Goal: Task Accomplishment & Management: Manage account settings

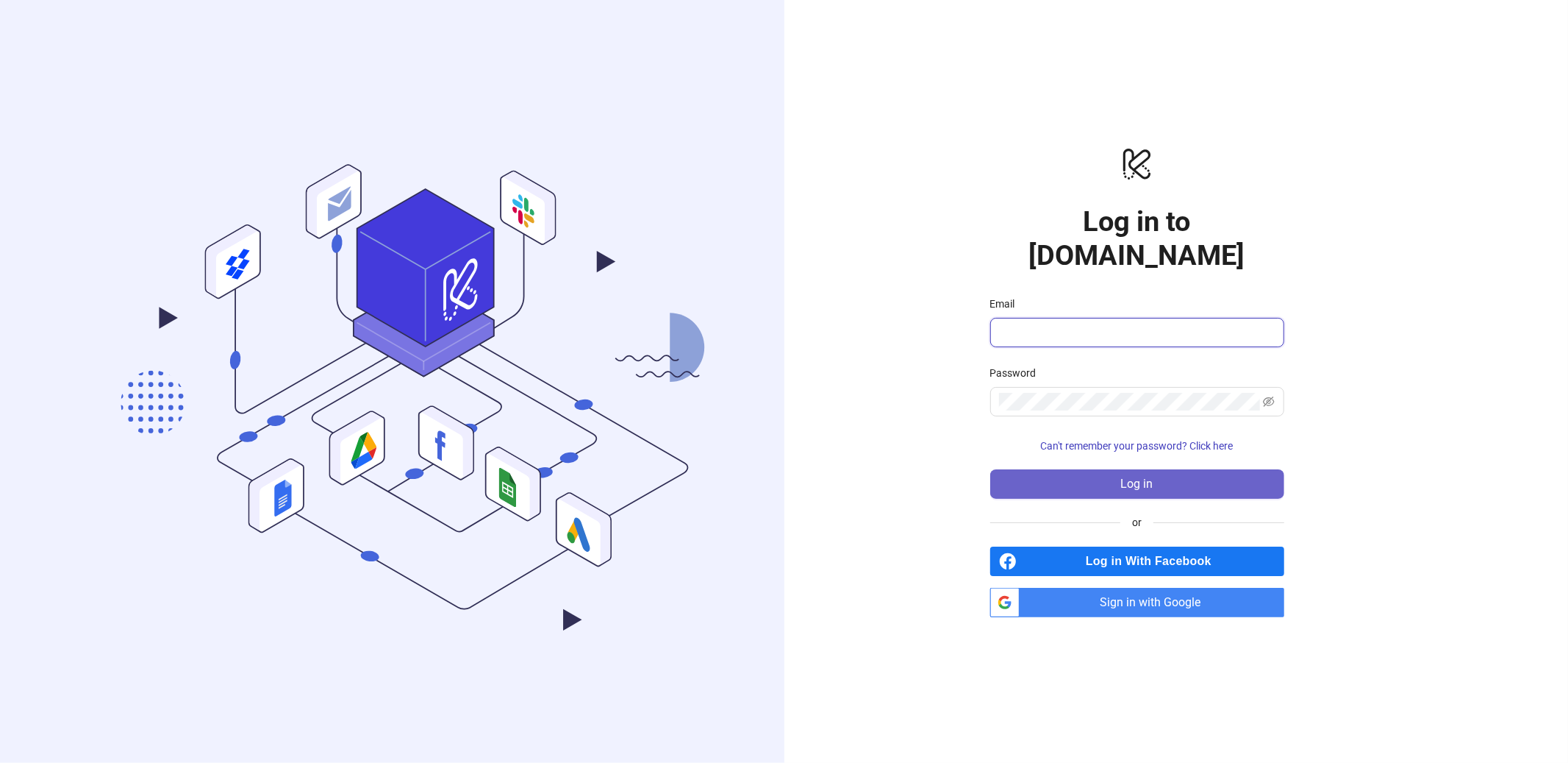
type input "**********"
click at [1137, 478] on span "Log in" at bounding box center [1136, 484] width 32 height 13
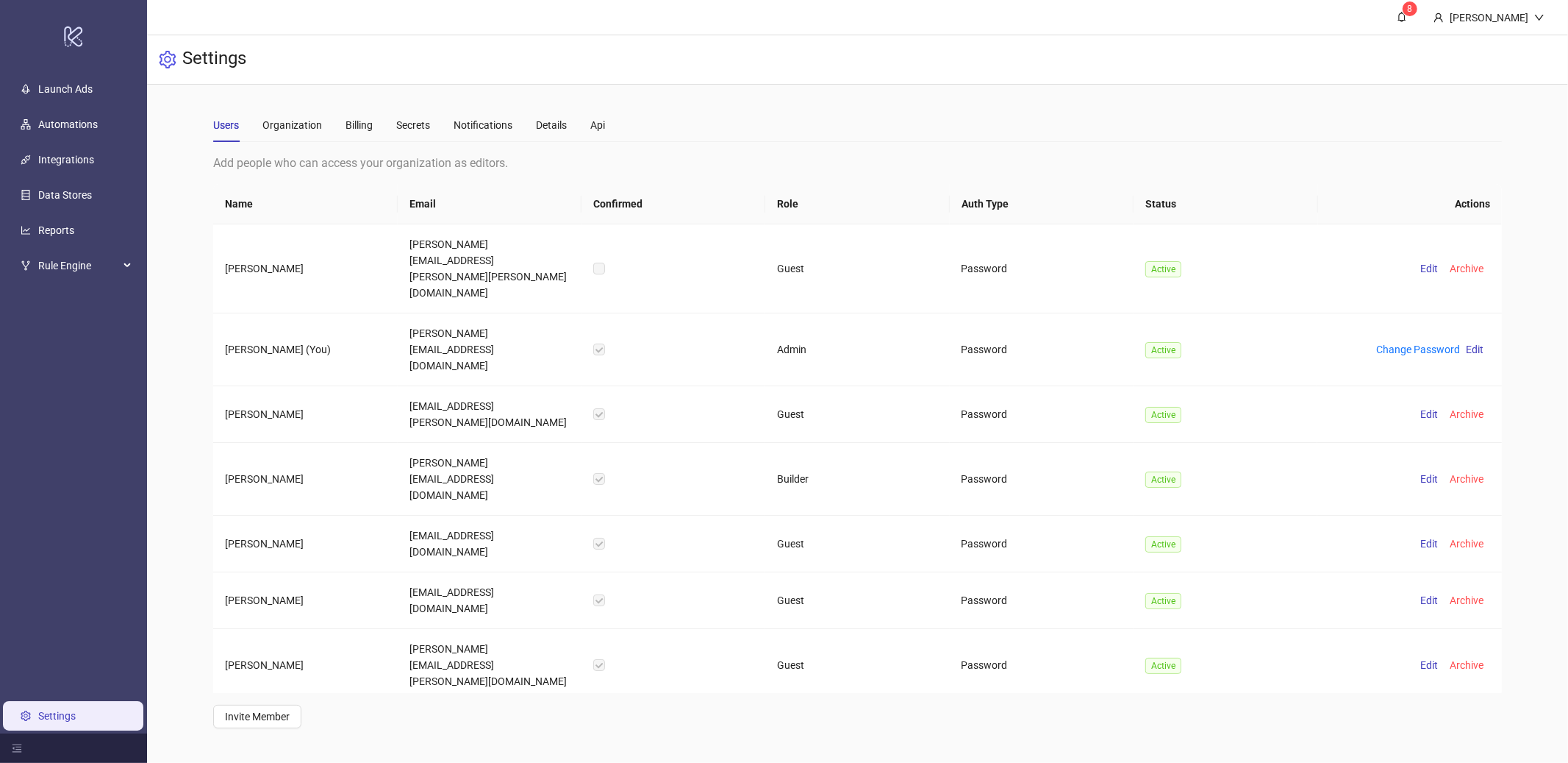
click at [343, 160] on div "Add people who can access your organization as editors." at bounding box center [857, 163] width 1288 height 18
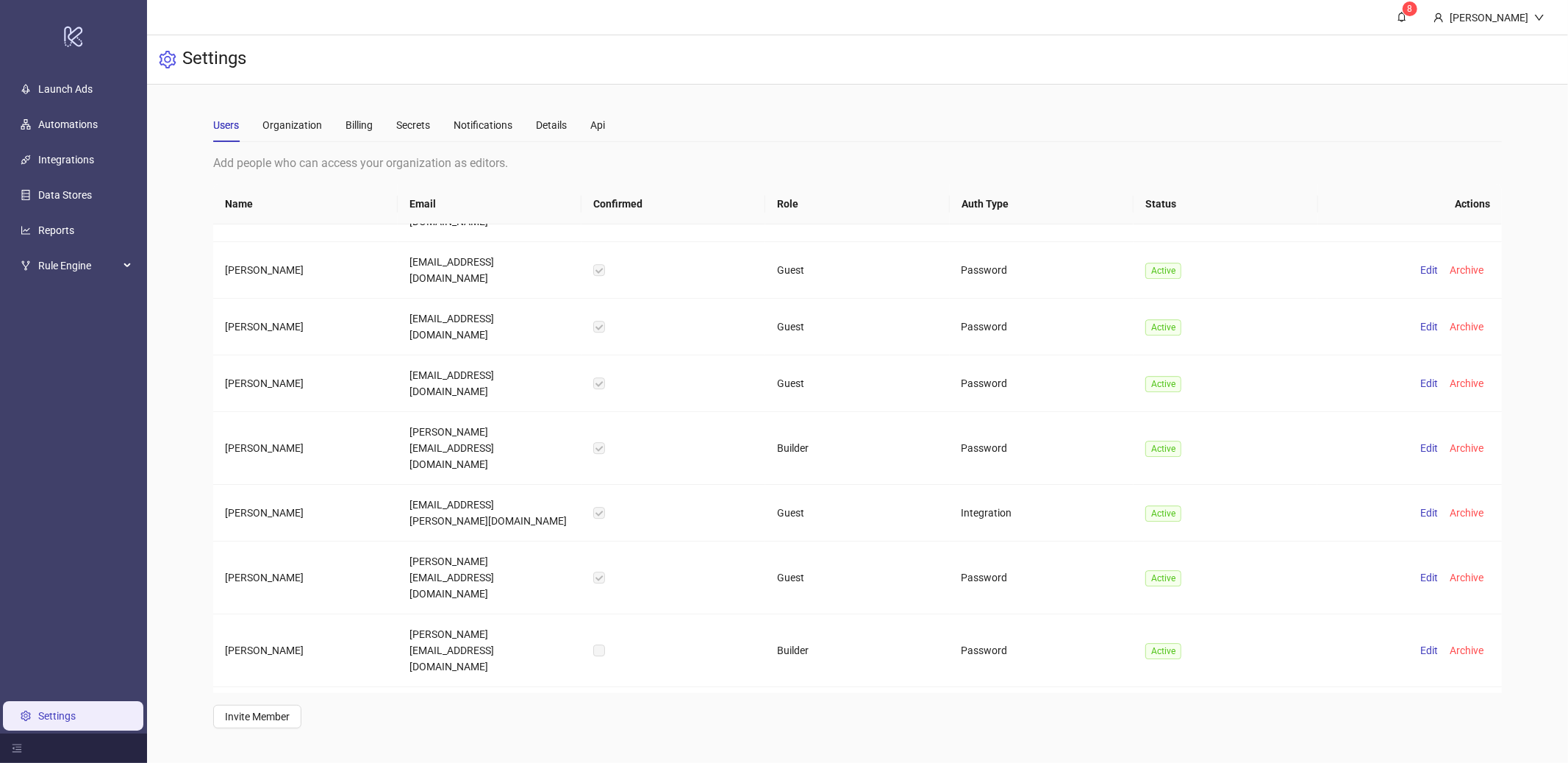
scroll to position [8301, 0]
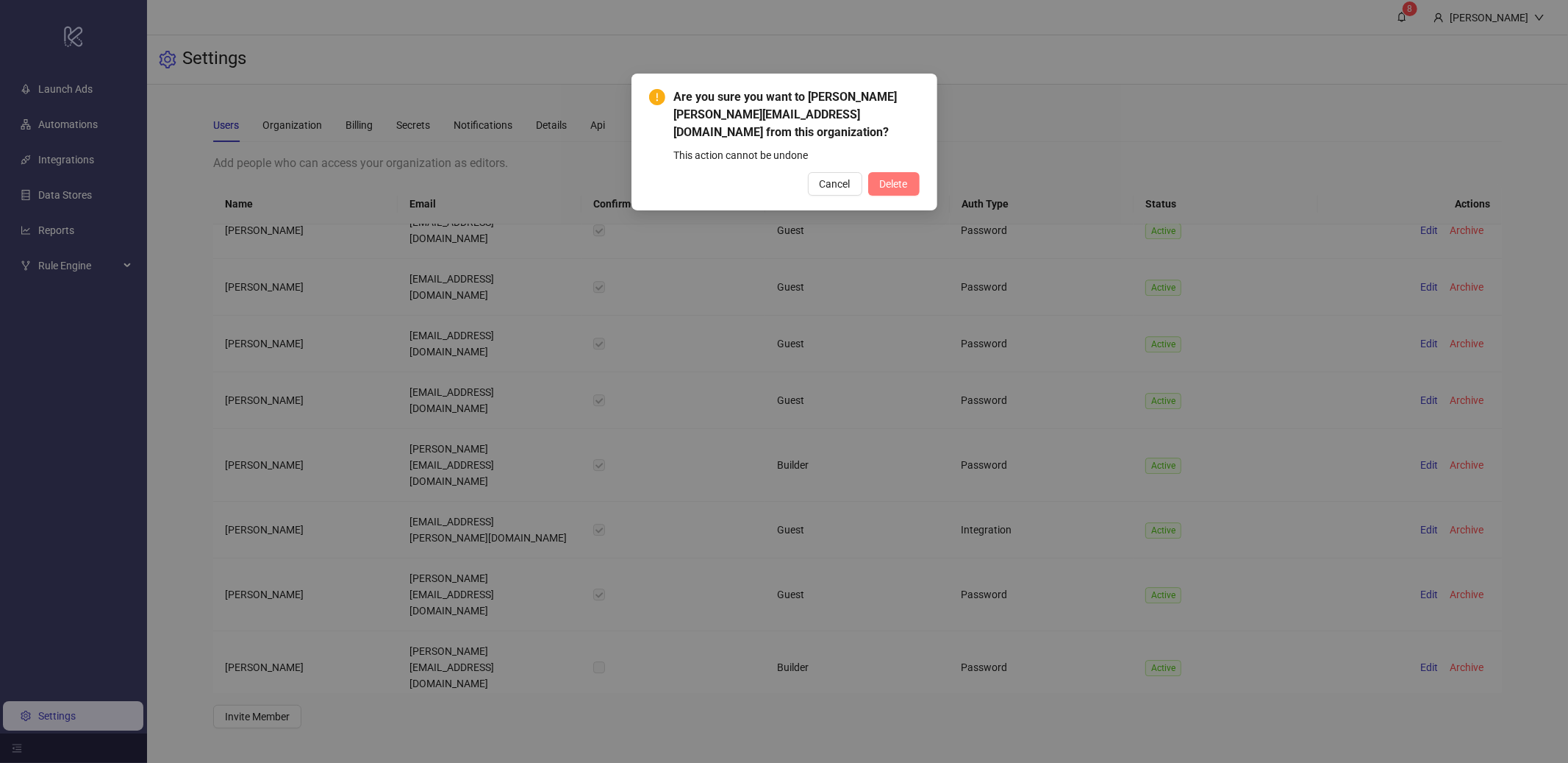
click at [891, 181] on span "Delete" at bounding box center [894, 184] width 28 height 12
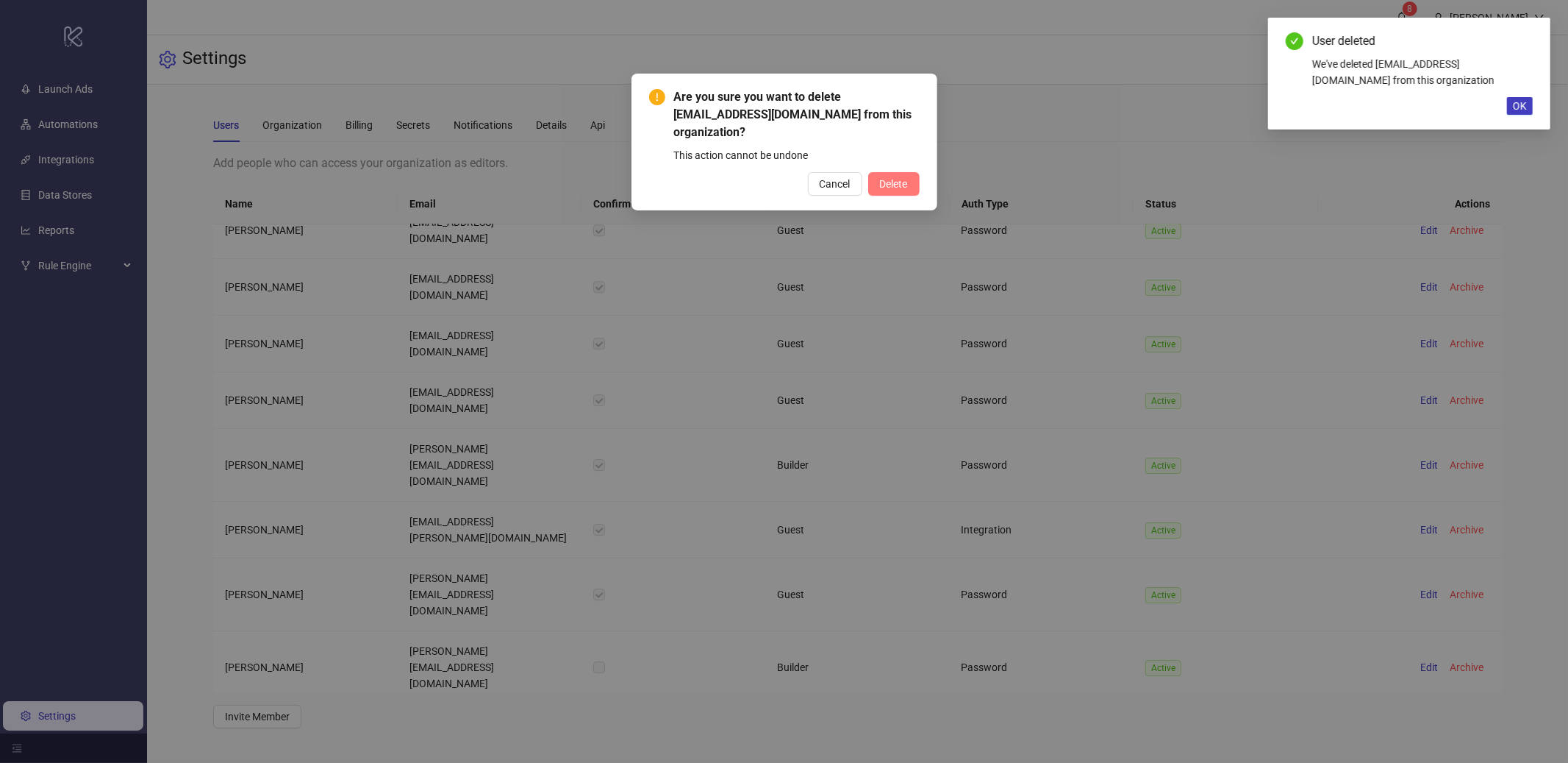
click at [901, 182] on span "Delete" at bounding box center [894, 184] width 28 height 12
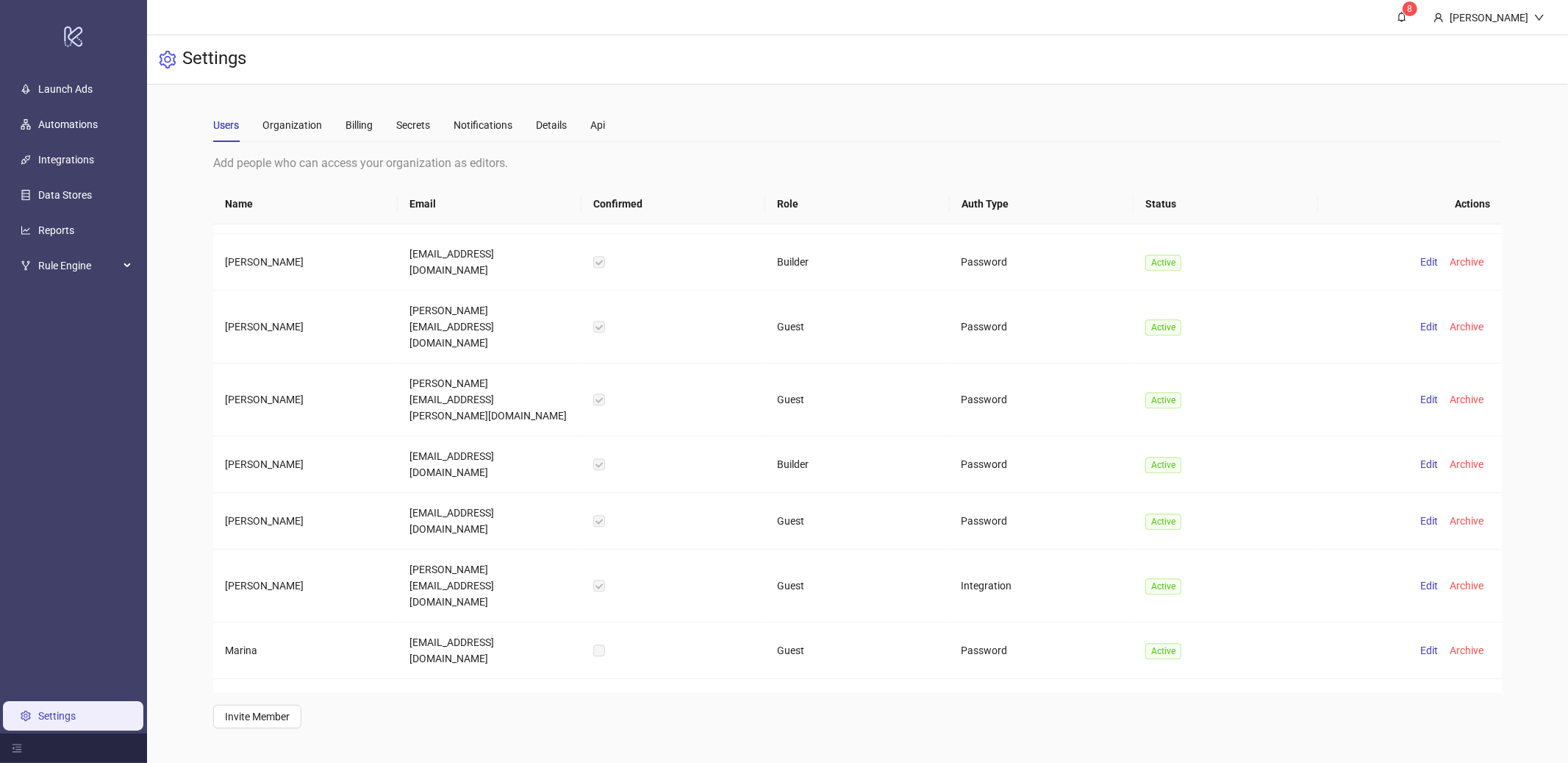
scroll to position [7816, 0]
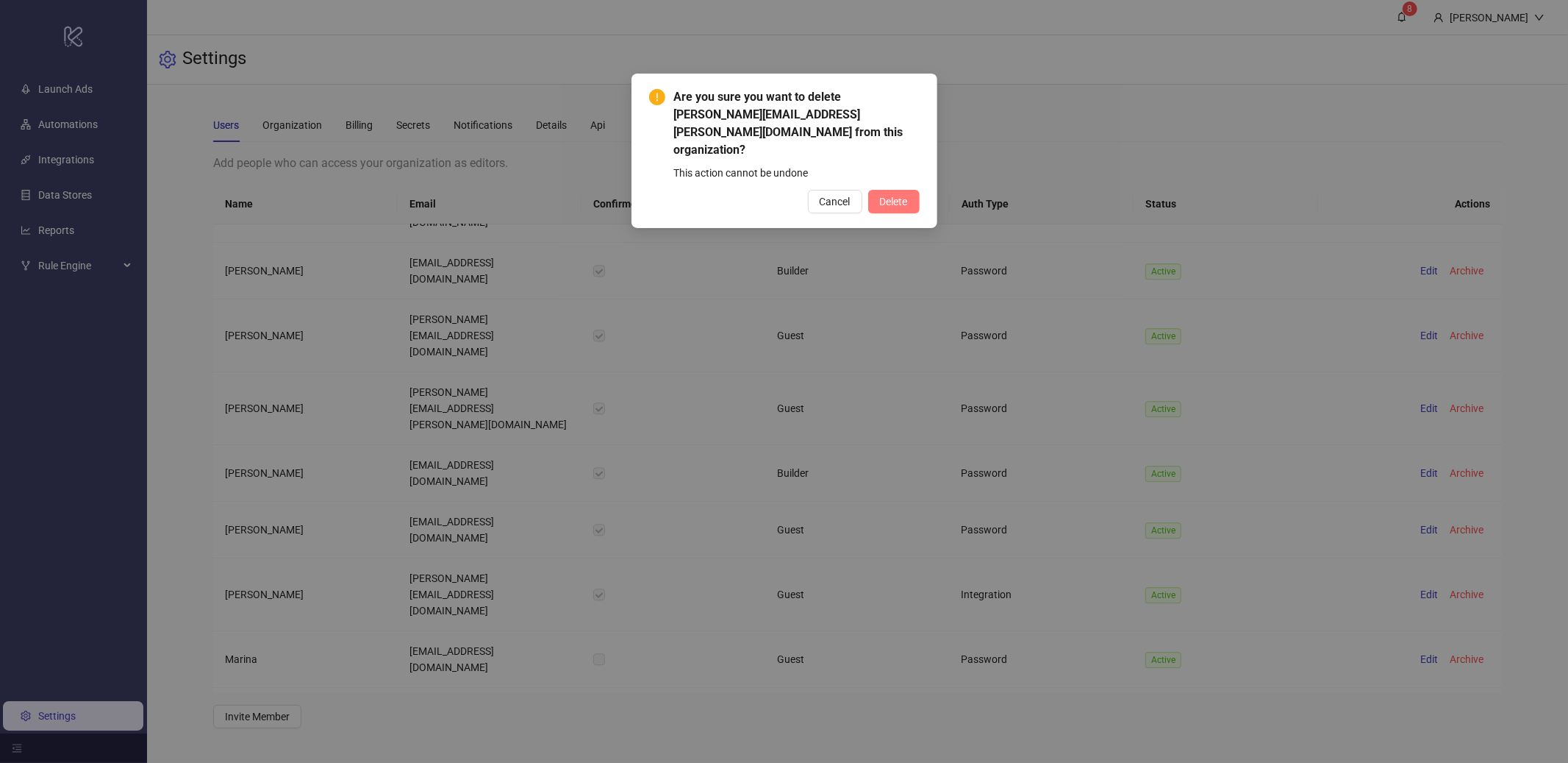
click at [896, 196] on span "Delete" at bounding box center [894, 201] width 28 height 12
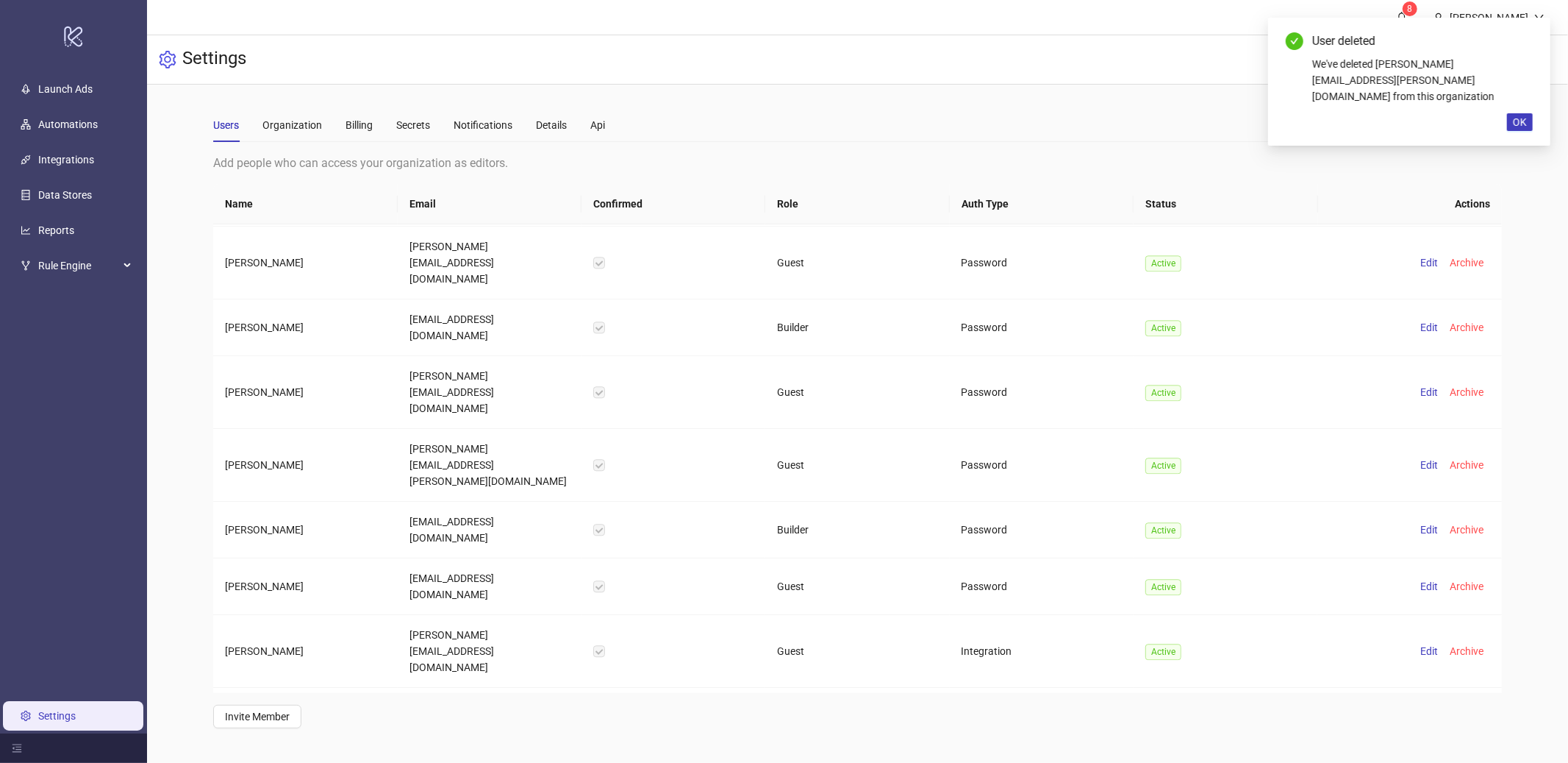
scroll to position [7756, 0]
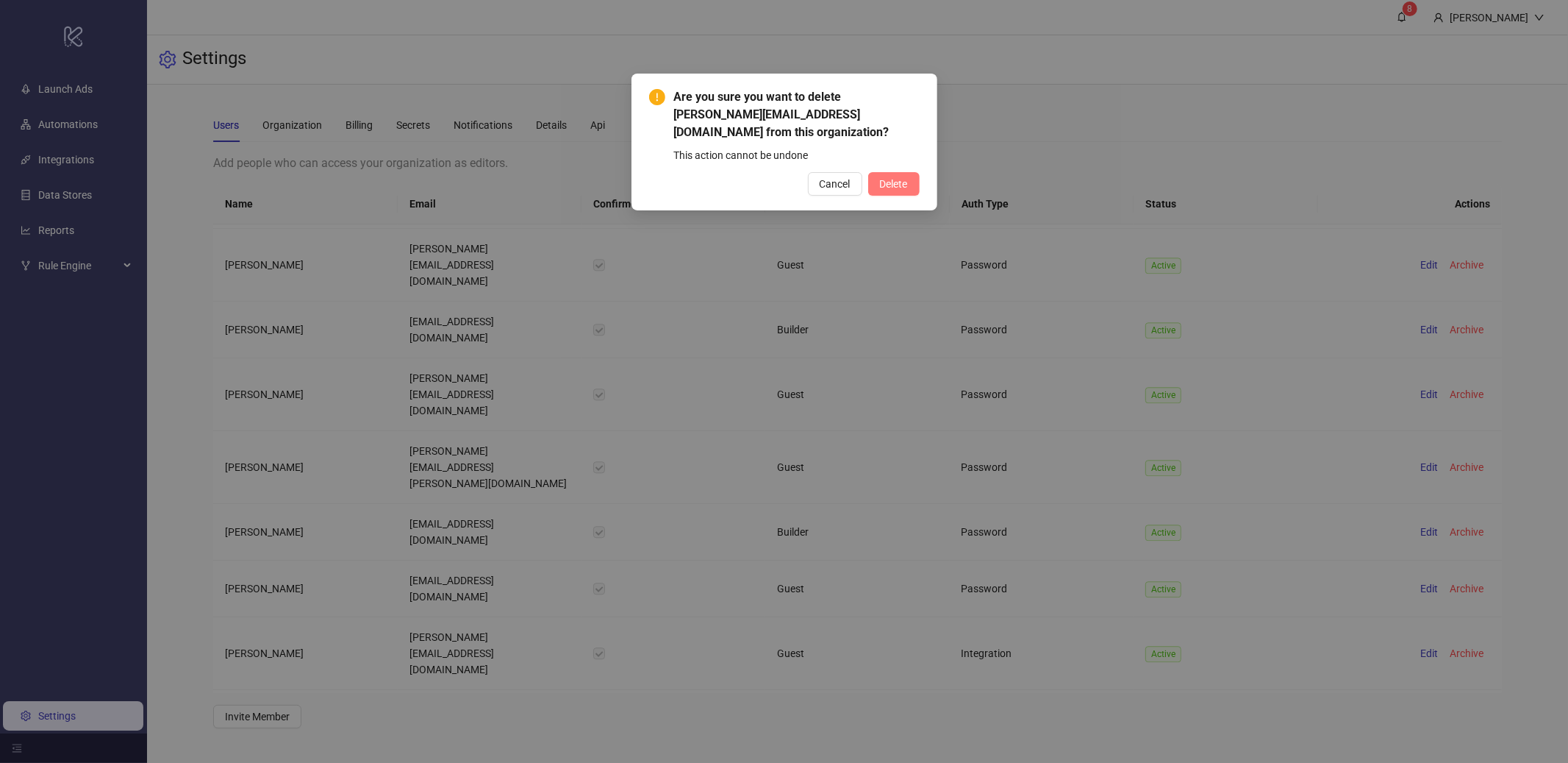
click at [912, 189] on button "Delete" at bounding box center [894, 184] width 51 height 24
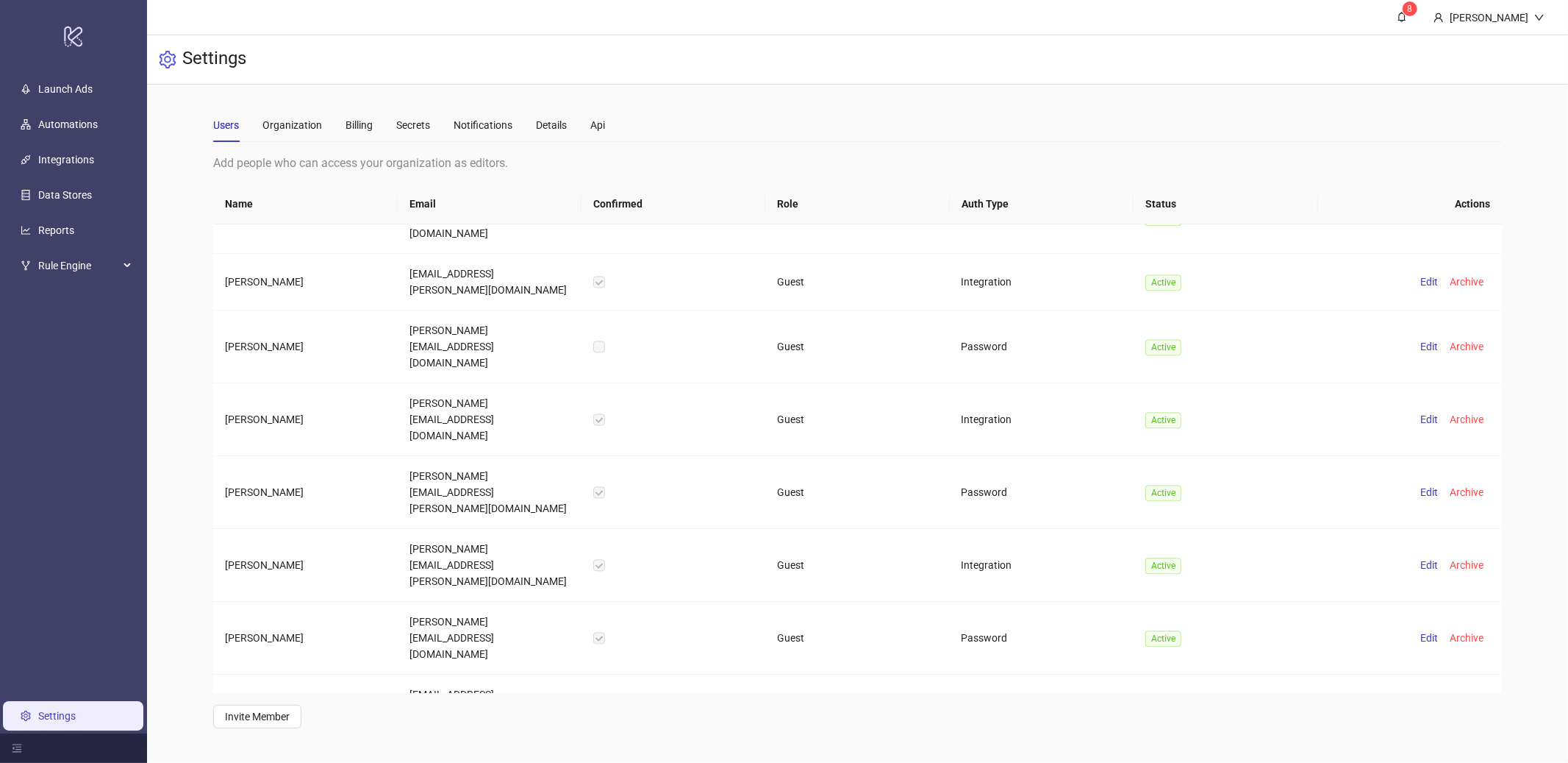
scroll to position [7375, 0]
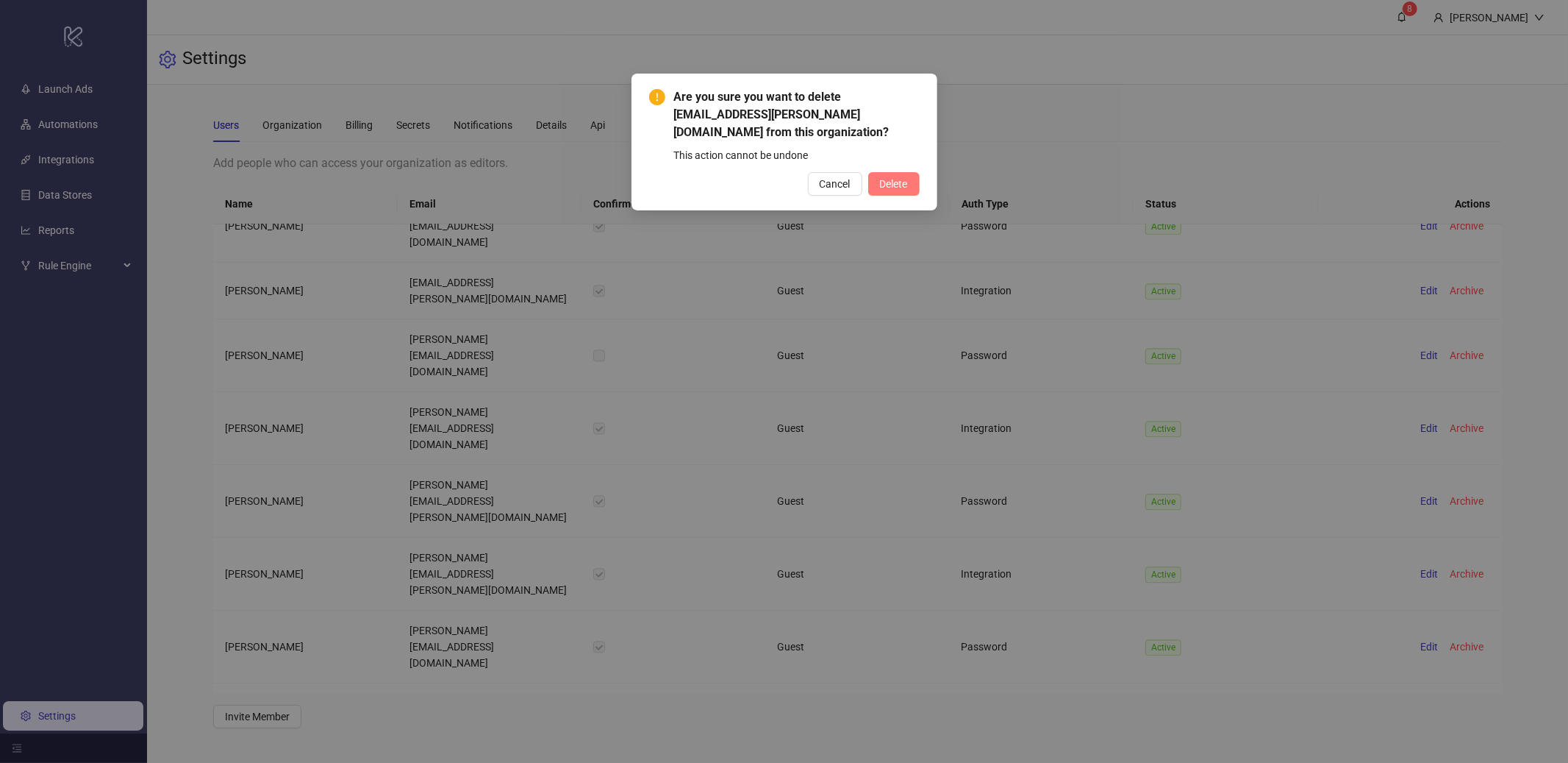
click at [893, 178] on span "Delete" at bounding box center [894, 184] width 28 height 12
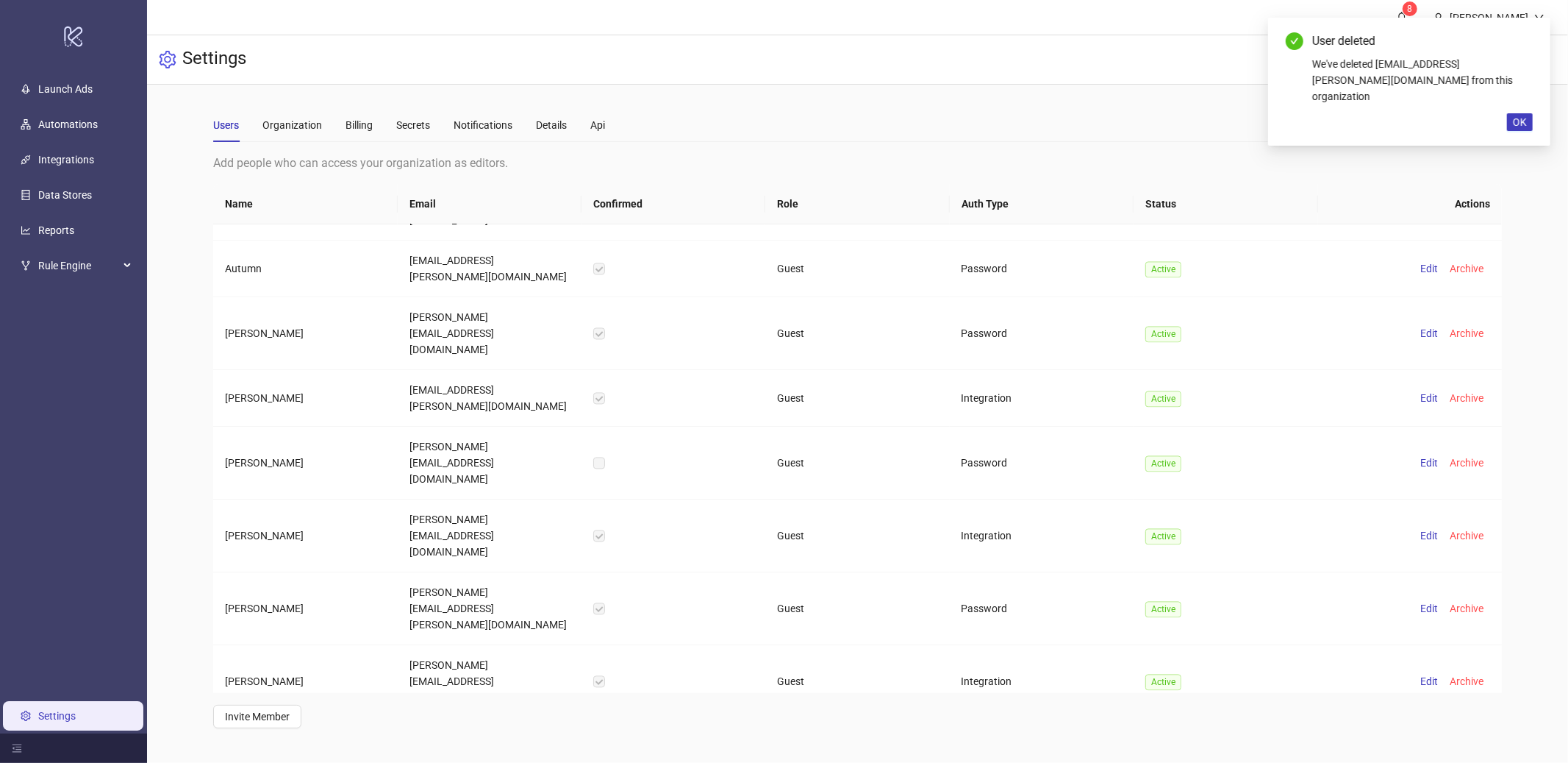
scroll to position [7239, 0]
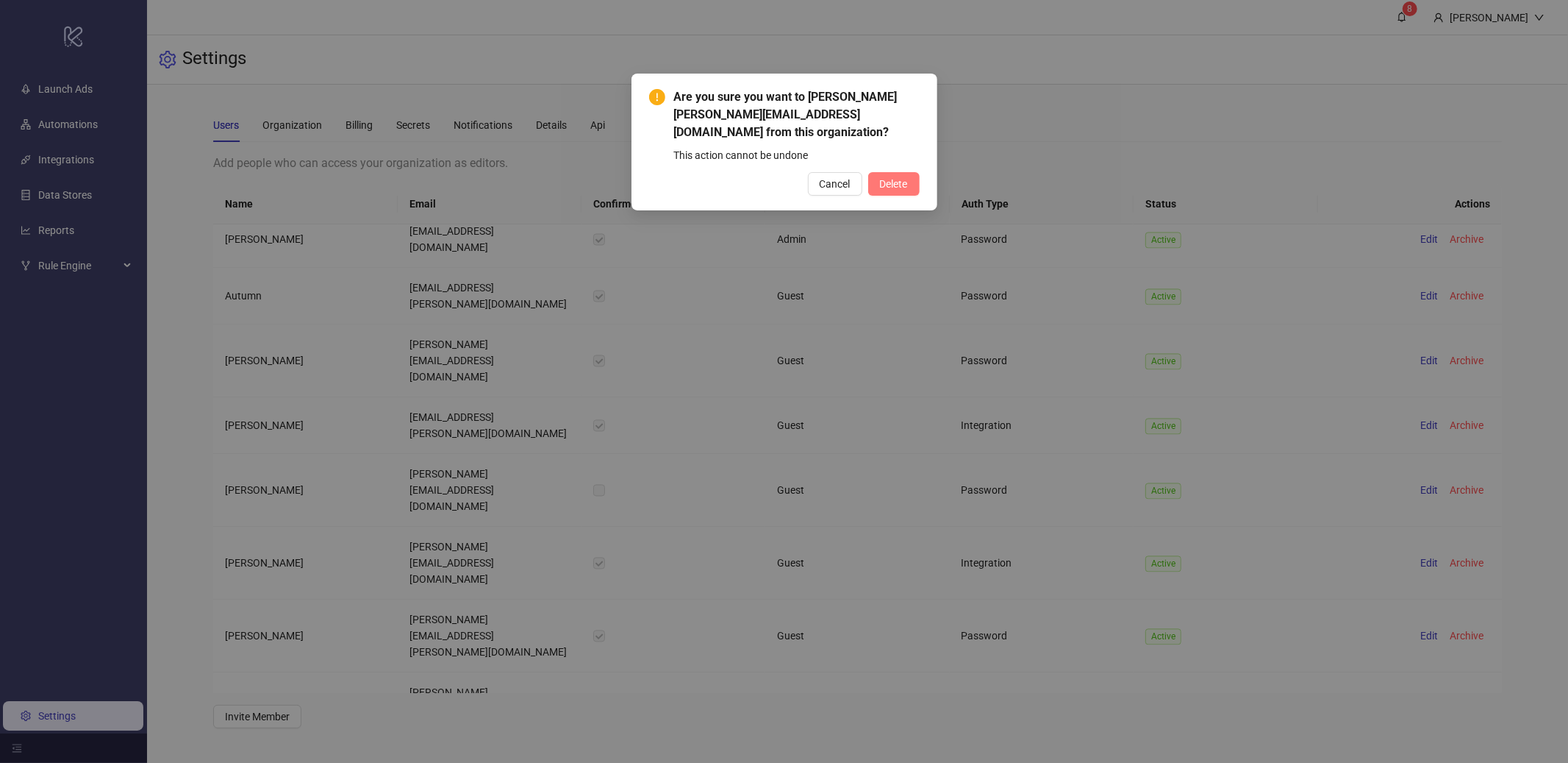
click at [916, 189] on button "Delete" at bounding box center [894, 184] width 51 height 24
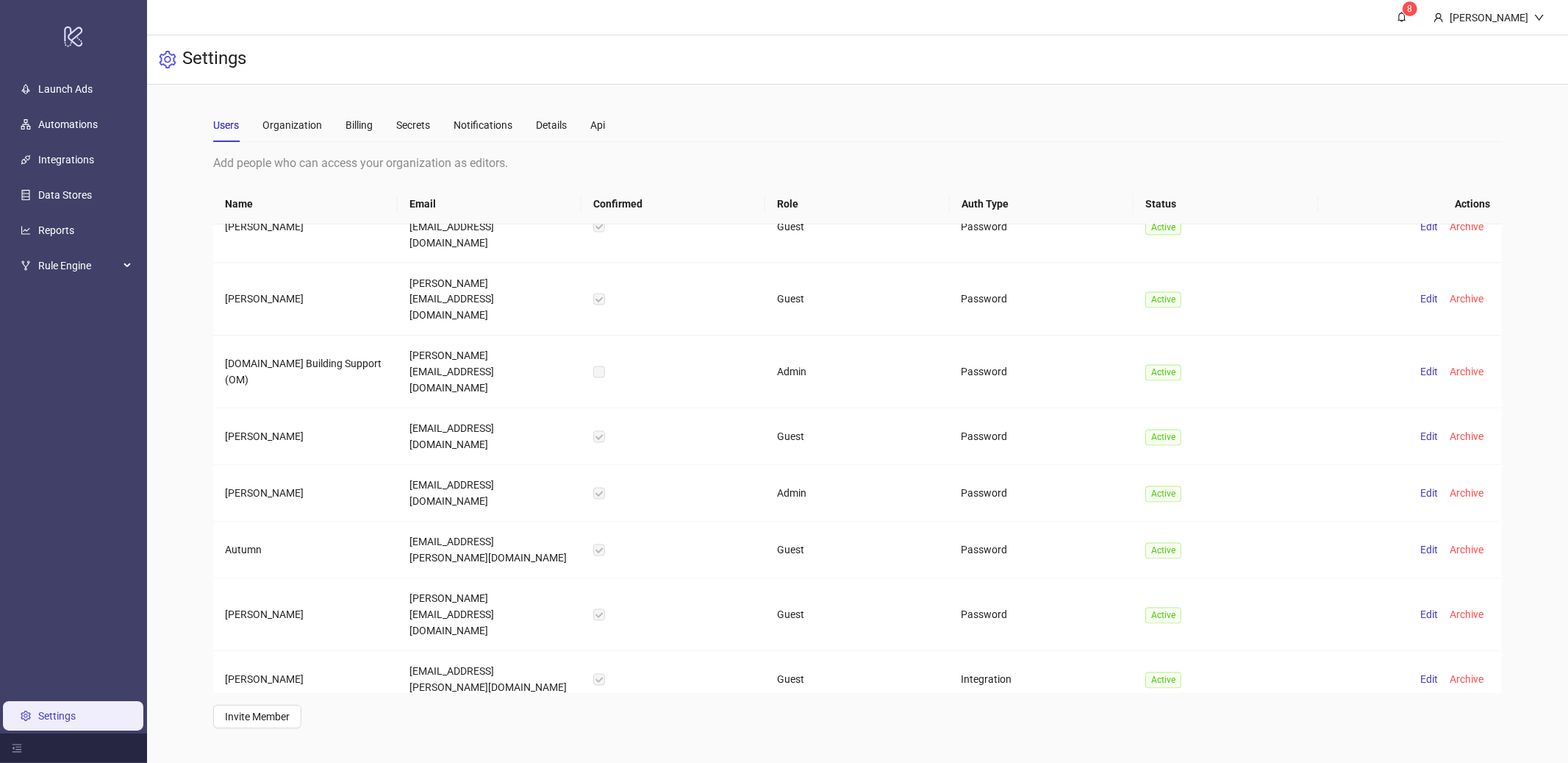
scroll to position [6985, 0]
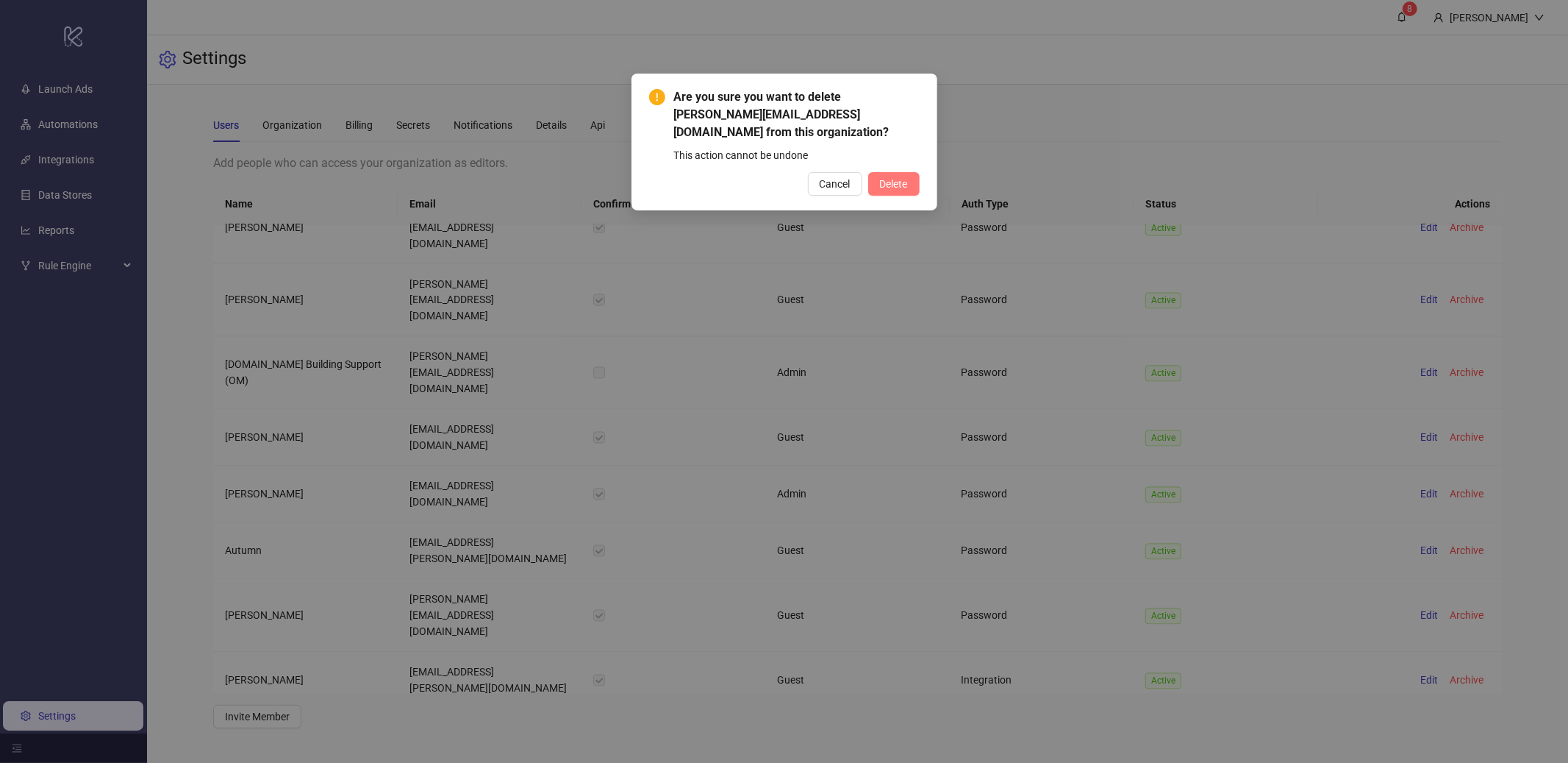
click at [892, 182] on span "Delete" at bounding box center [894, 184] width 28 height 12
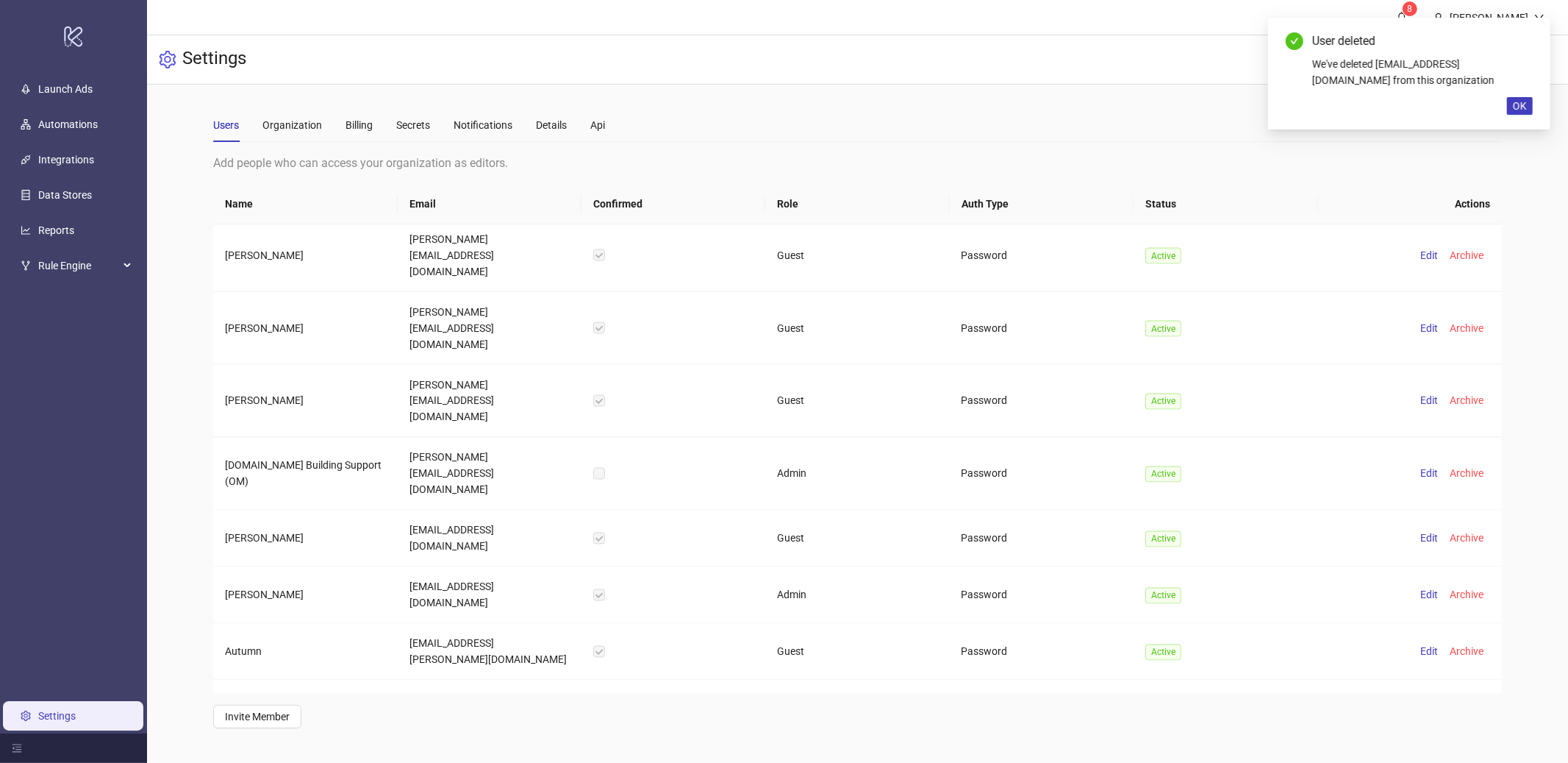
scroll to position [6884, 0]
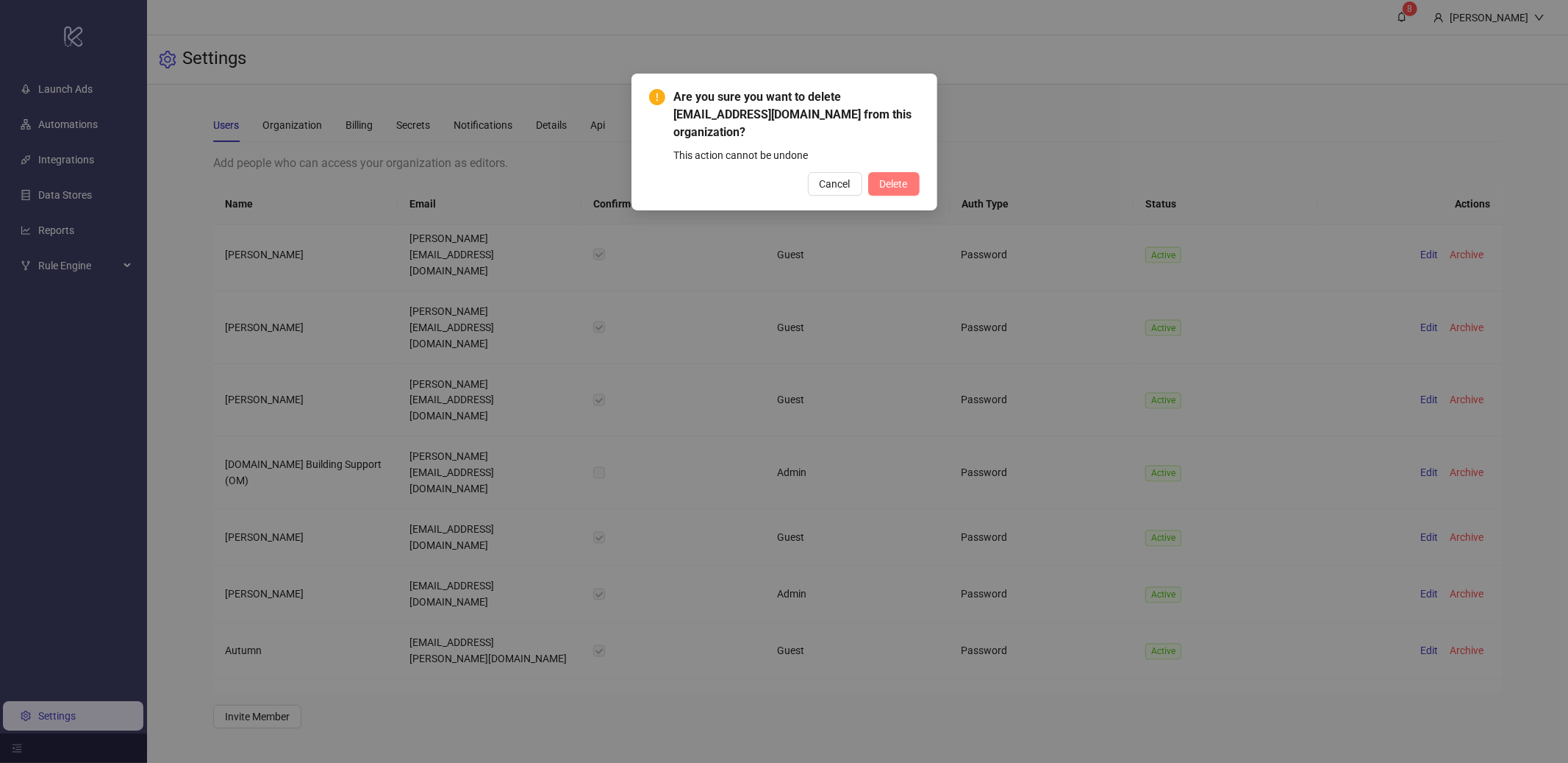
click at [895, 178] on span "Delete" at bounding box center [894, 184] width 28 height 12
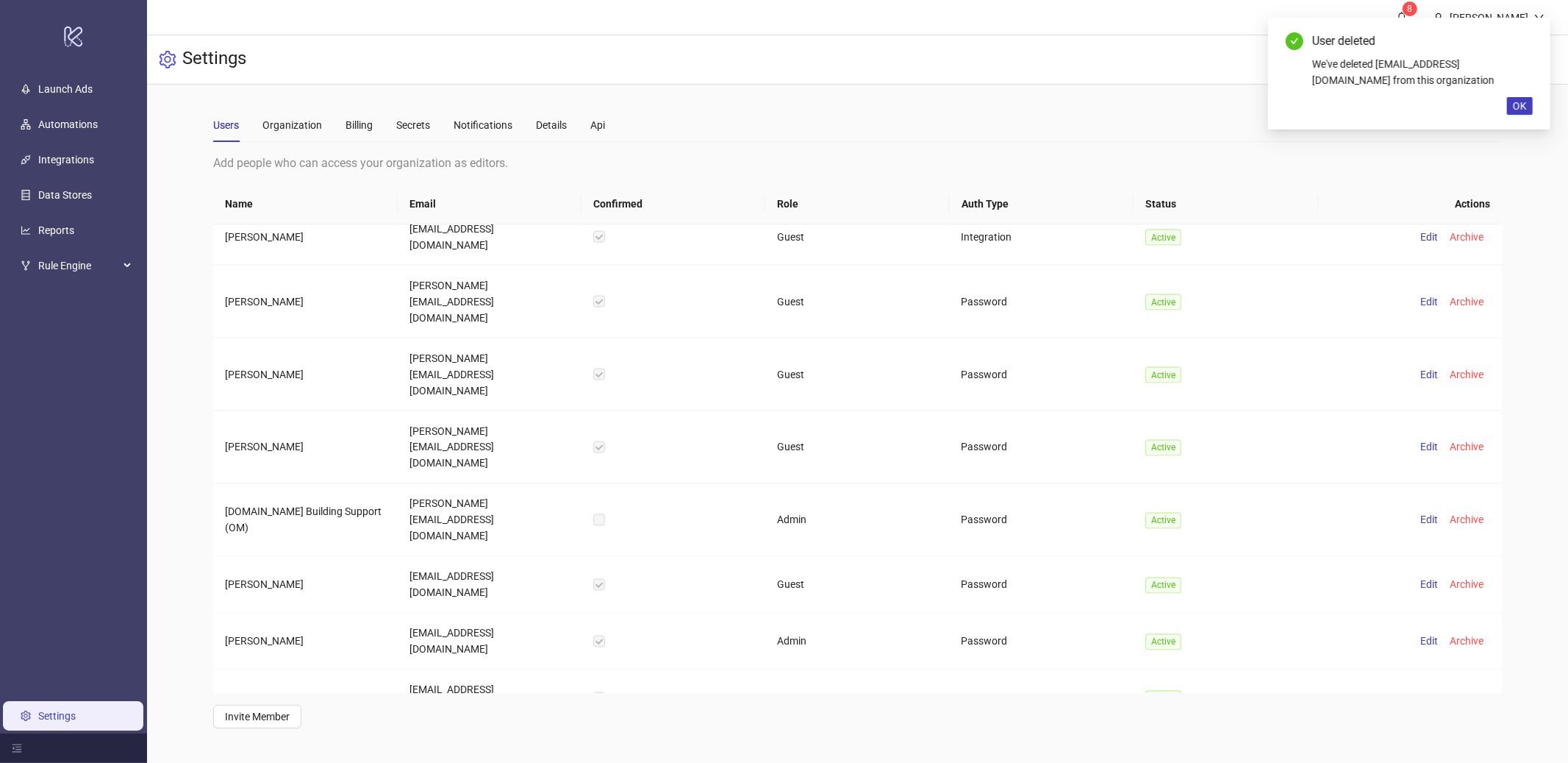
scroll to position [6829, 0]
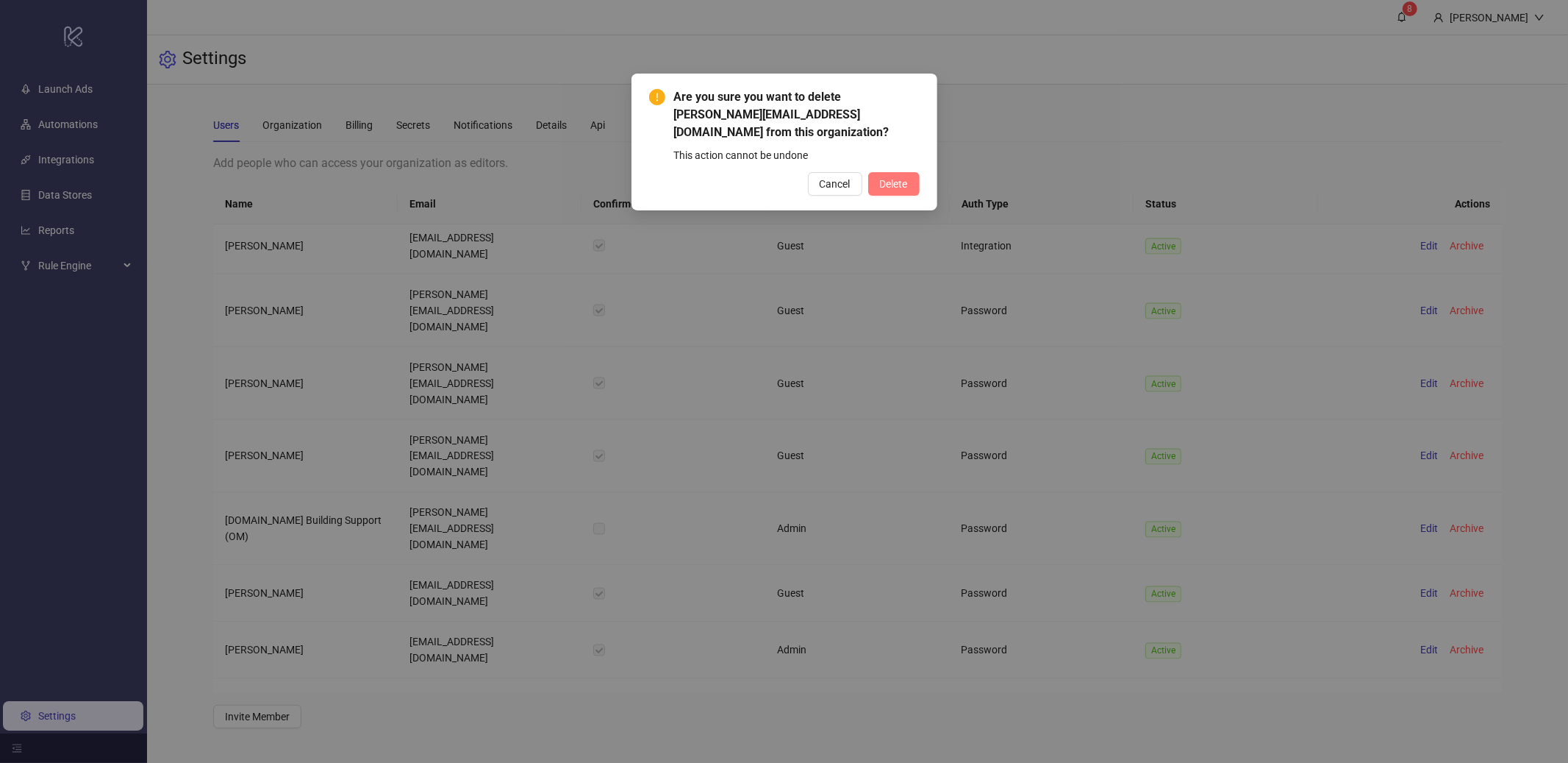
click at [905, 188] on span "Delete" at bounding box center [894, 184] width 28 height 12
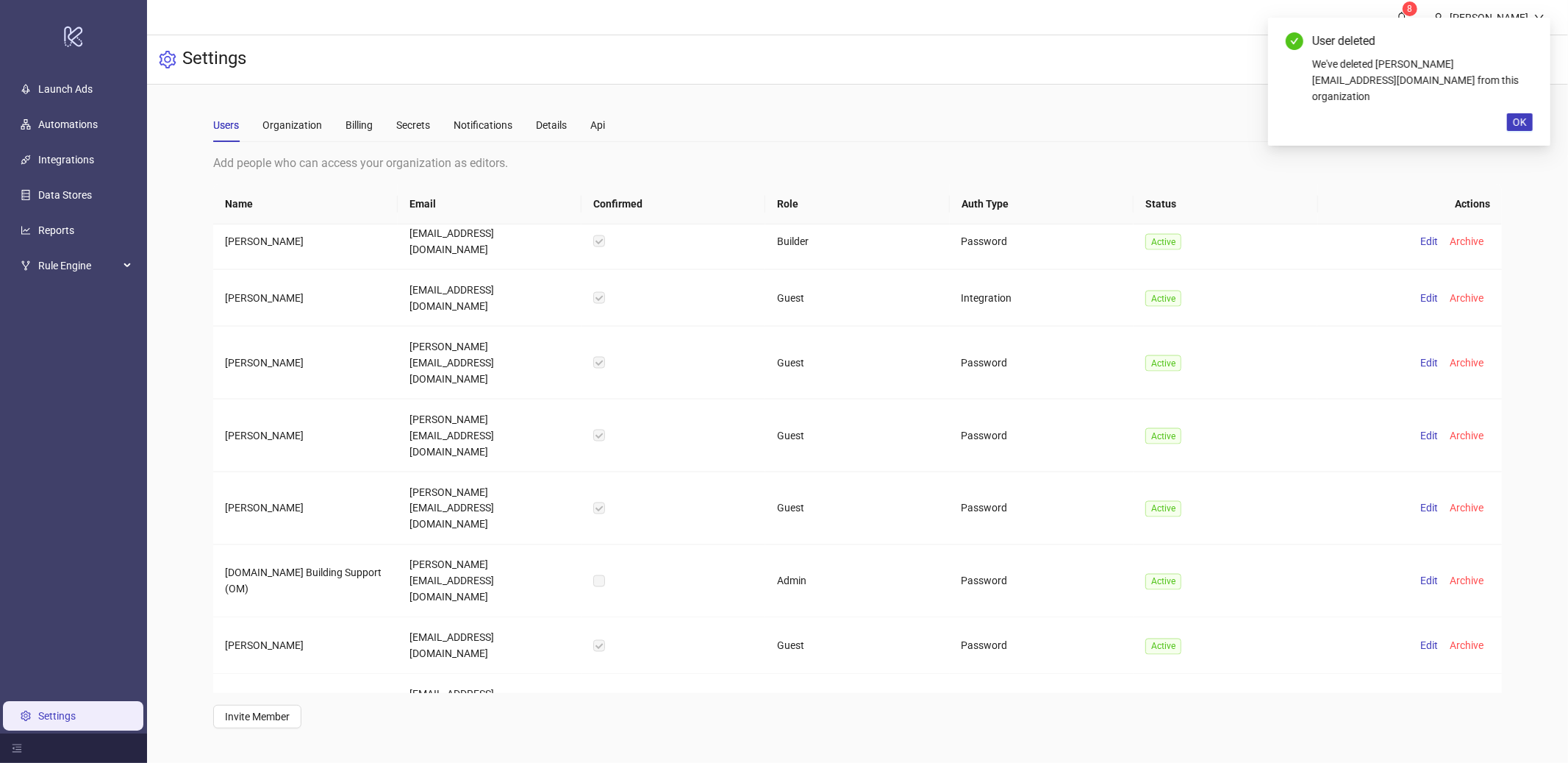
scroll to position [6754, 0]
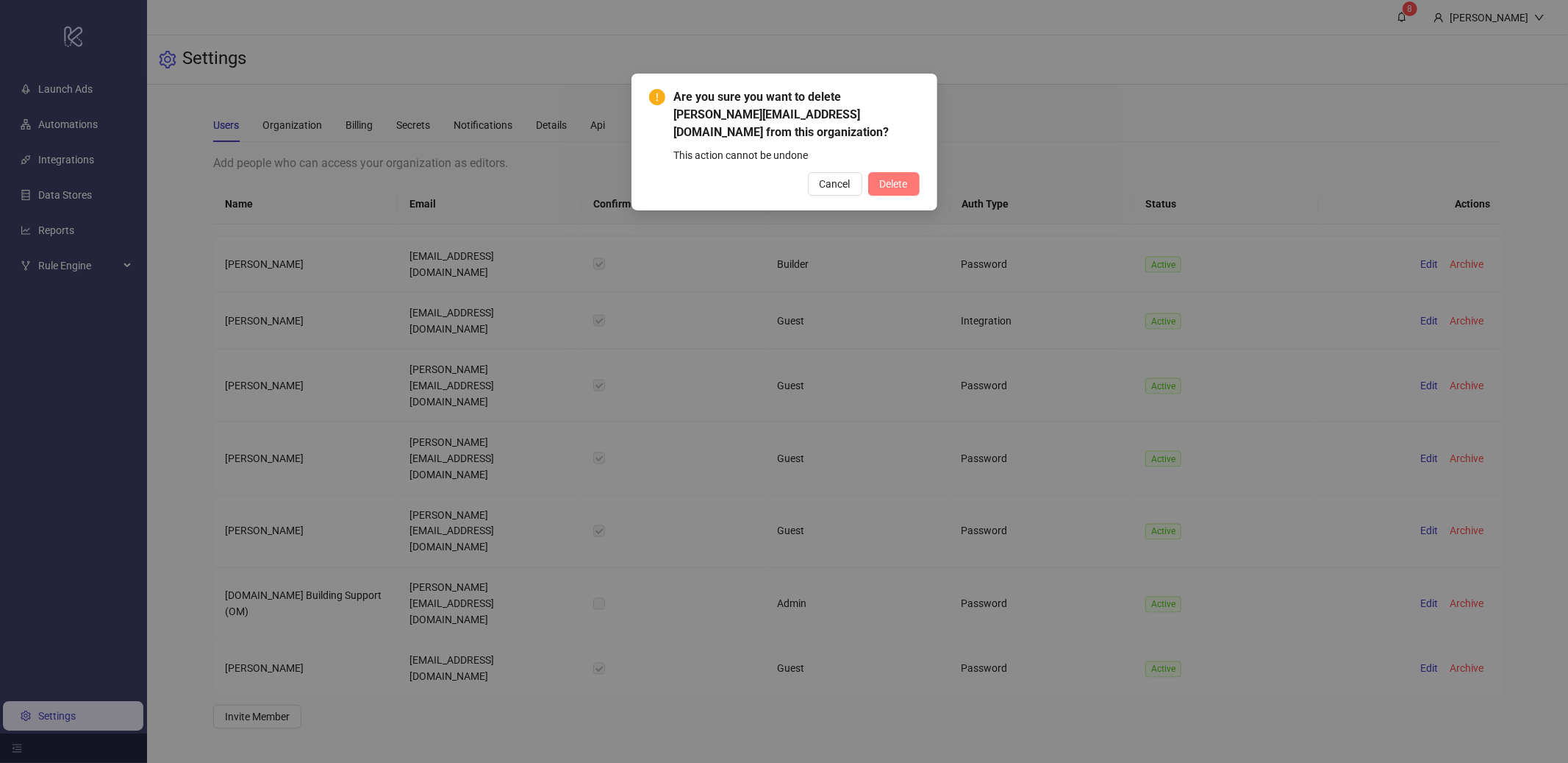
click at [893, 187] on span "Delete" at bounding box center [894, 184] width 28 height 12
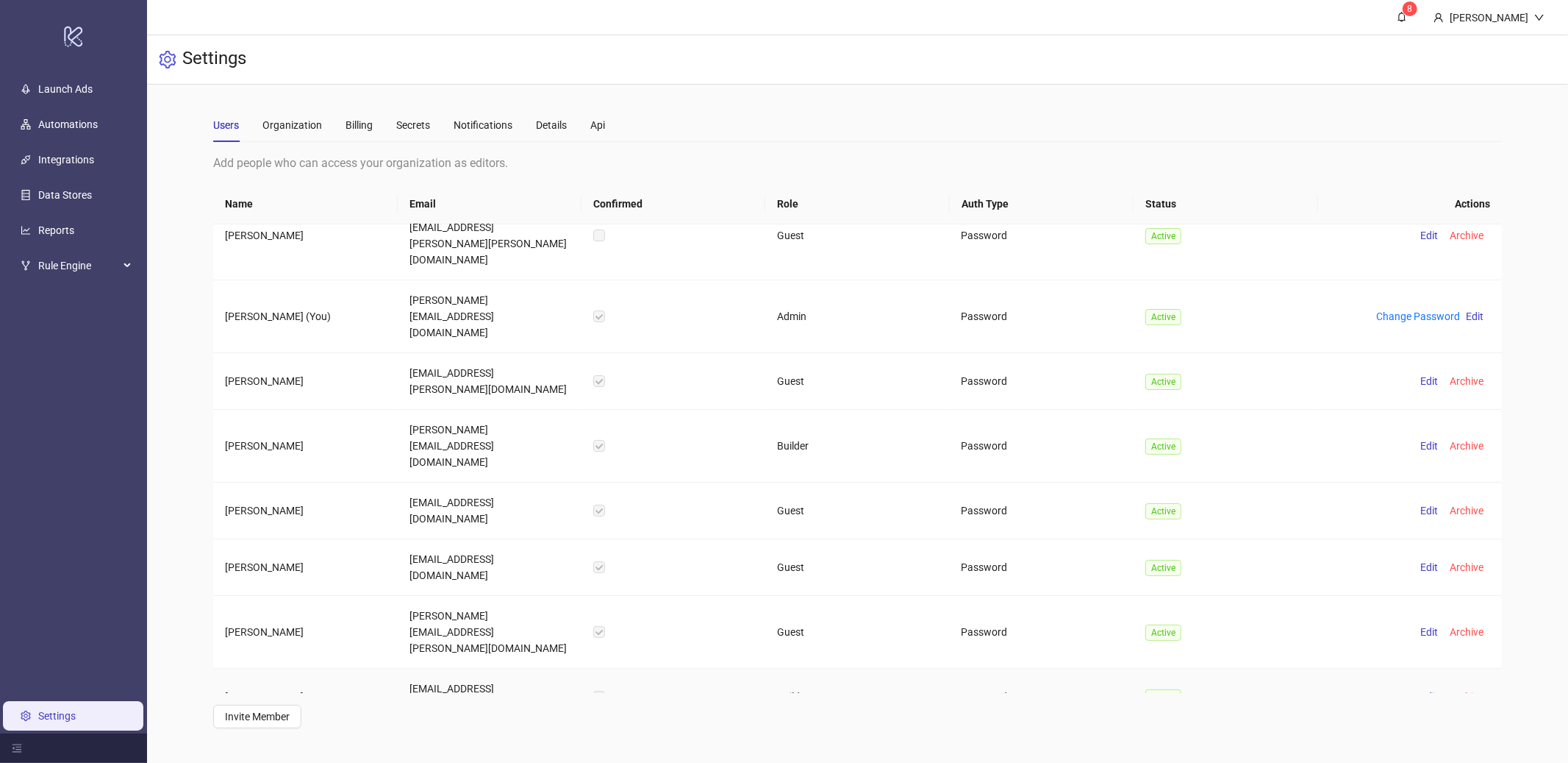
scroll to position [93, 0]
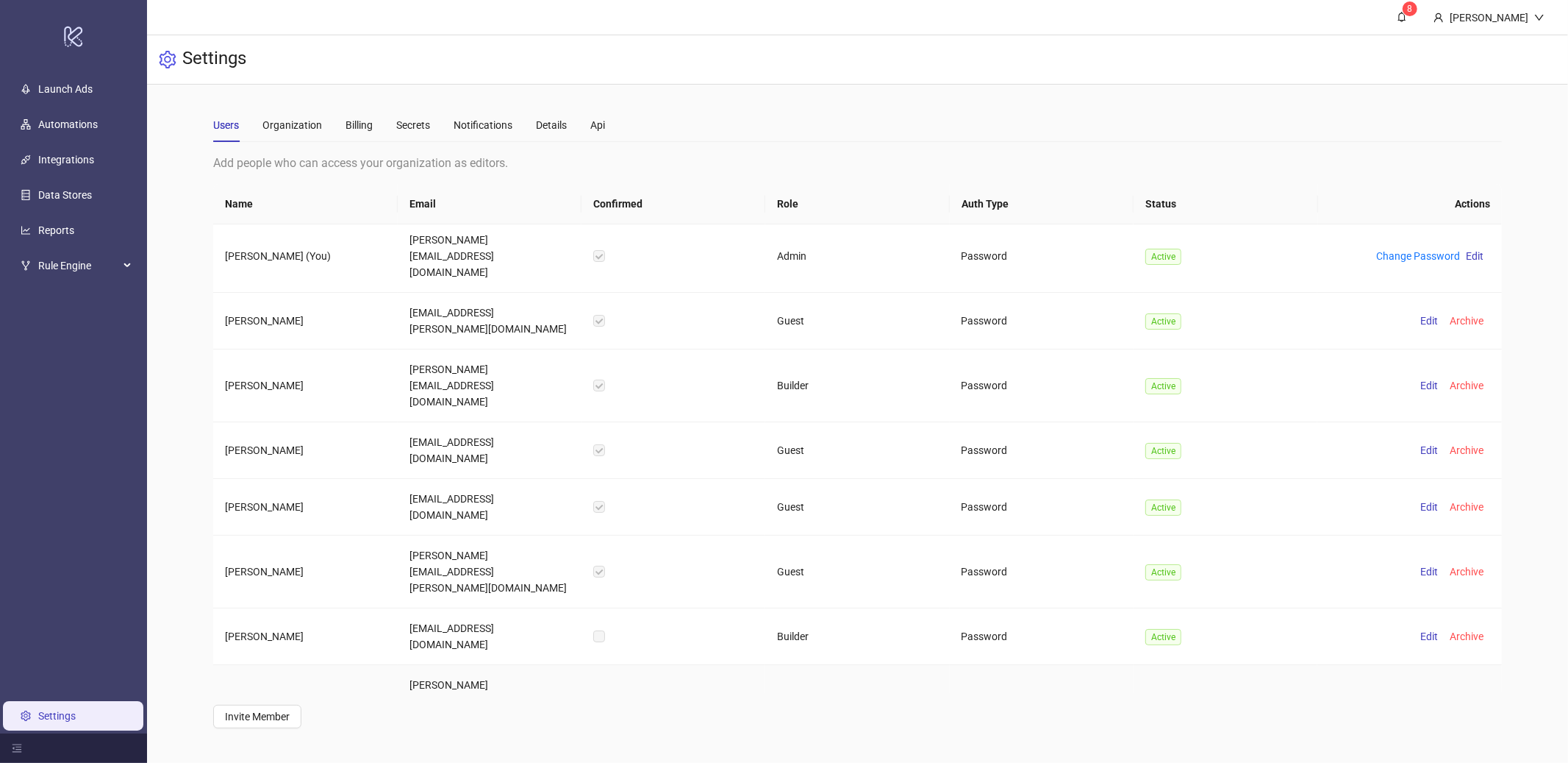
click at [1468, 695] on span "Archive" at bounding box center [1467, 701] width 34 height 12
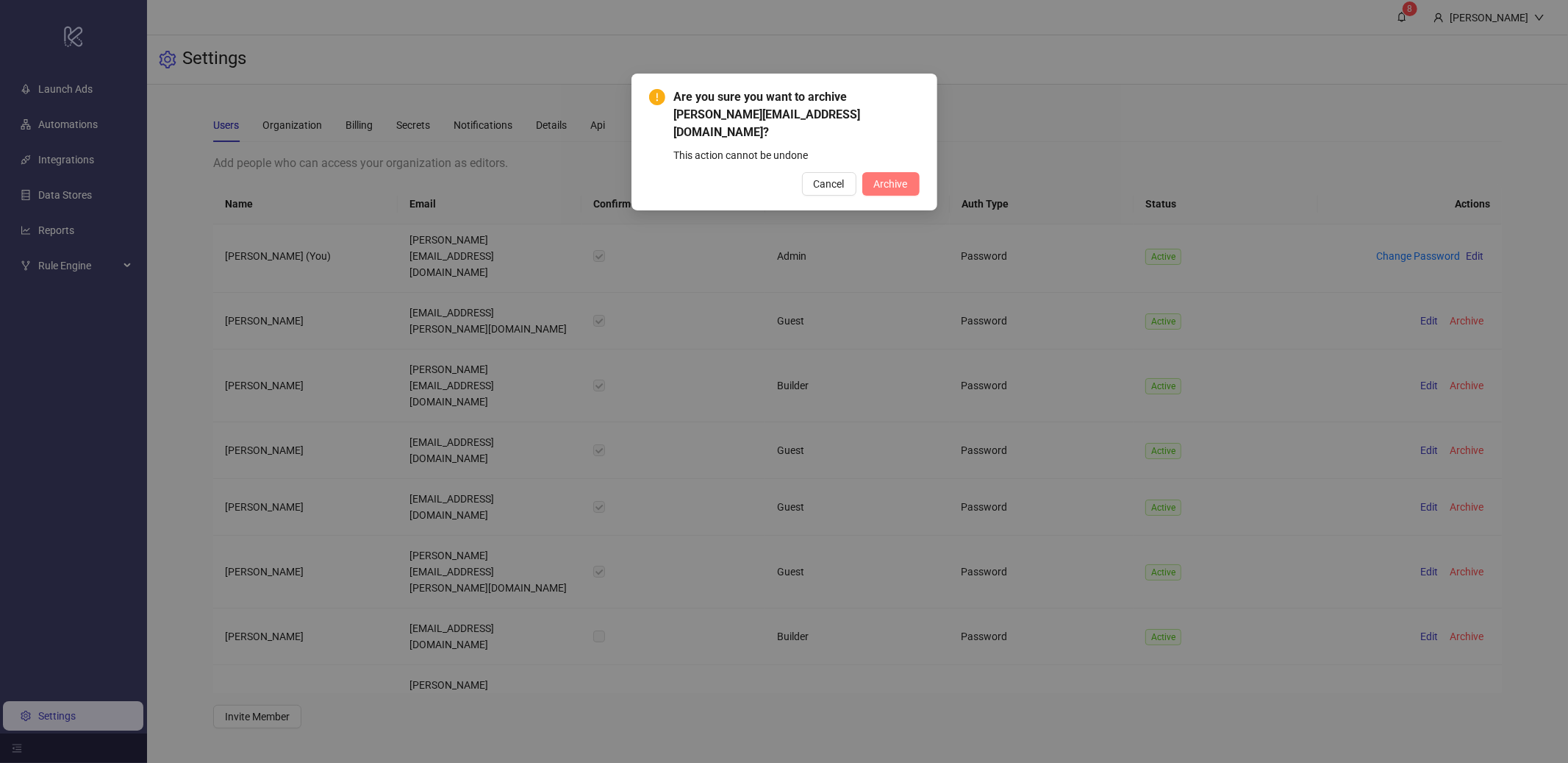
click at [902, 178] on span "Archive" at bounding box center [891, 184] width 34 height 12
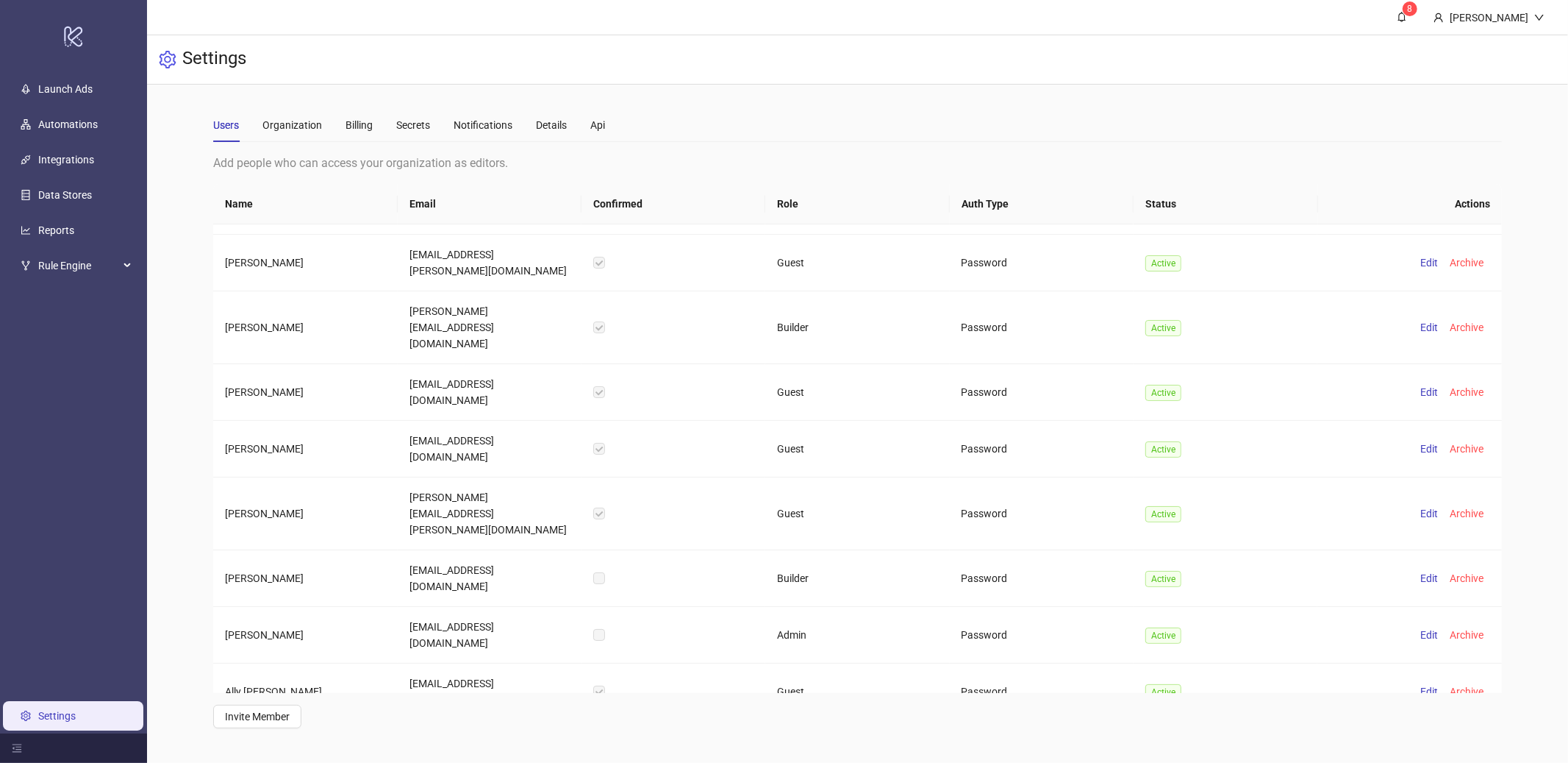
scroll to position [156, 0]
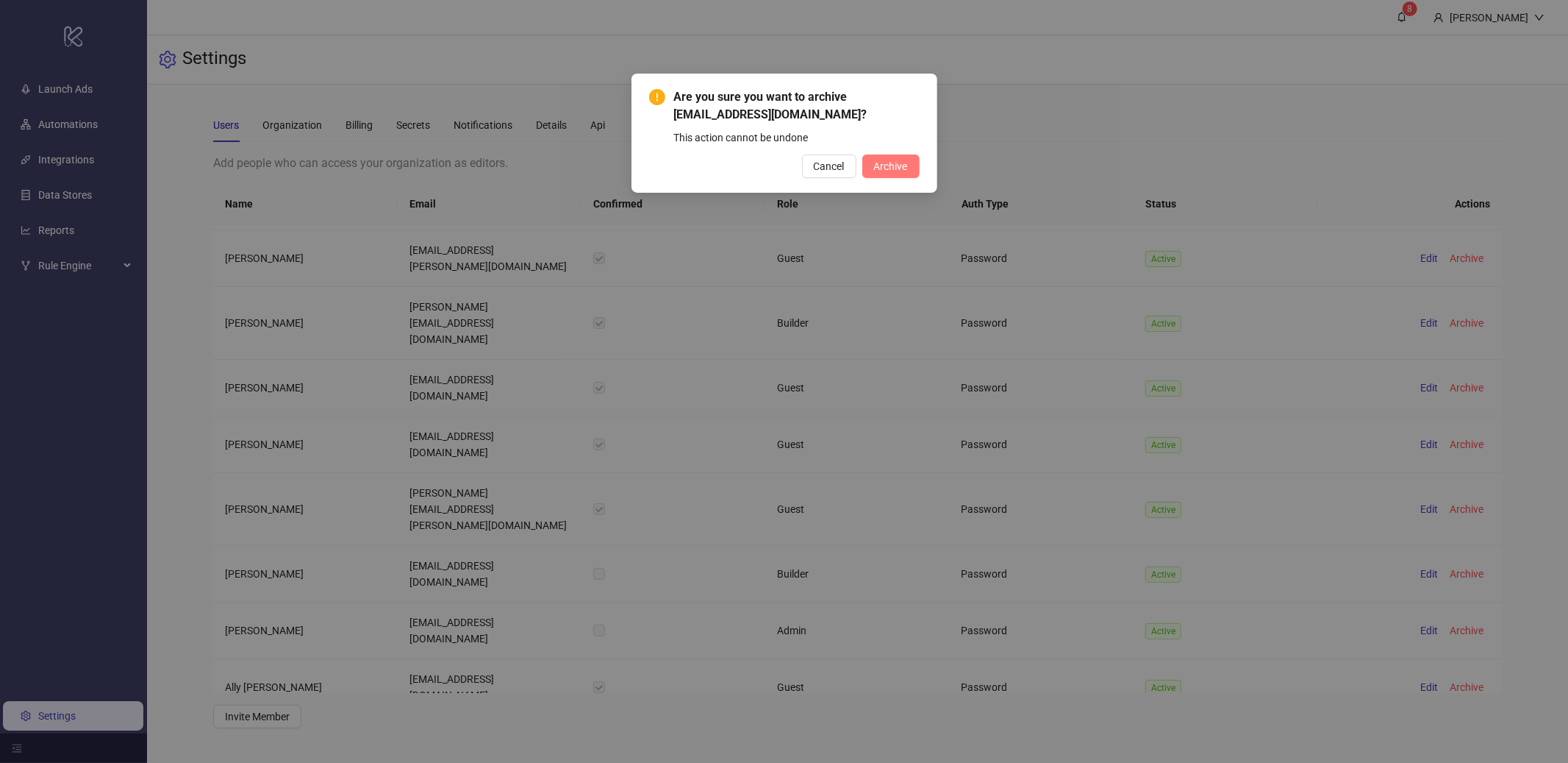
click at [903, 167] on span "Archive" at bounding box center [891, 166] width 34 height 12
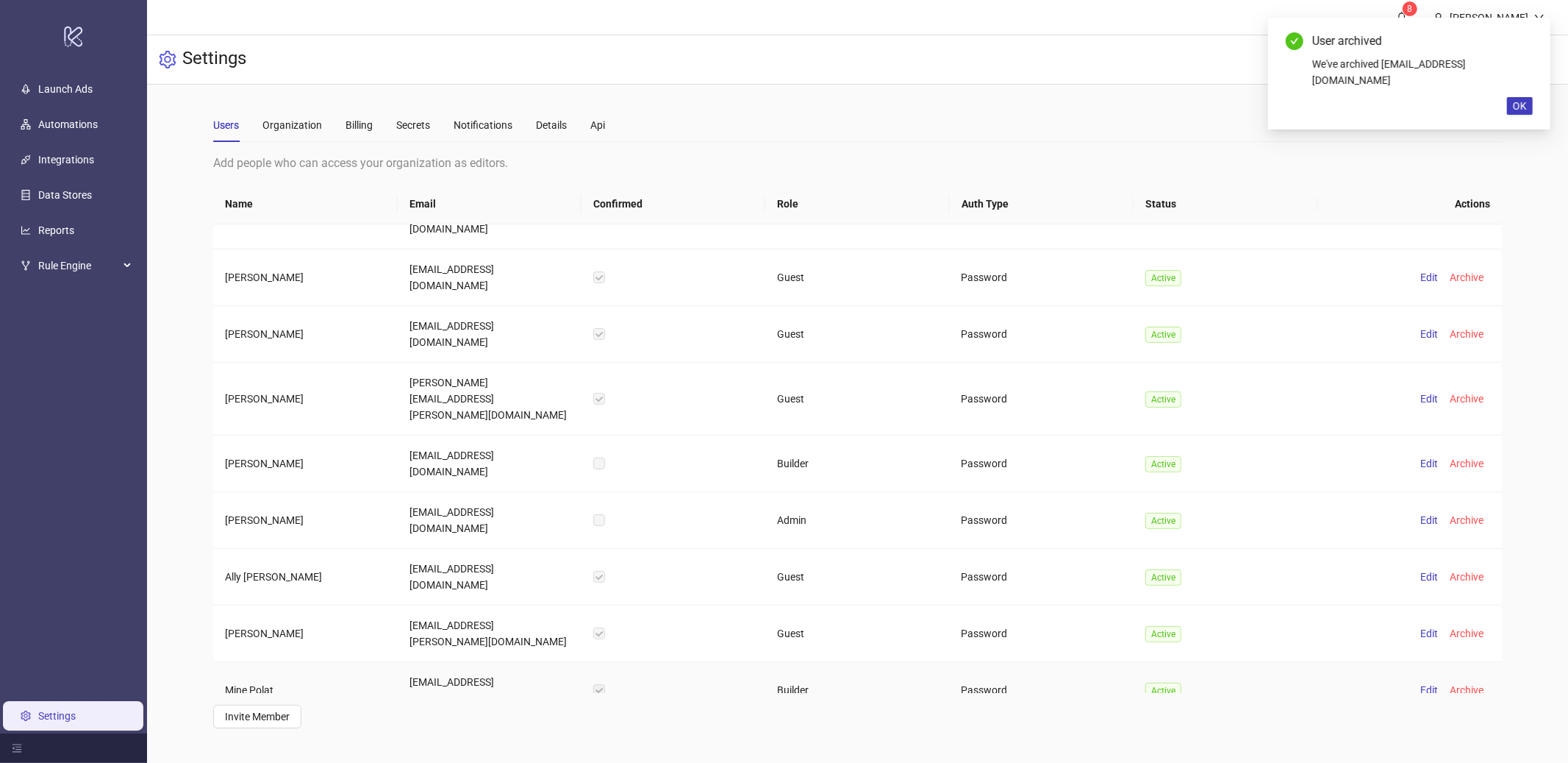
scroll to position [268, 0]
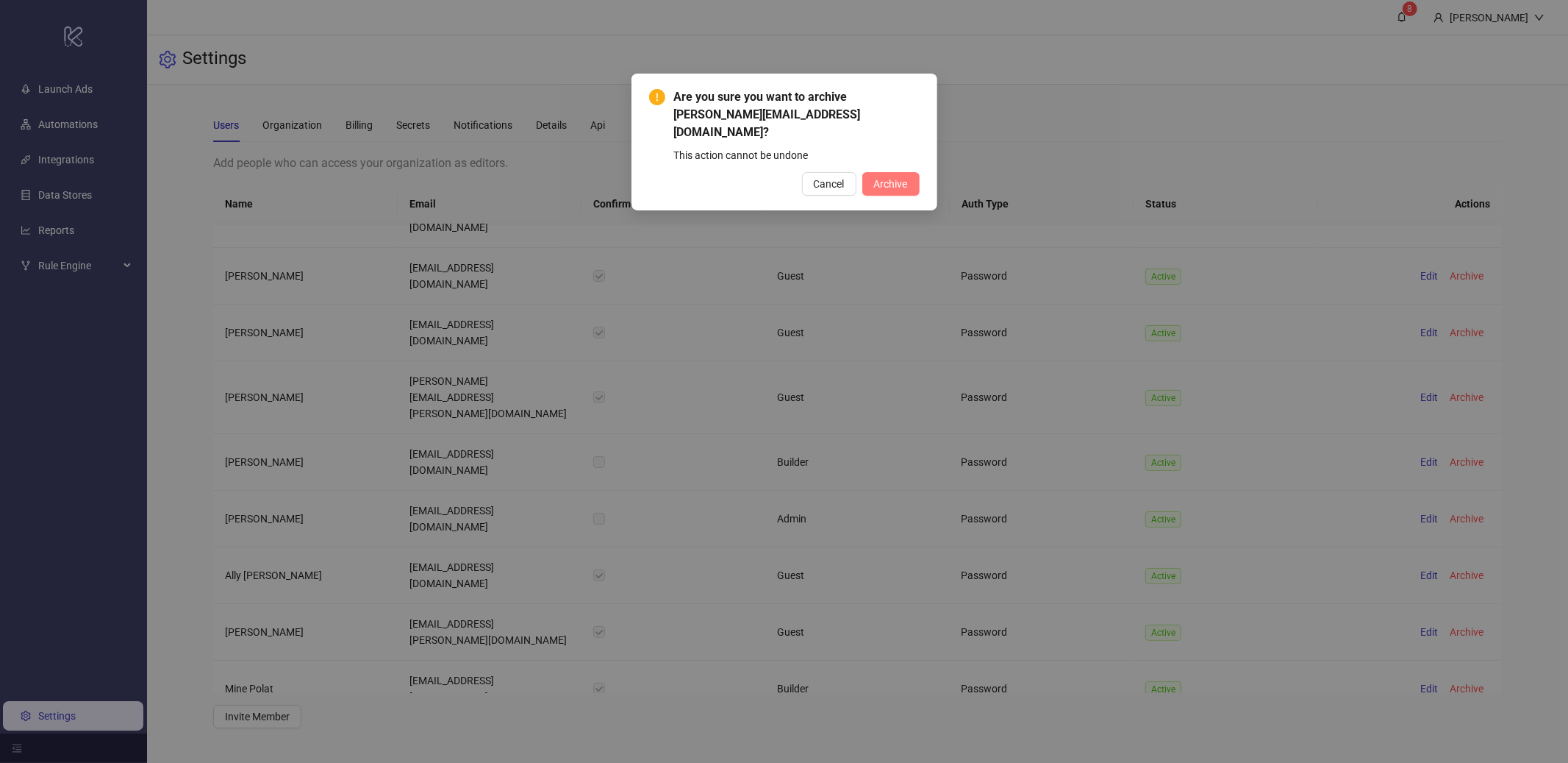
click at [898, 178] on span "Archive" at bounding box center [891, 184] width 34 height 12
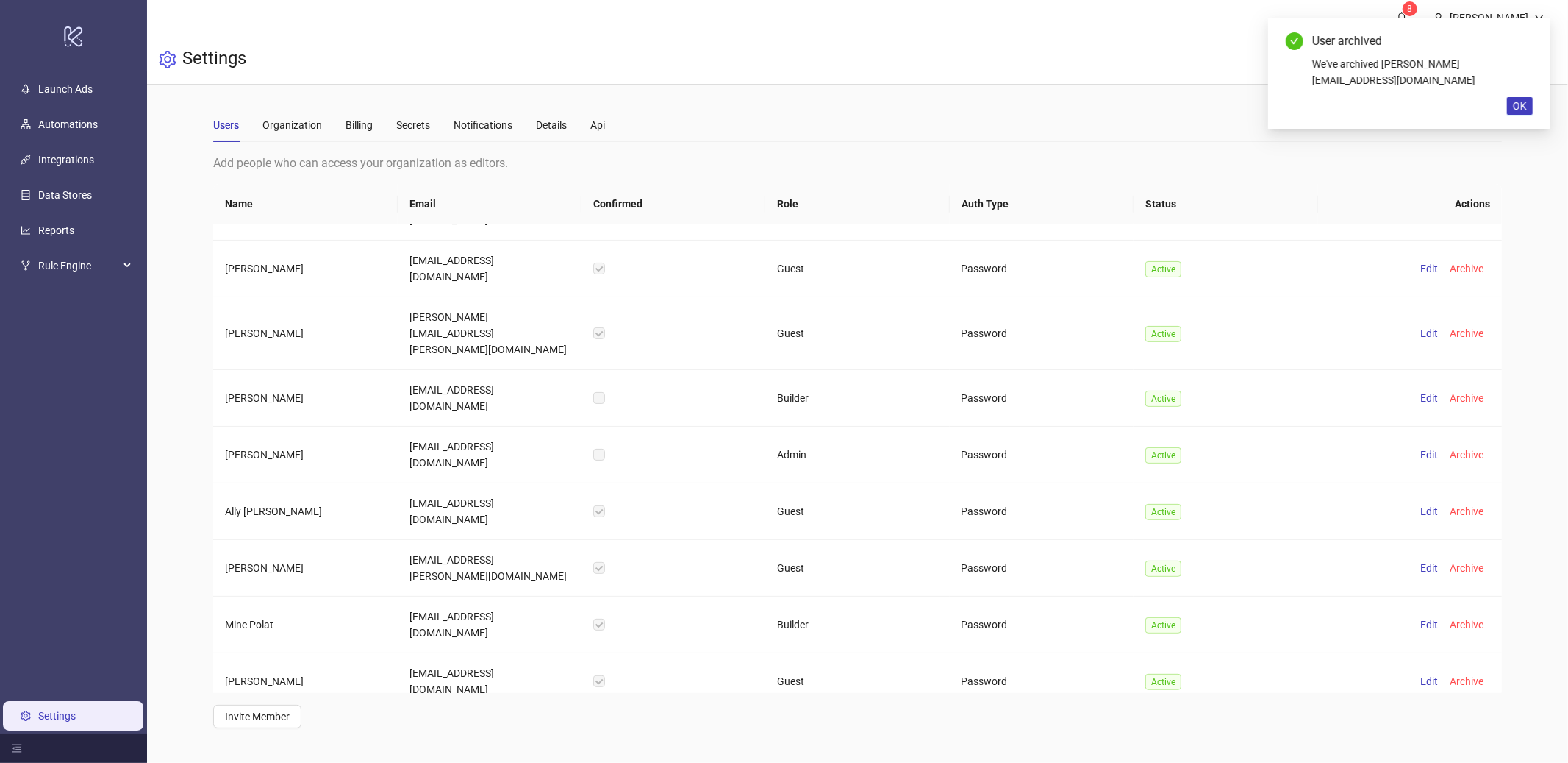
scroll to position [356, 0]
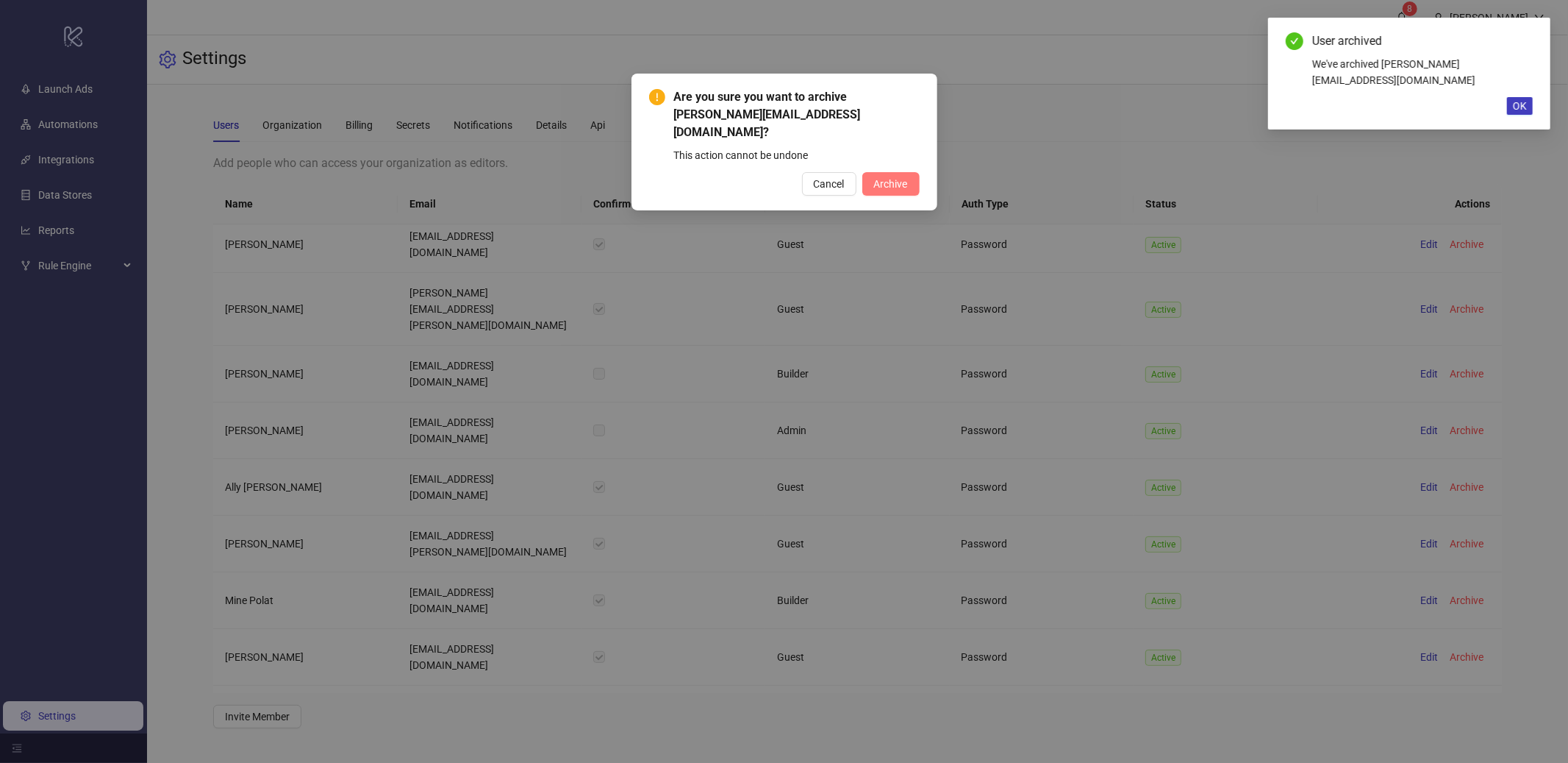
click at [890, 178] on span "Archive" at bounding box center [891, 184] width 34 height 12
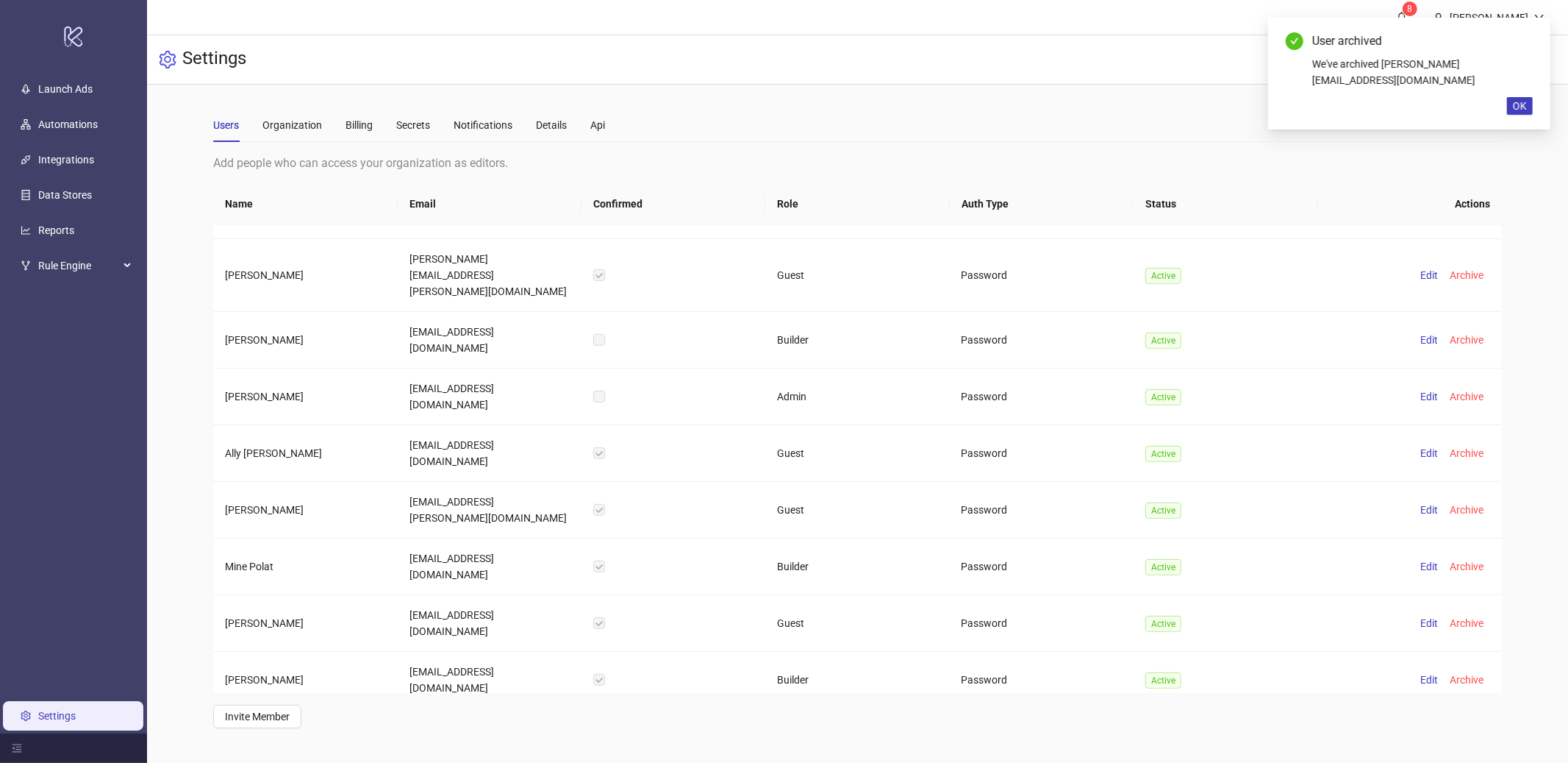
scroll to position [406, 0]
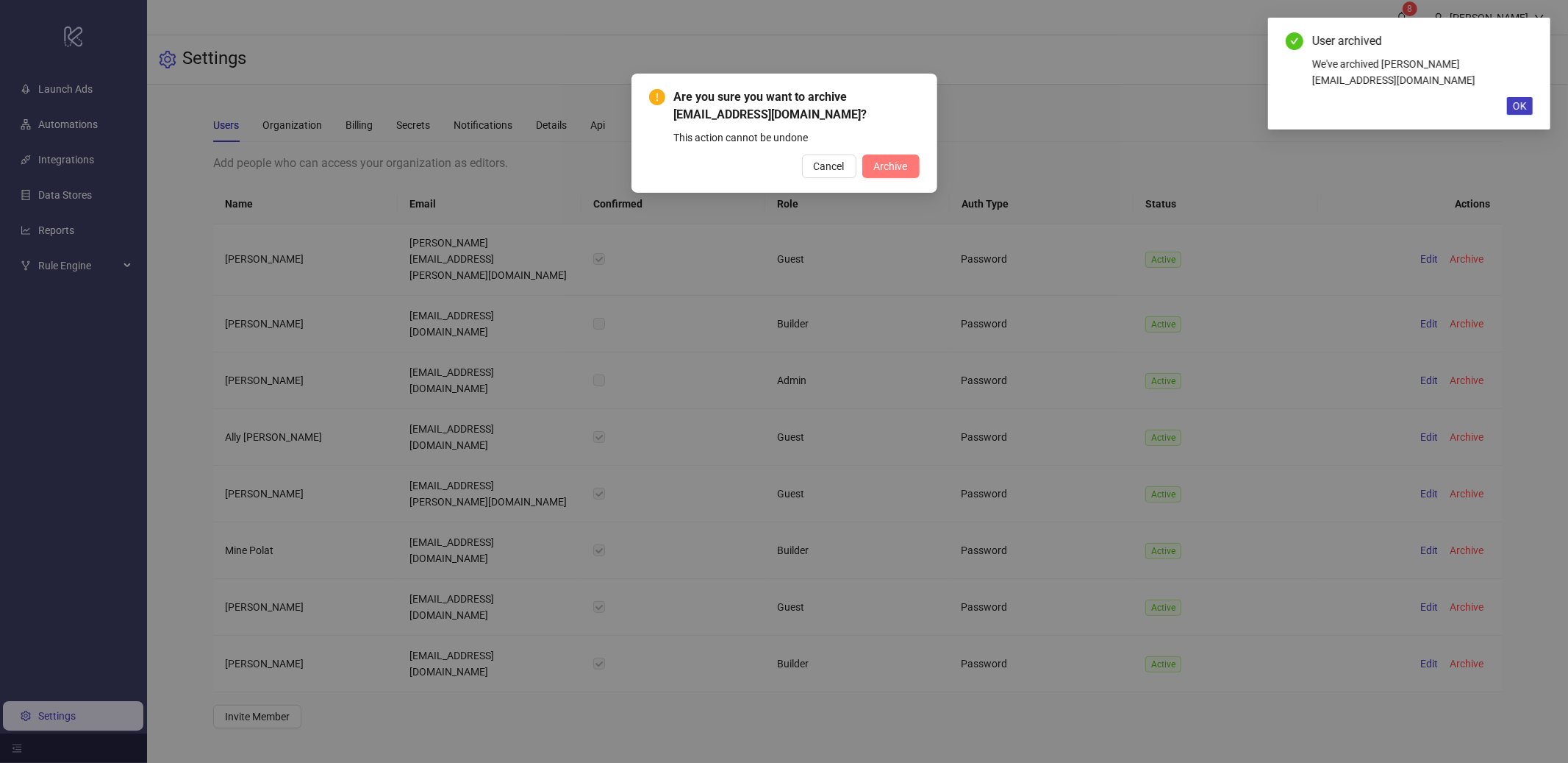
click at [899, 167] on span "Archive" at bounding box center [891, 166] width 34 height 12
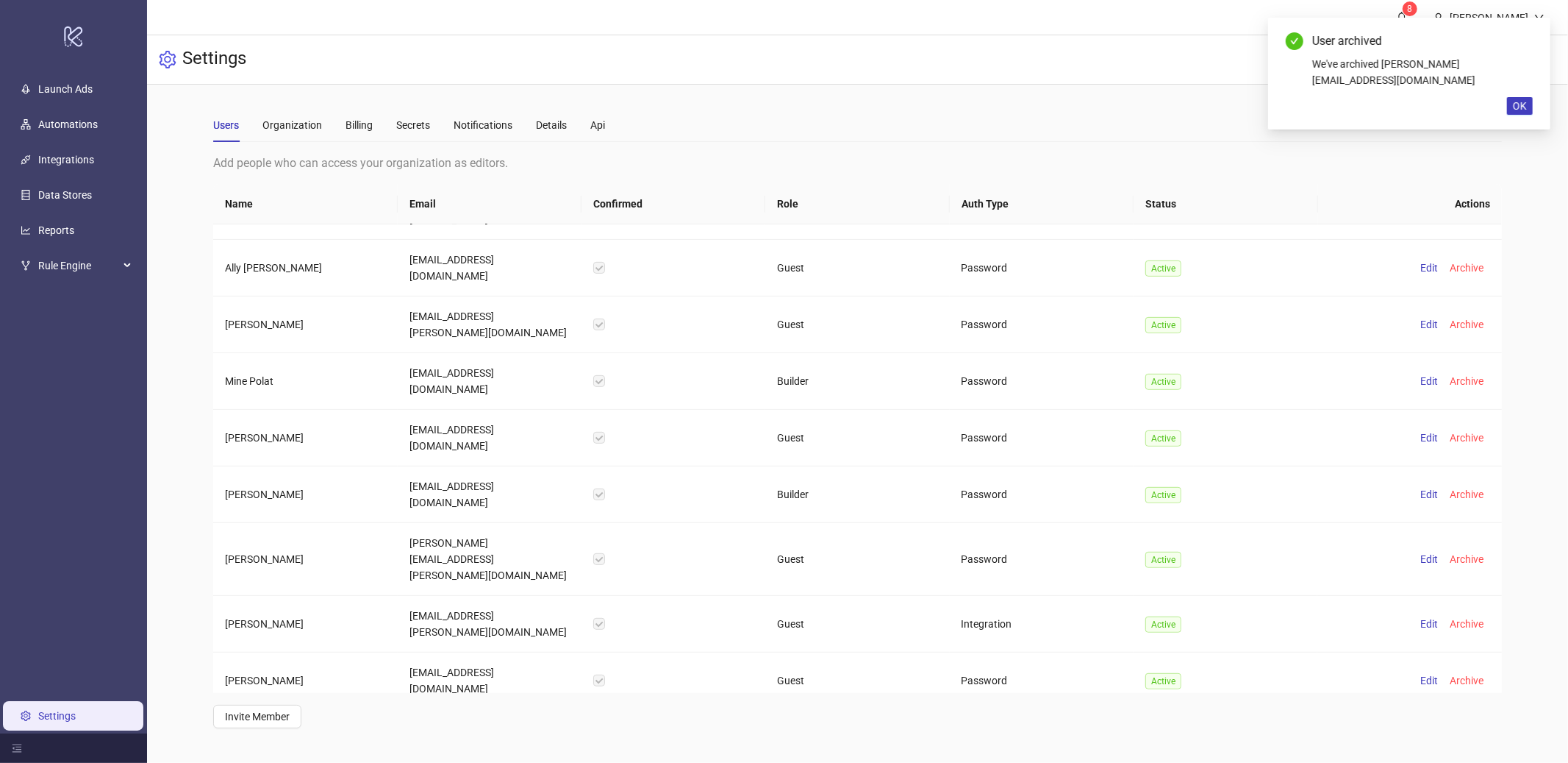
scroll to position [577, 0]
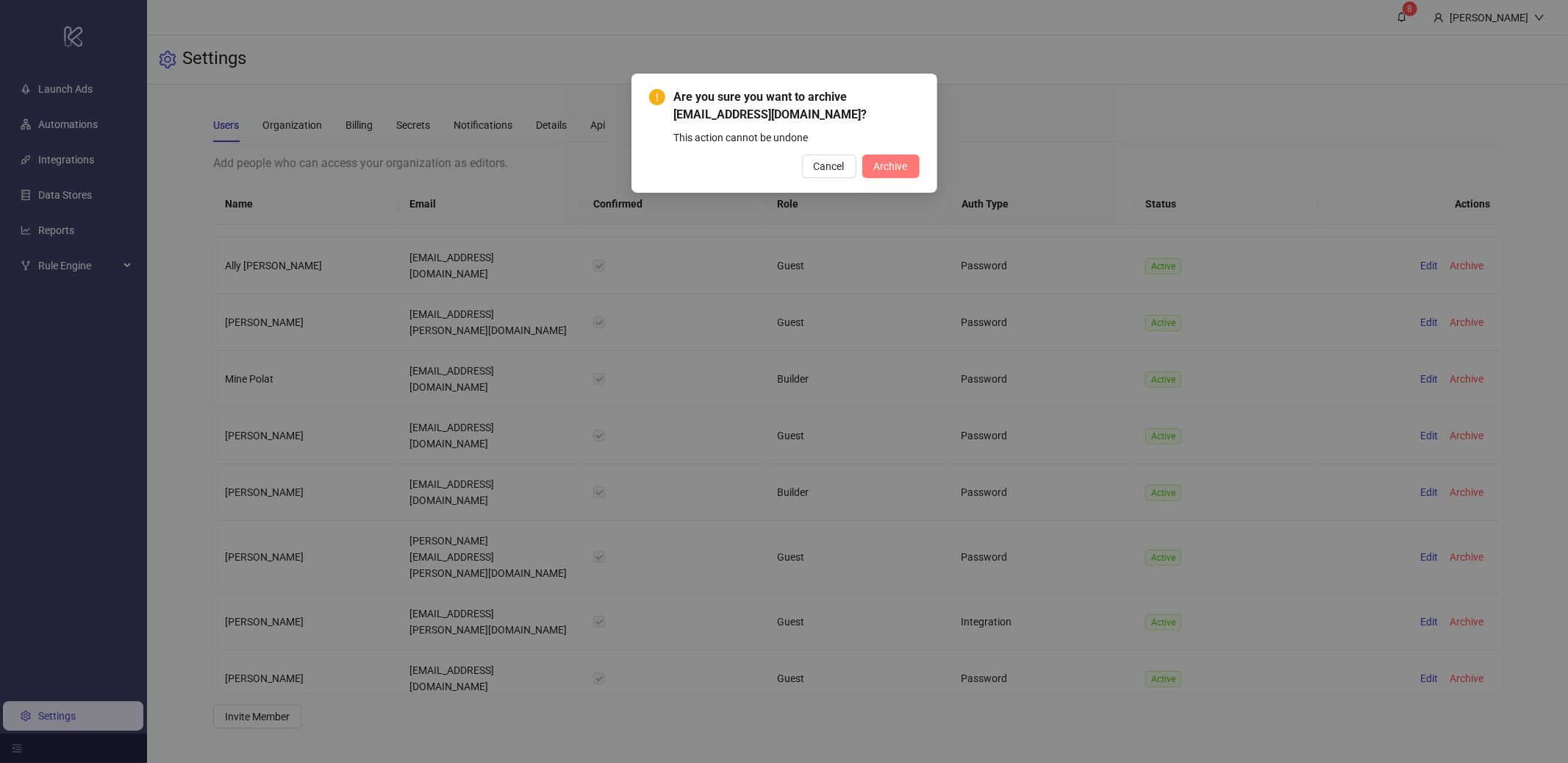
click at [918, 172] on button "Archive" at bounding box center [891, 167] width 58 height 24
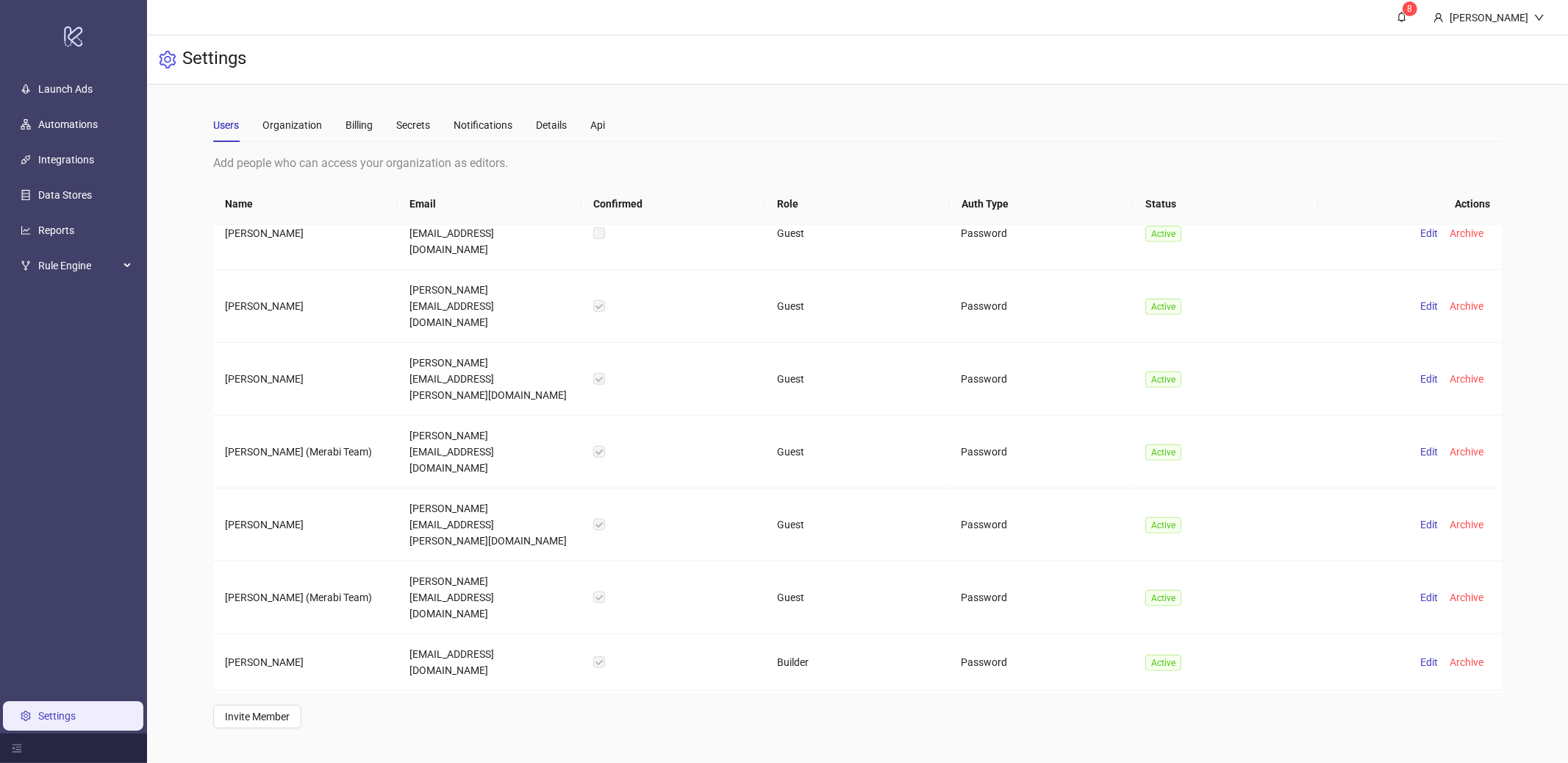
scroll to position [1101, 0]
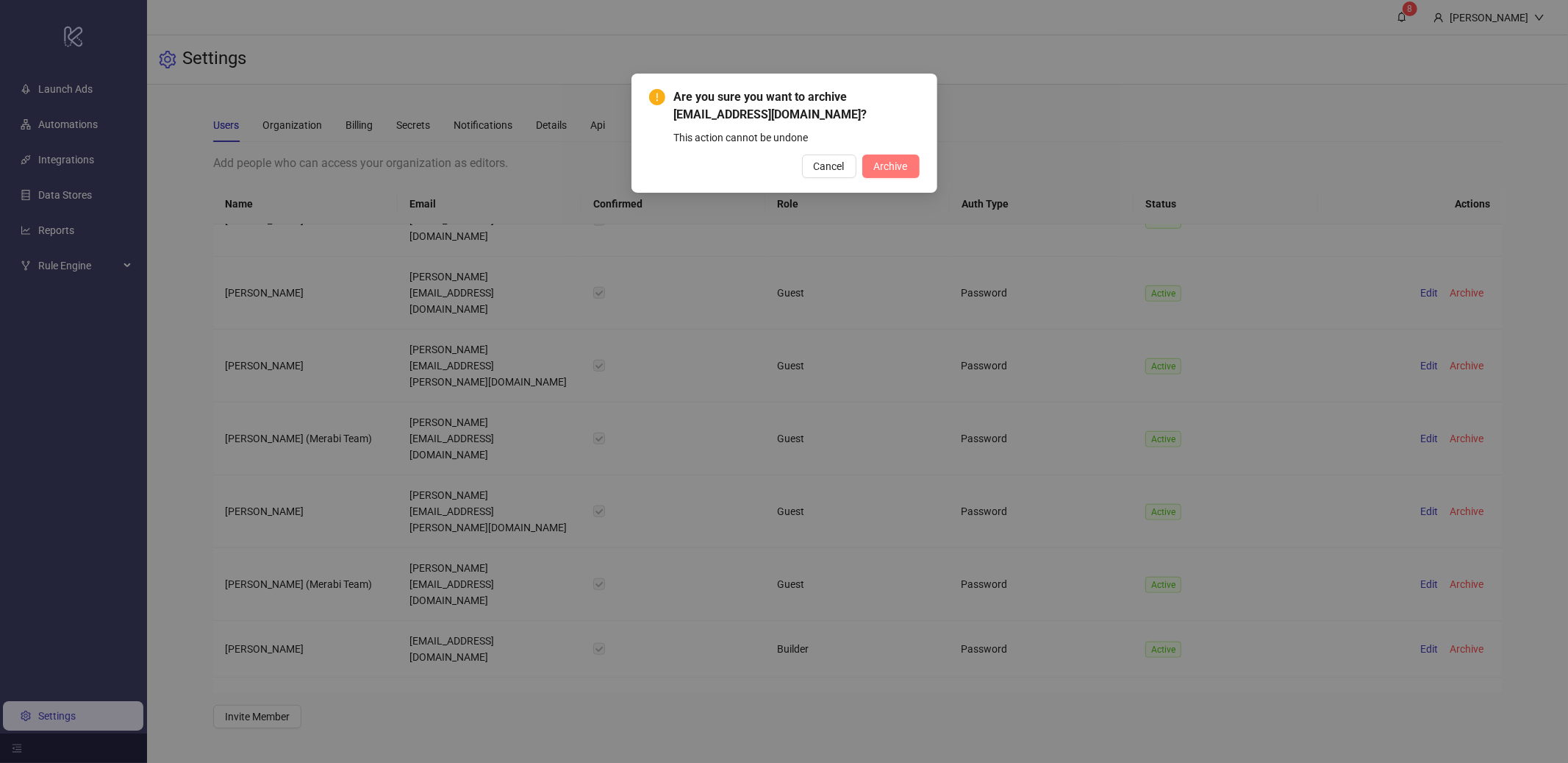
click at [888, 158] on button "Archive" at bounding box center [891, 167] width 58 height 24
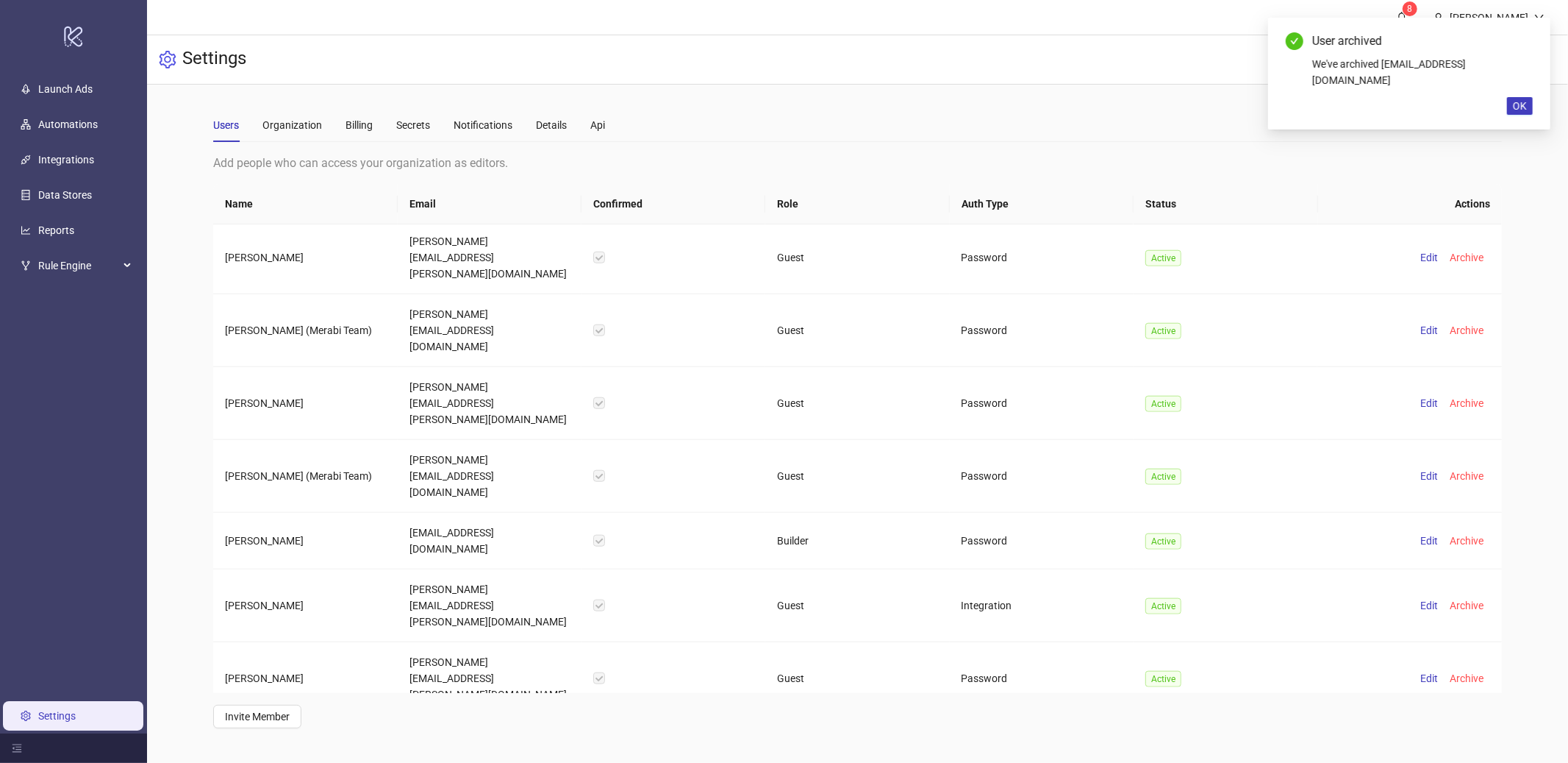
scroll to position [1230, 0]
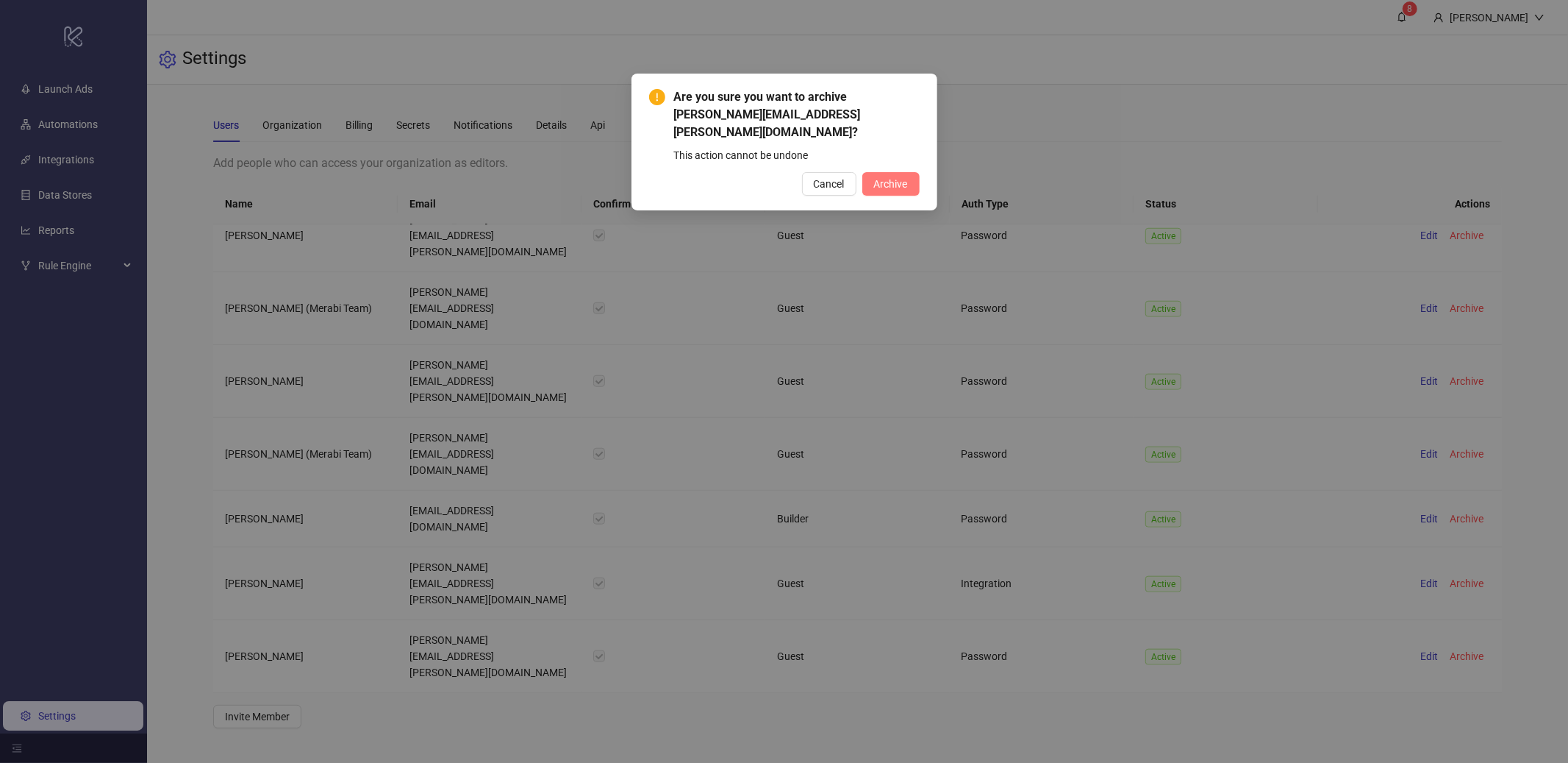
click at [898, 178] on span "Archive" at bounding box center [891, 184] width 34 height 12
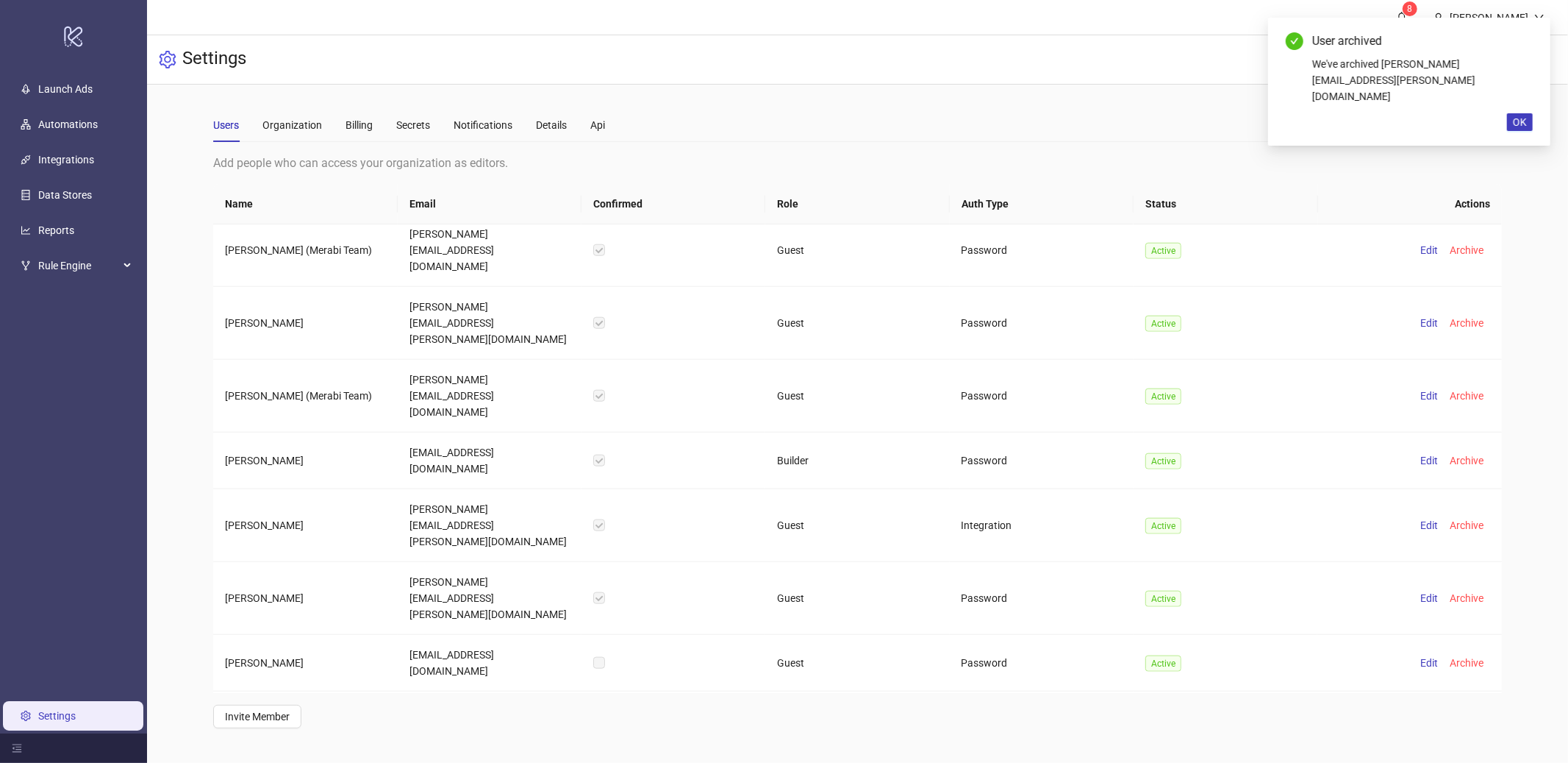
scroll to position [1302, 0]
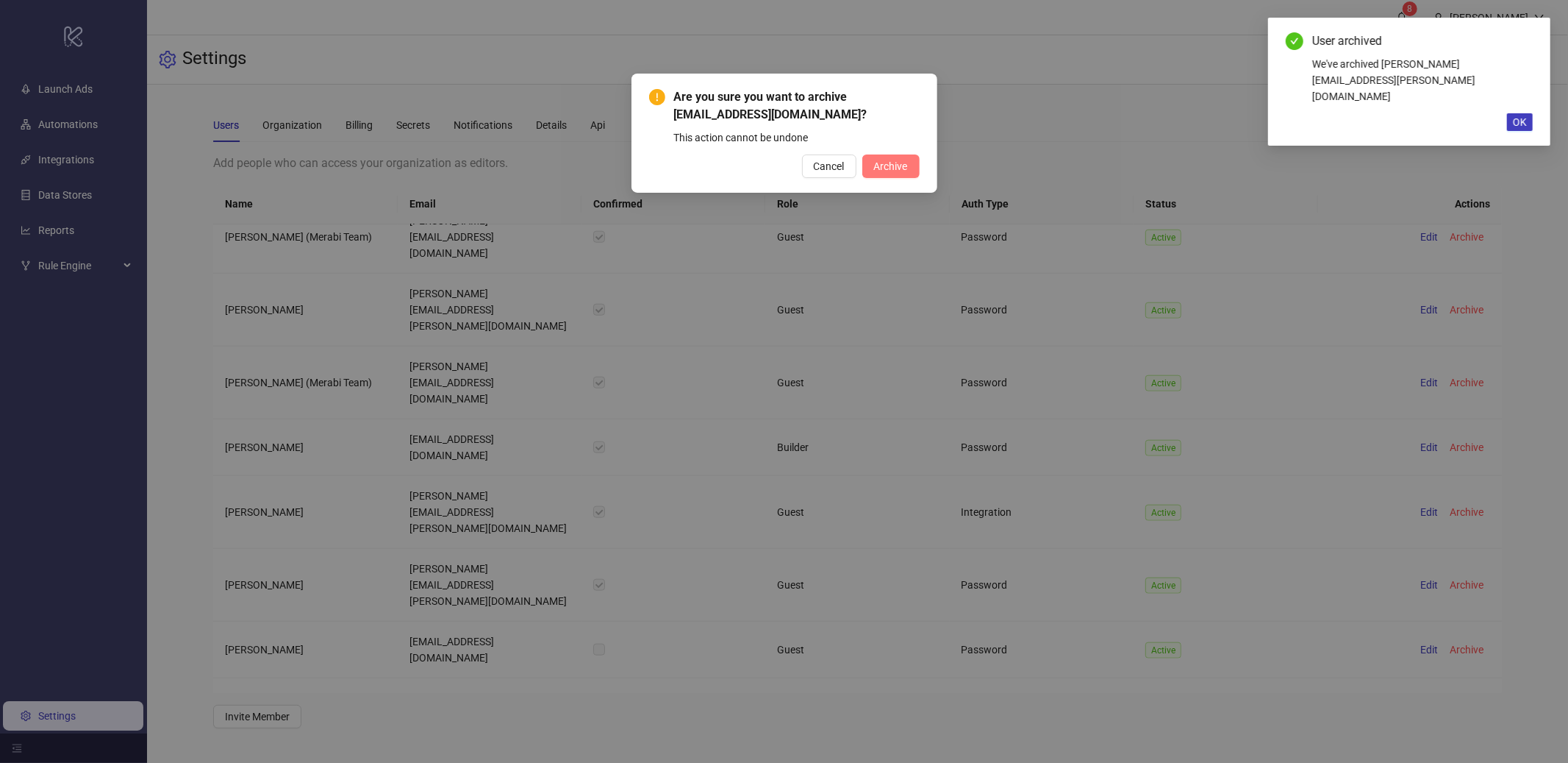
click at [898, 168] on span "Archive" at bounding box center [891, 166] width 34 height 12
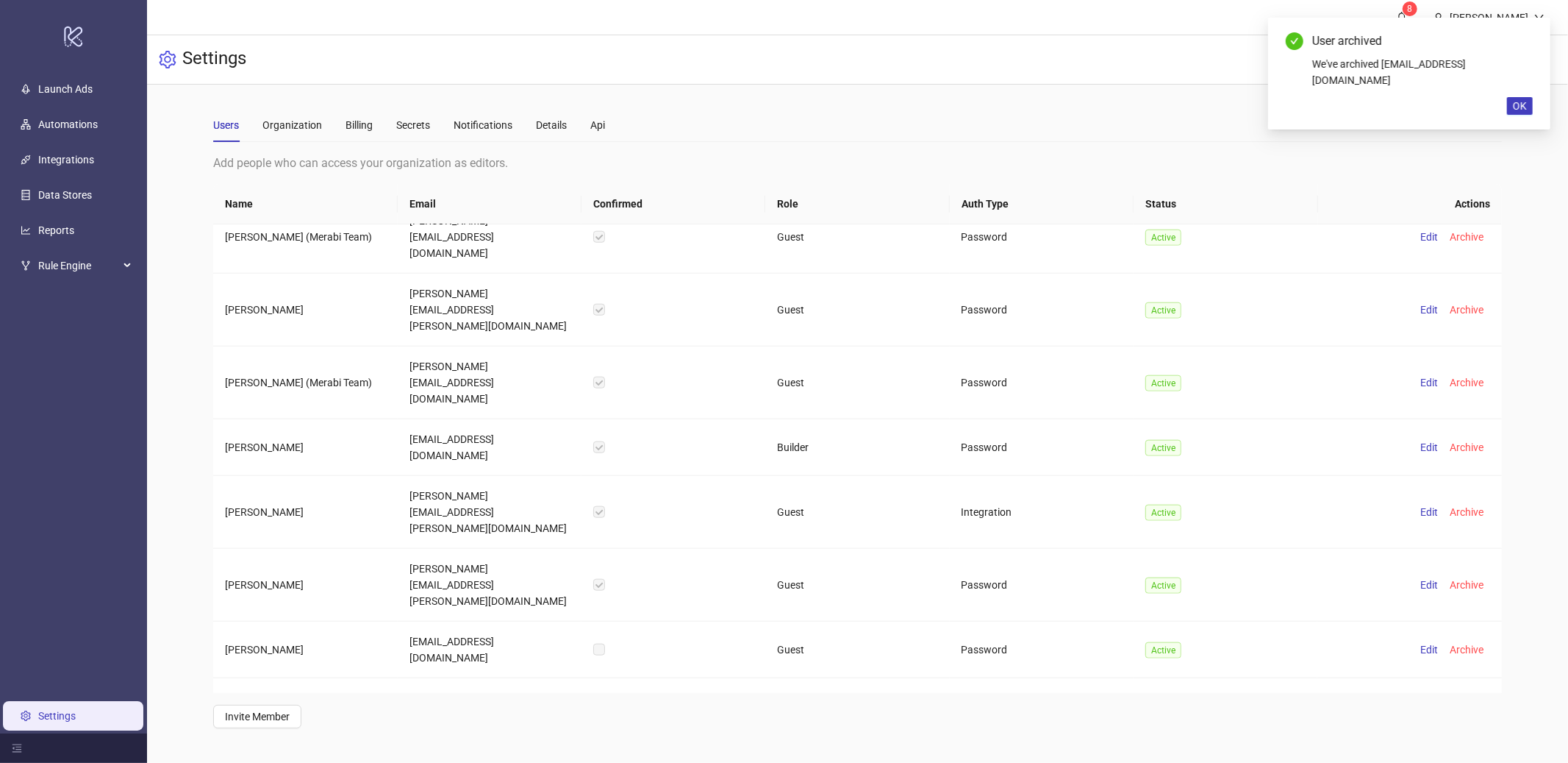
scroll to position [1347, 0]
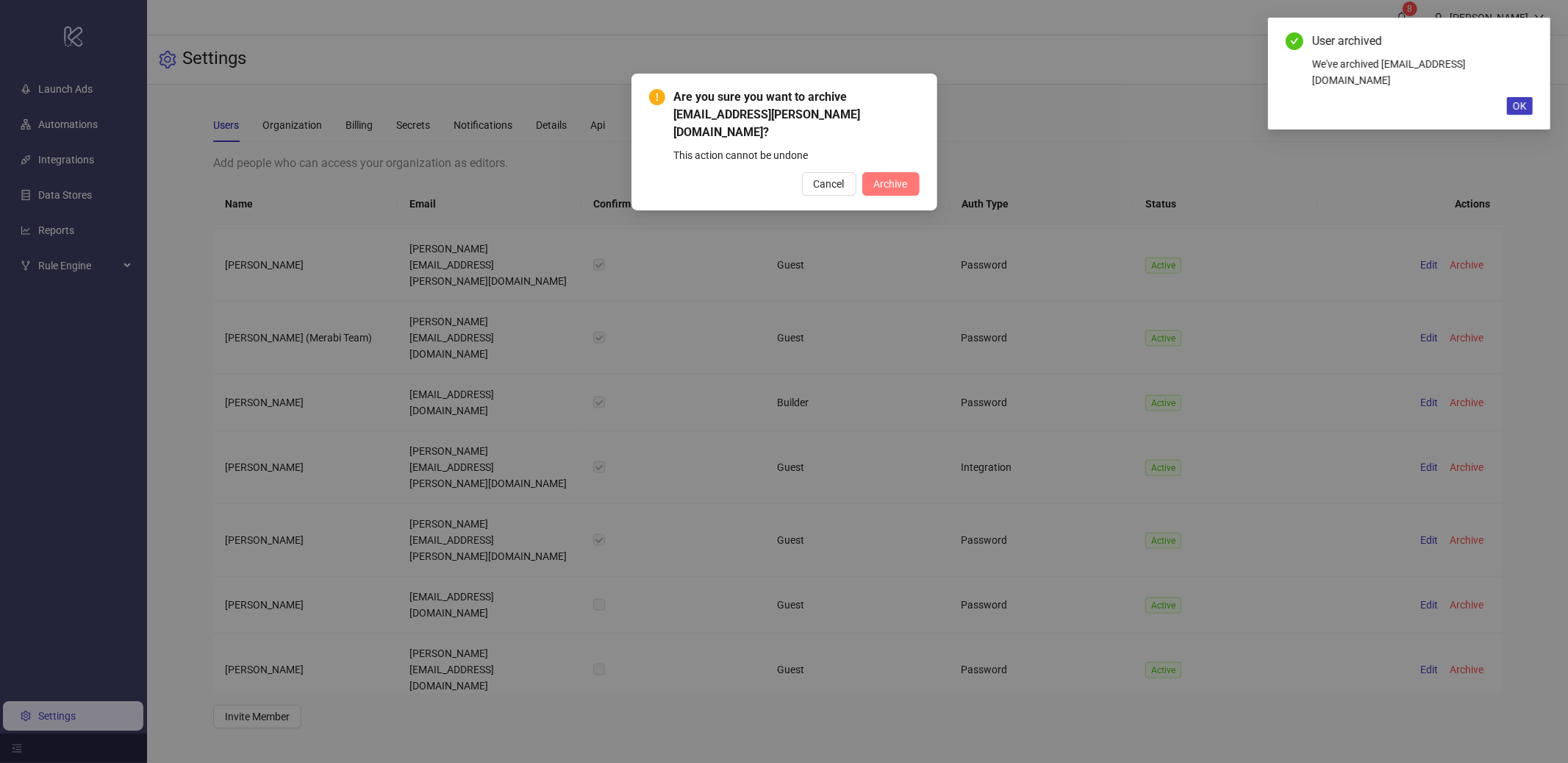
click at [901, 174] on button "Archive" at bounding box center [891, 184] width 58 height 24
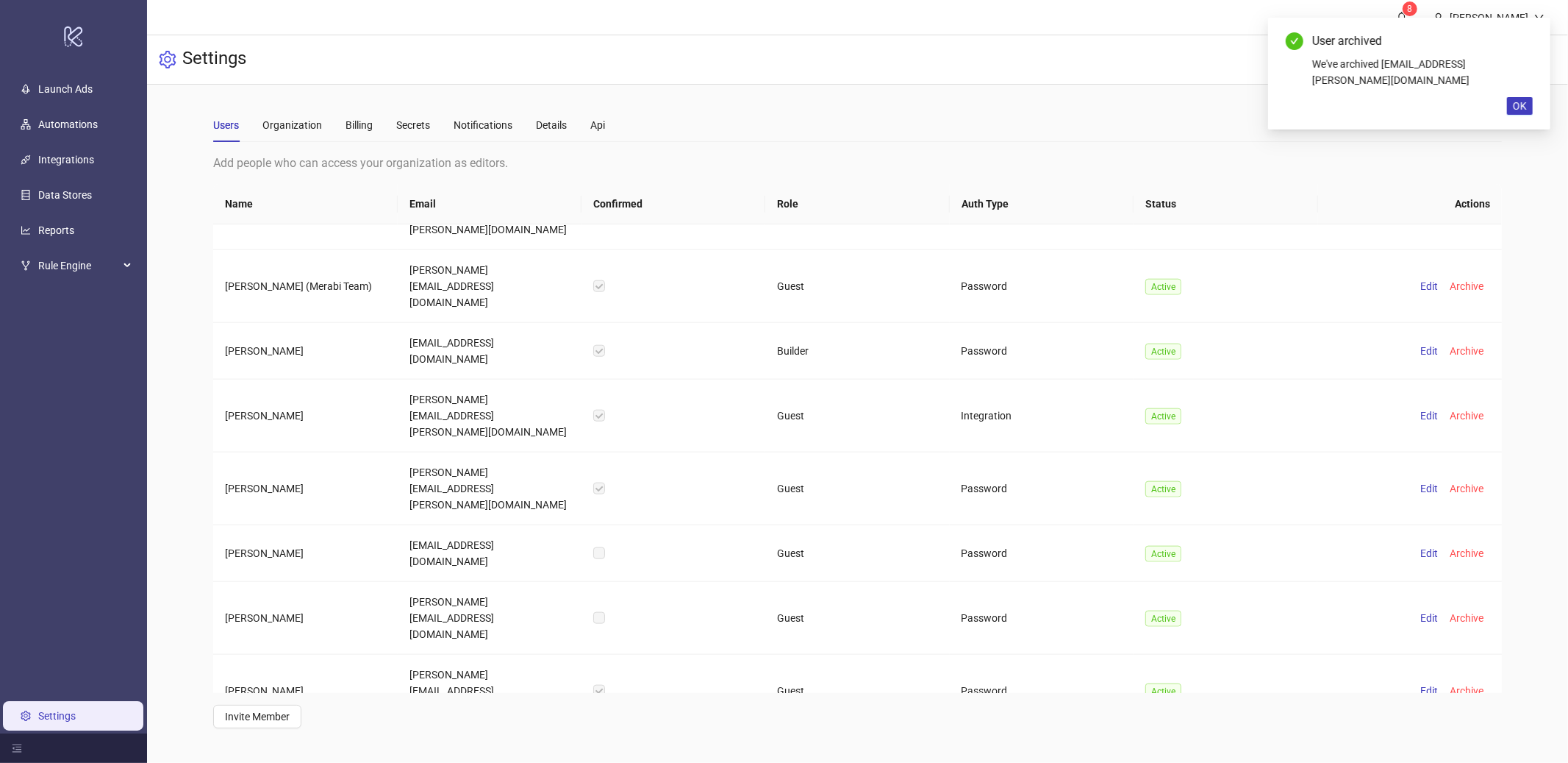
scroll to position [1402, 0]
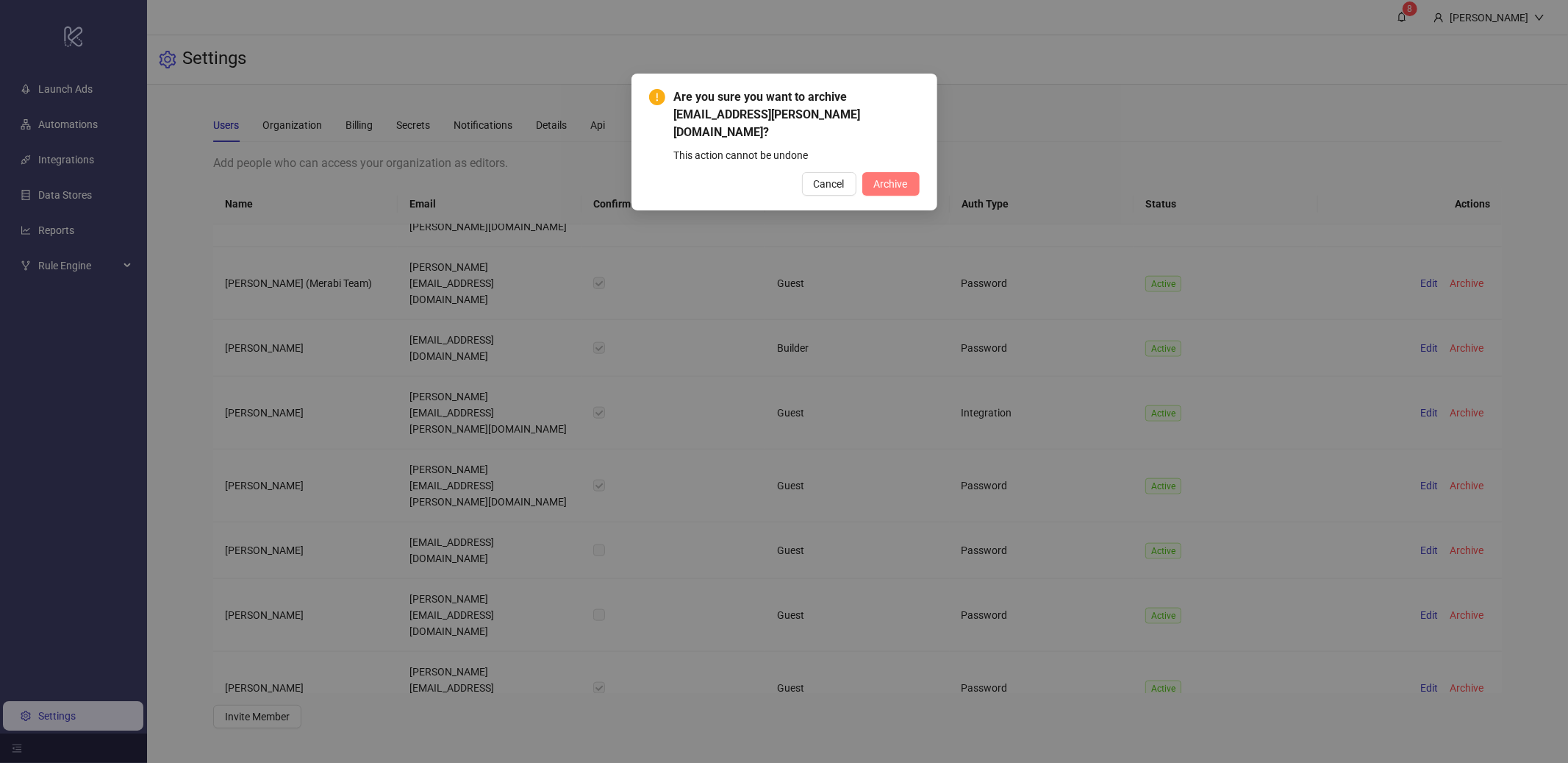
click at [897, 175] on button "Archive" at bounding box center [891, 184] width 58 height 24
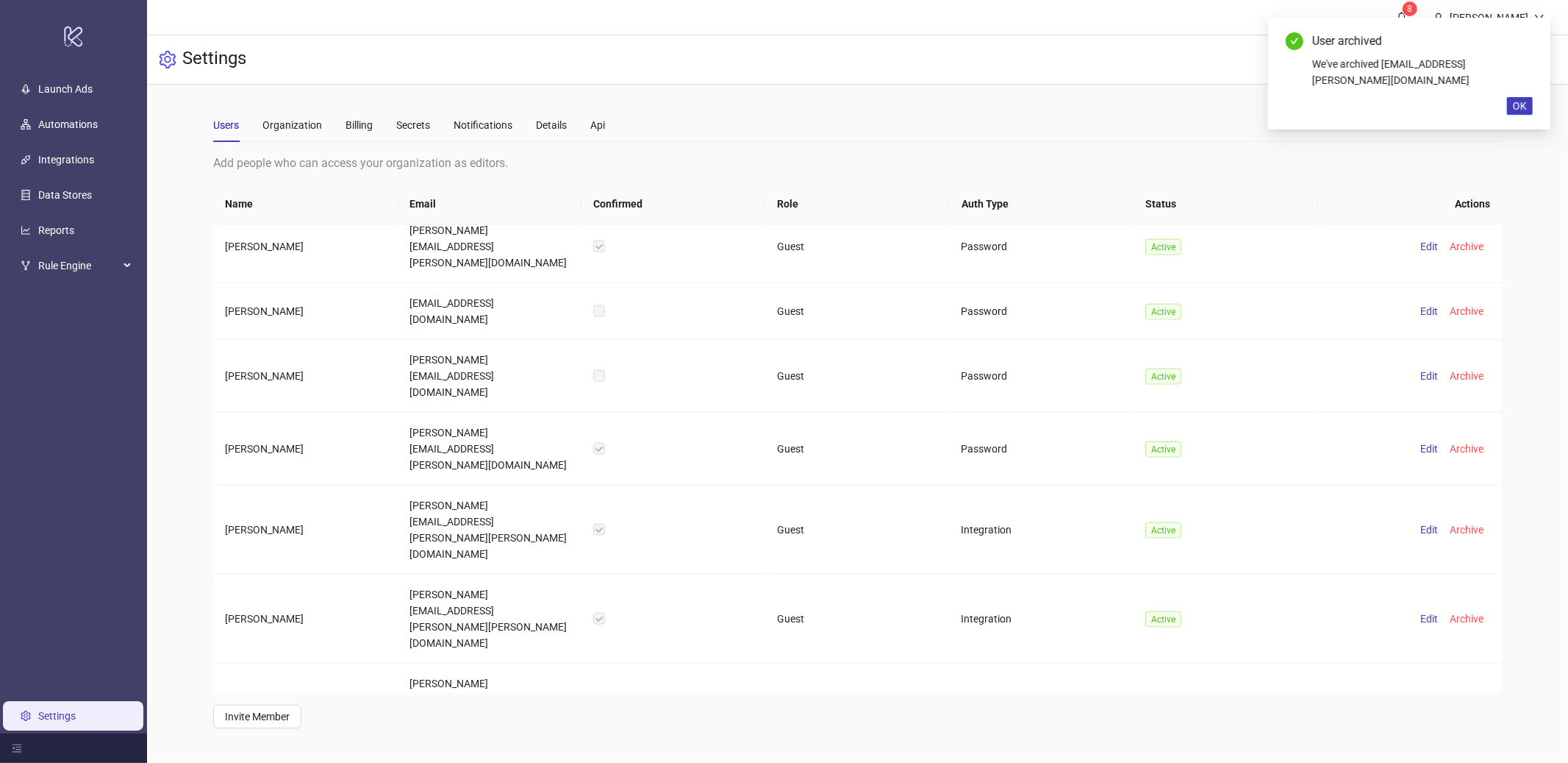
scroll to position [1693, 0]
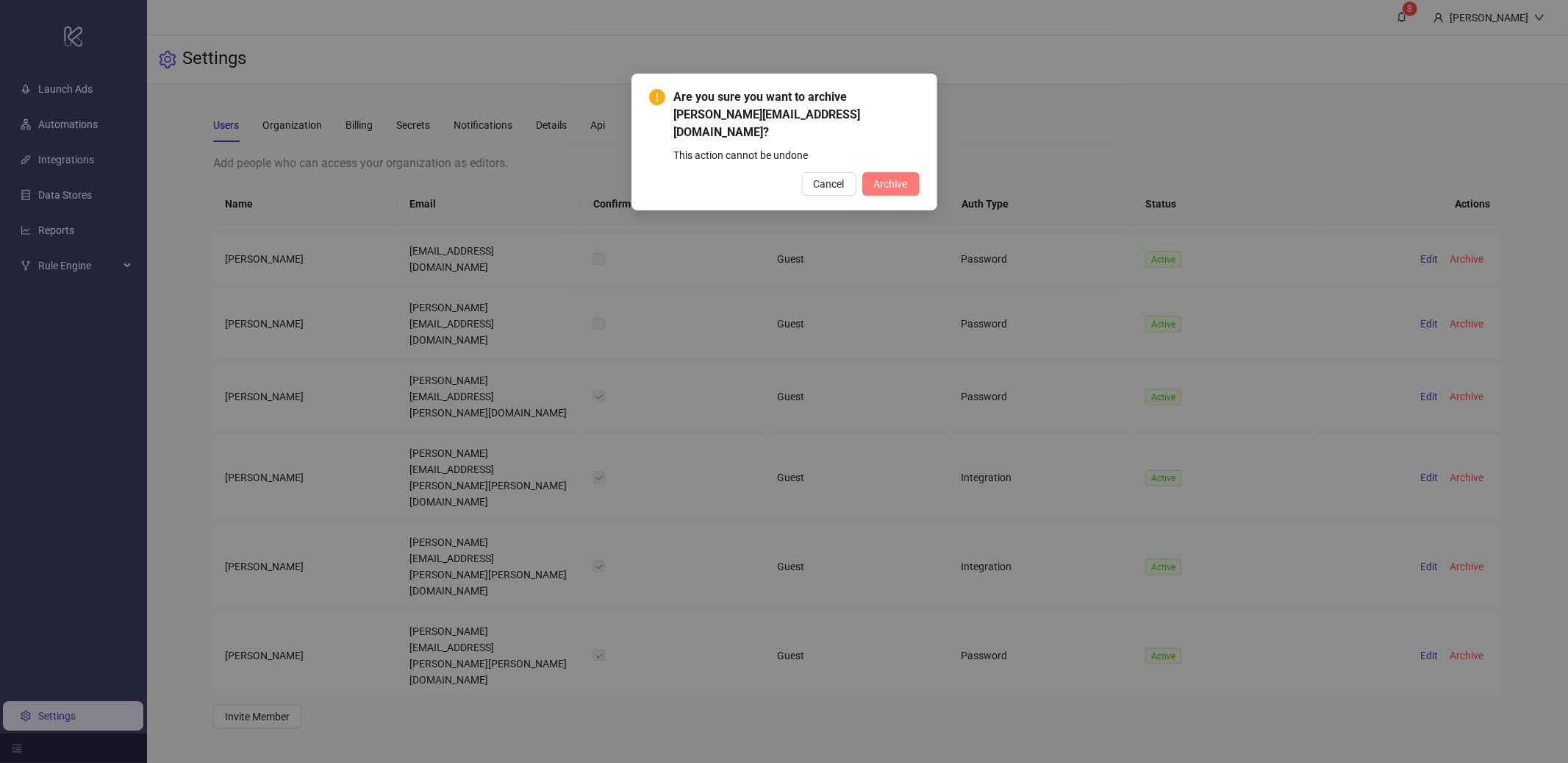
click at [911, 175] on button "Archive" at bounding box center [891, 184] width 58 height 24
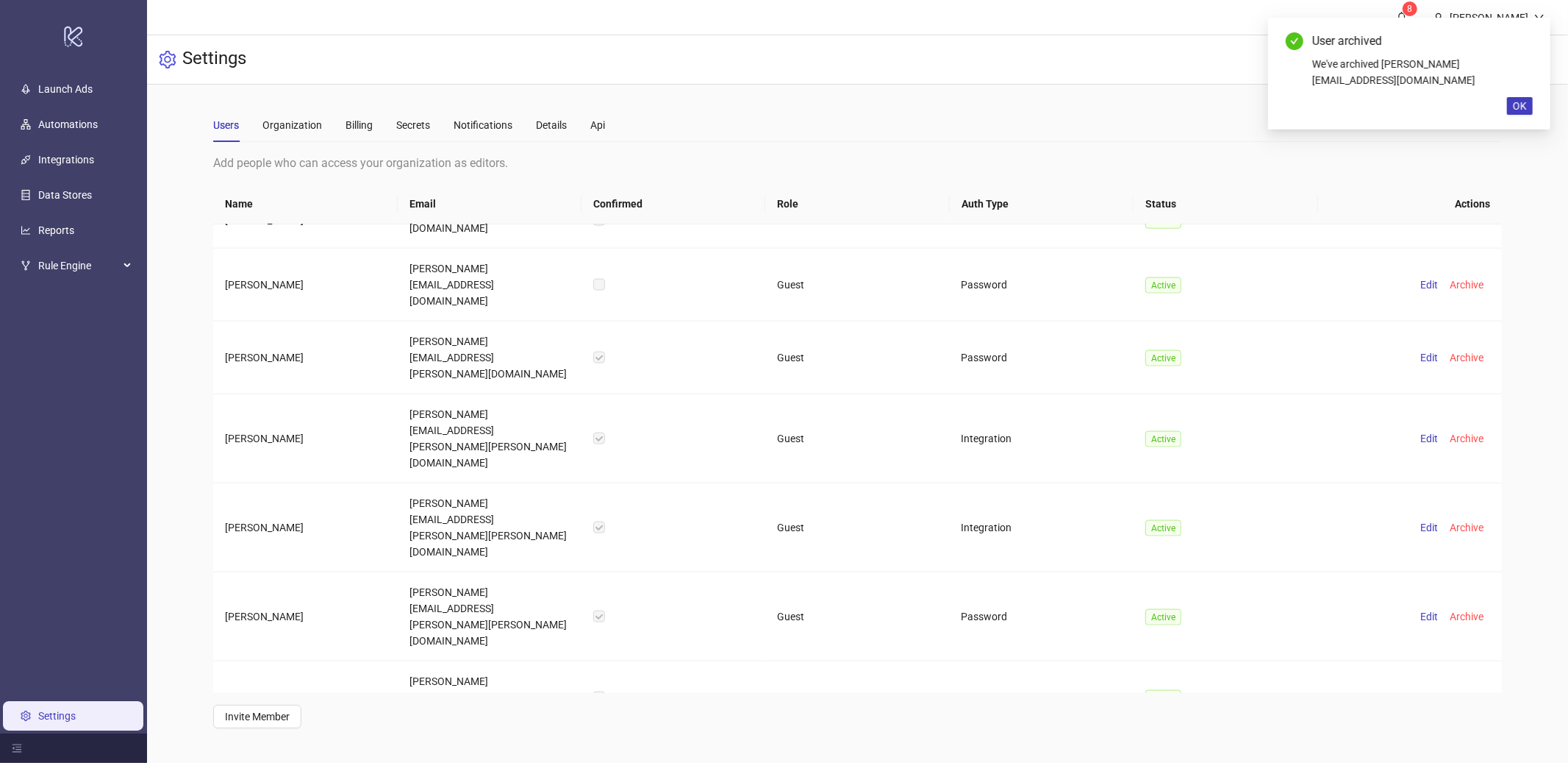
scroll to position [1745, 0]
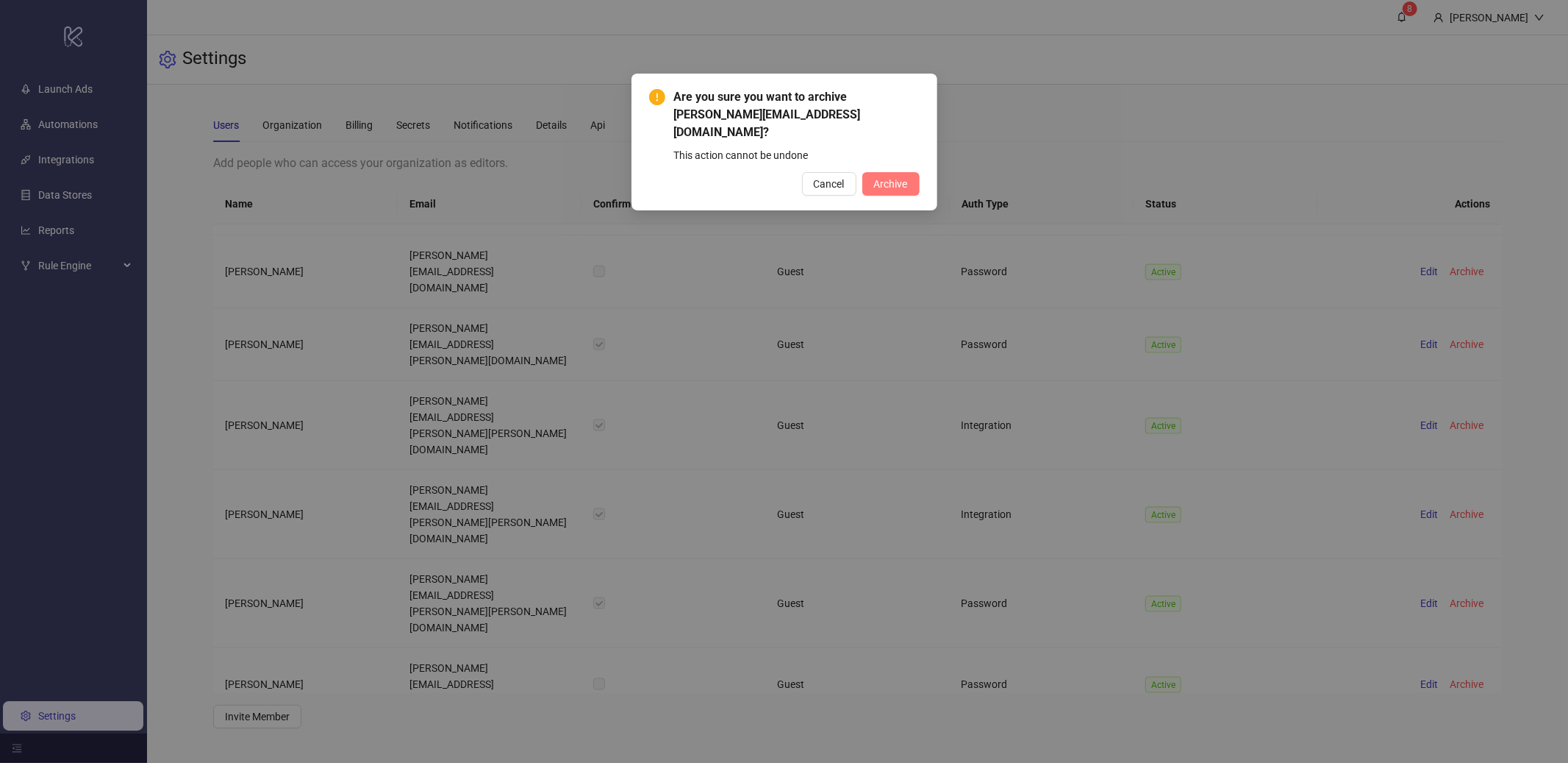
click at [897, 174] on button "Archive" at bounding box center [891, 184] width 58 height 24
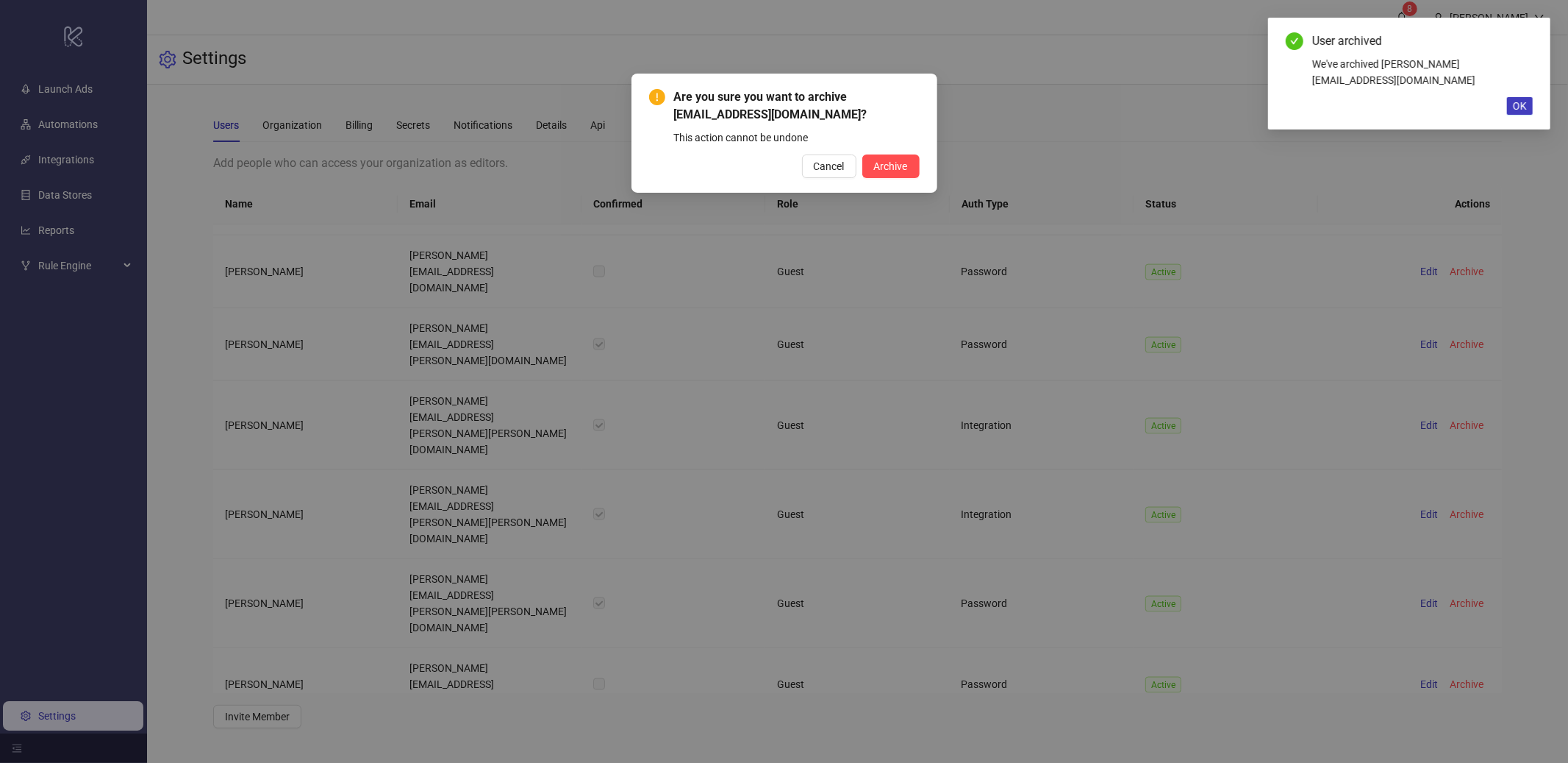
click at [897, 178] on div "Are you sure you want to archive [EMAIL_ADDRESS][DOMAIN_NAME]? This action cann…" at bounding box center [784, 133] width 306 height 119
click at [895, 172] on button "Archive" at bounding box center [891, 167] width 58 height 24
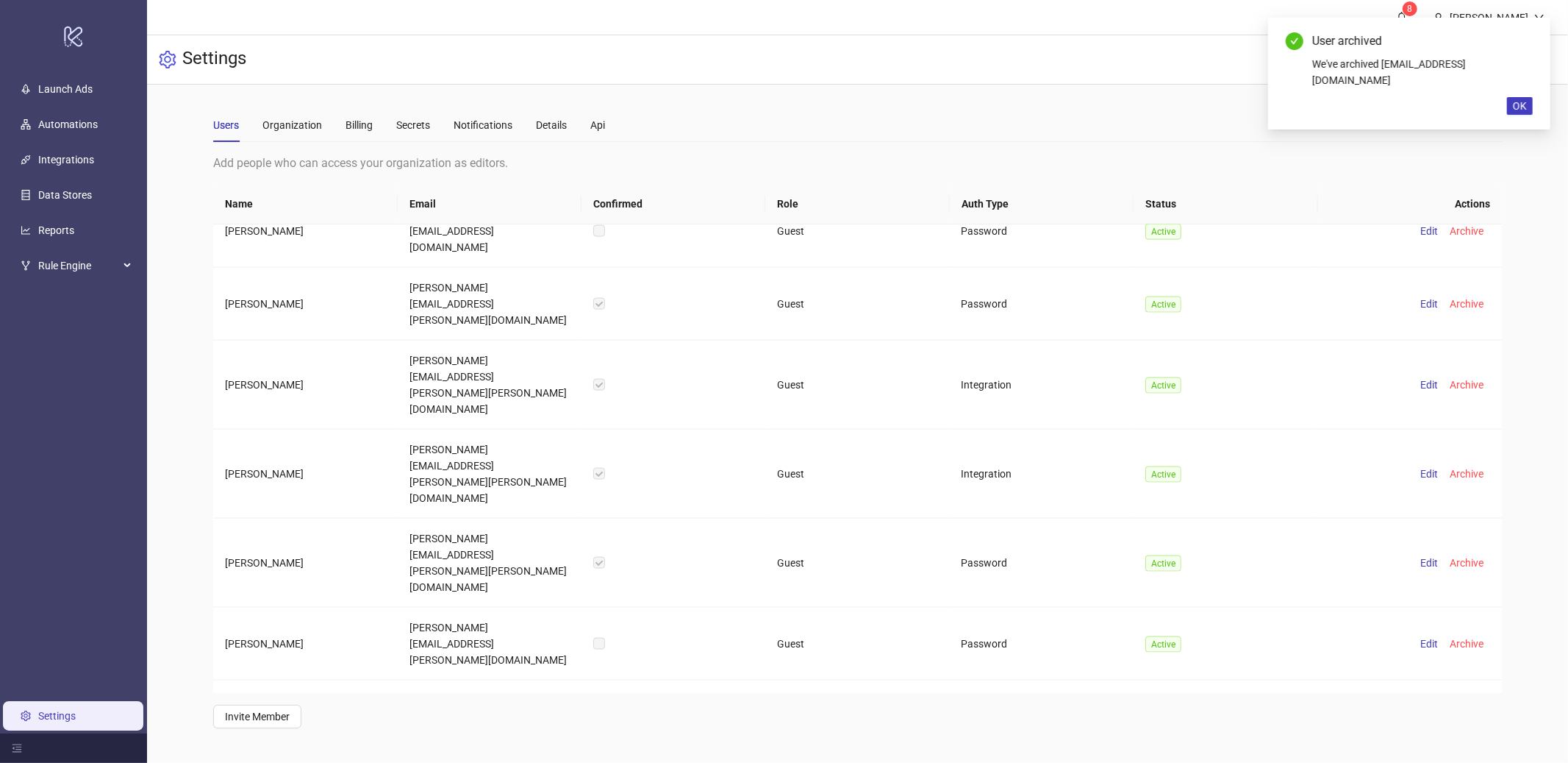
scroll to position [1795, 0]
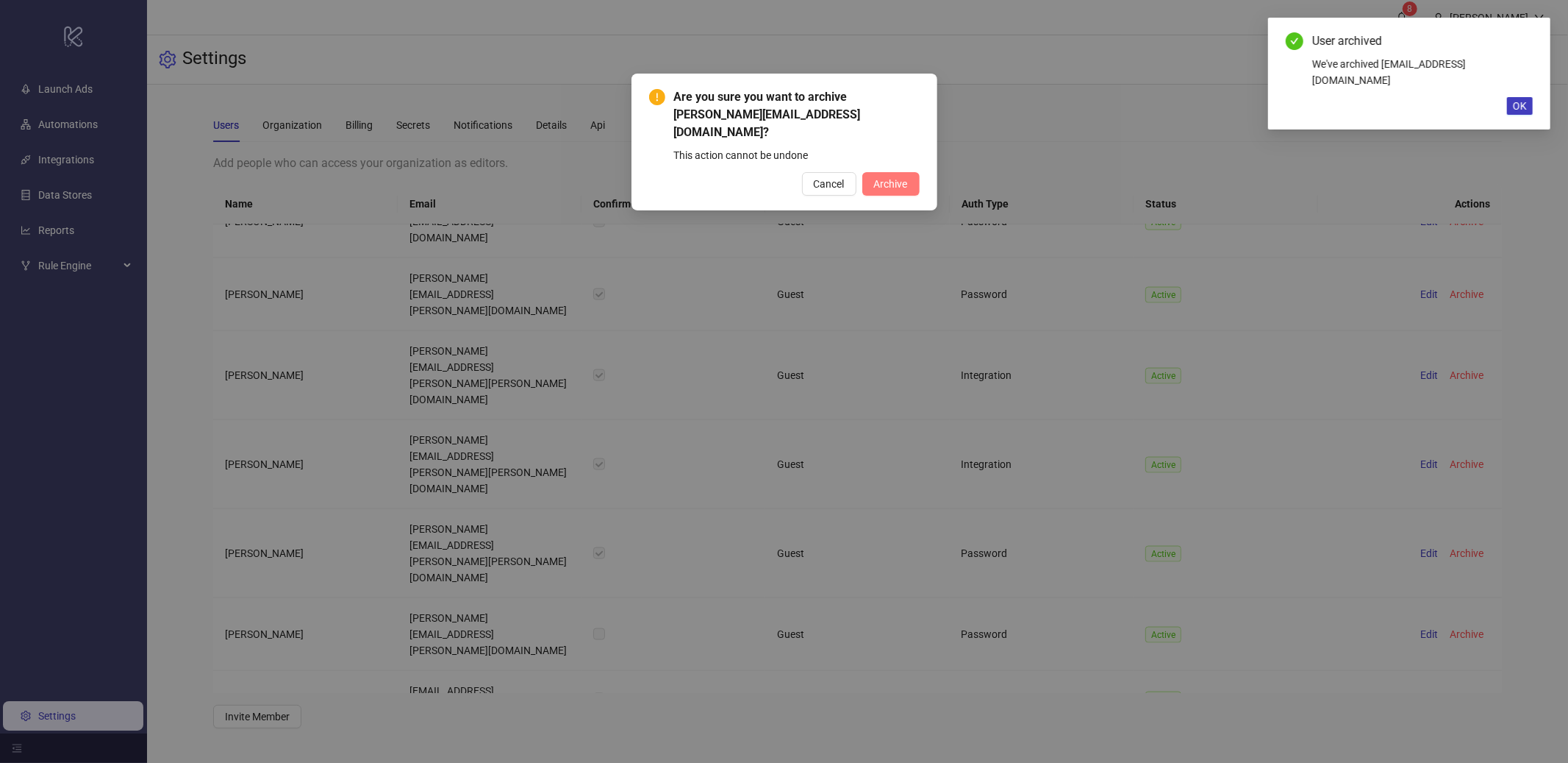
click at [885, 178] on span "Archive" at bounding box center [891, 184] width 34 height 12
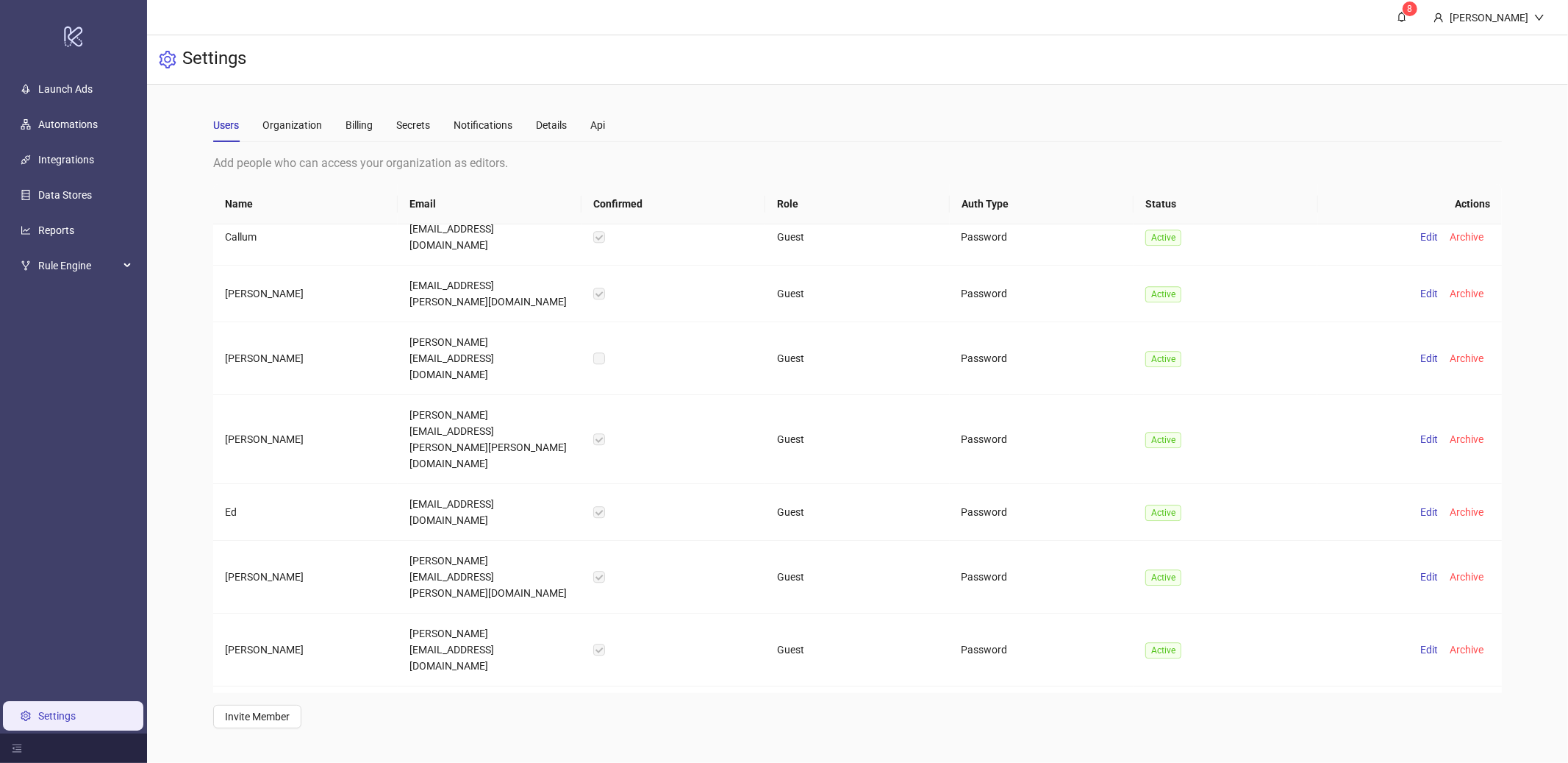
scroll to position [3391, 0]
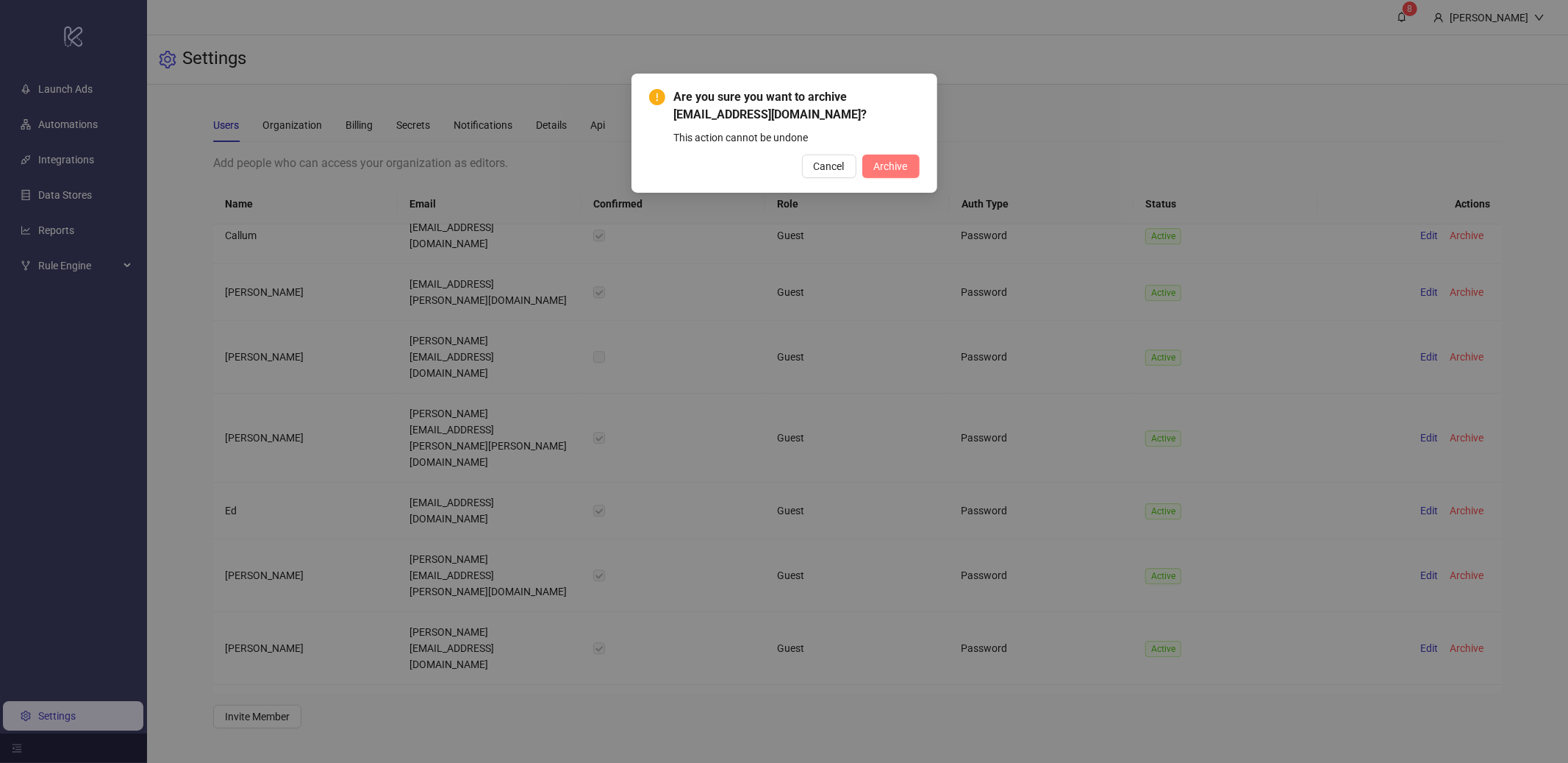
click at [890, 156] on button "Archive" at bounding box center [891, 167] width 58 height 24
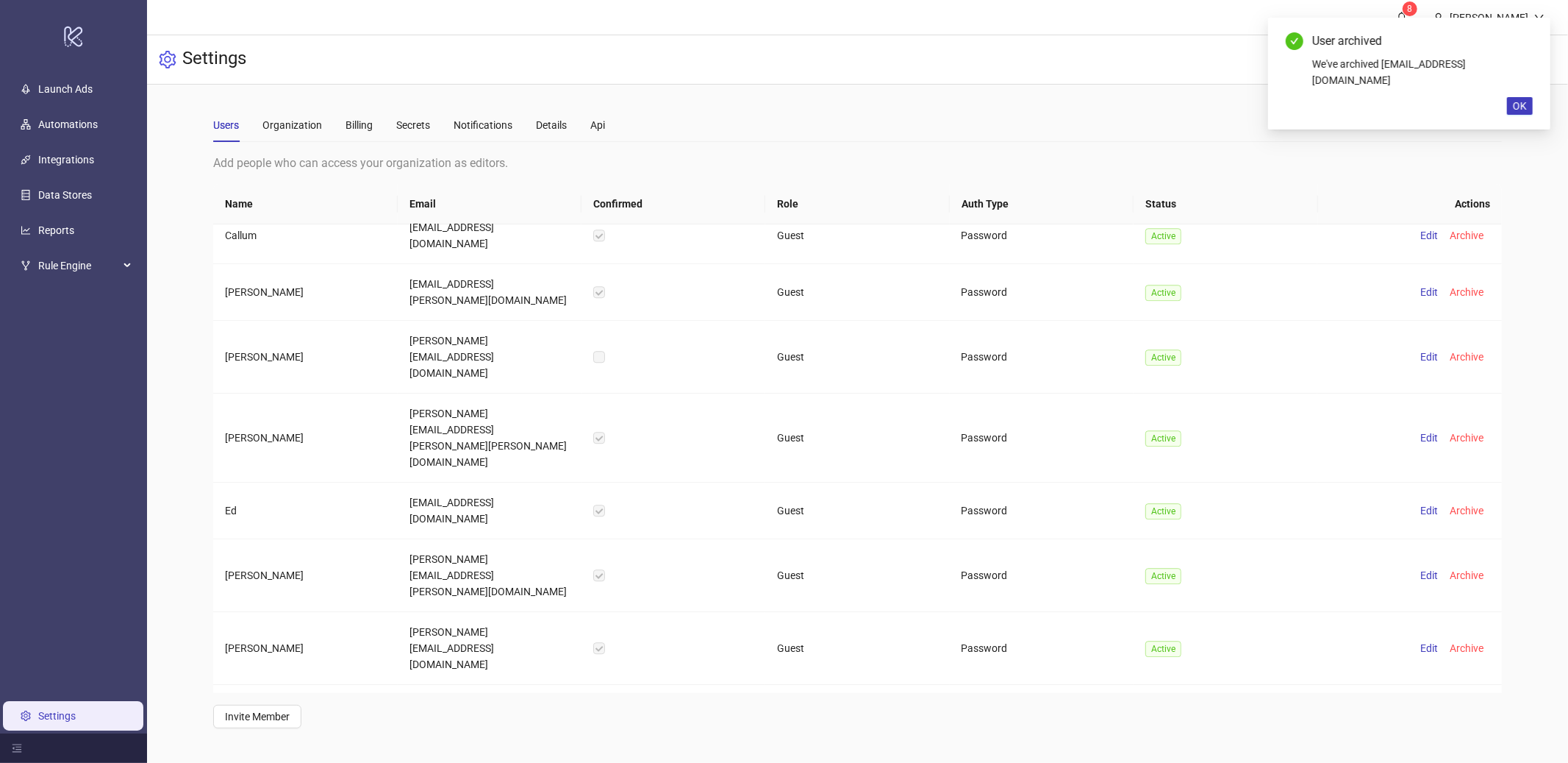
scroll to position [3431, 0]
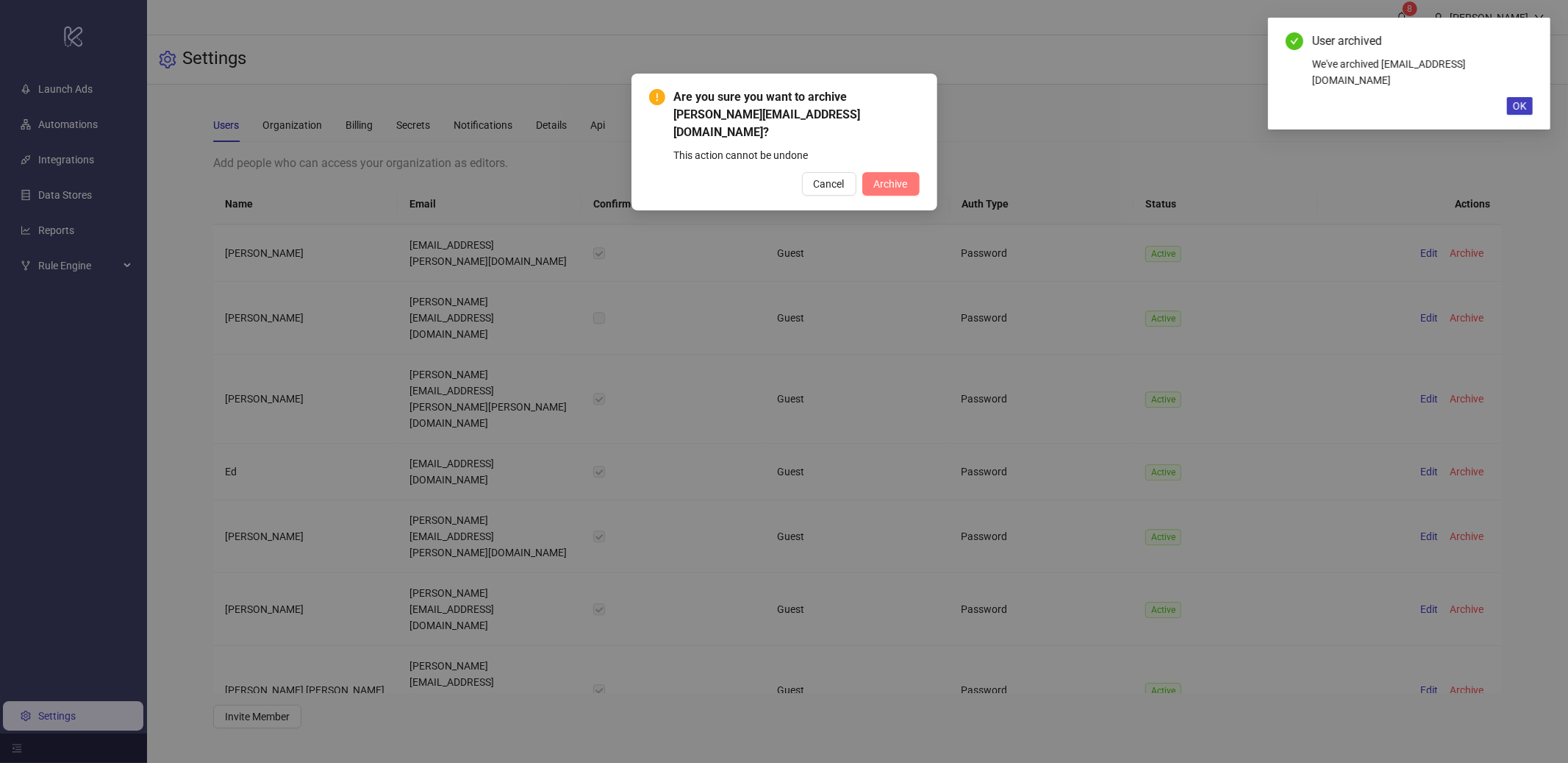
click at [904, 178] on span "Archive" at bounding box center [891, 184] width 34 height 12
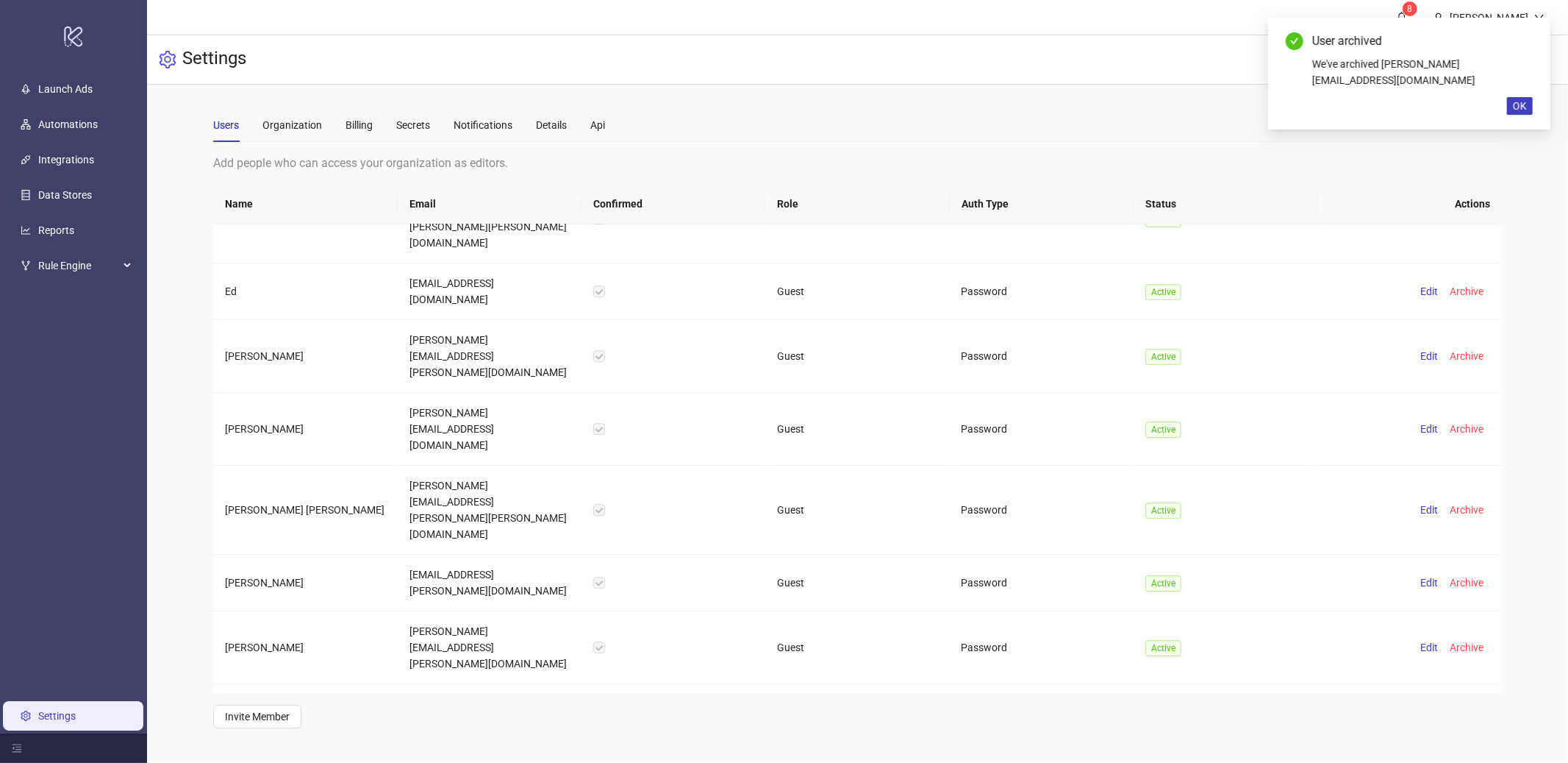
scroll to position [3650, 0]
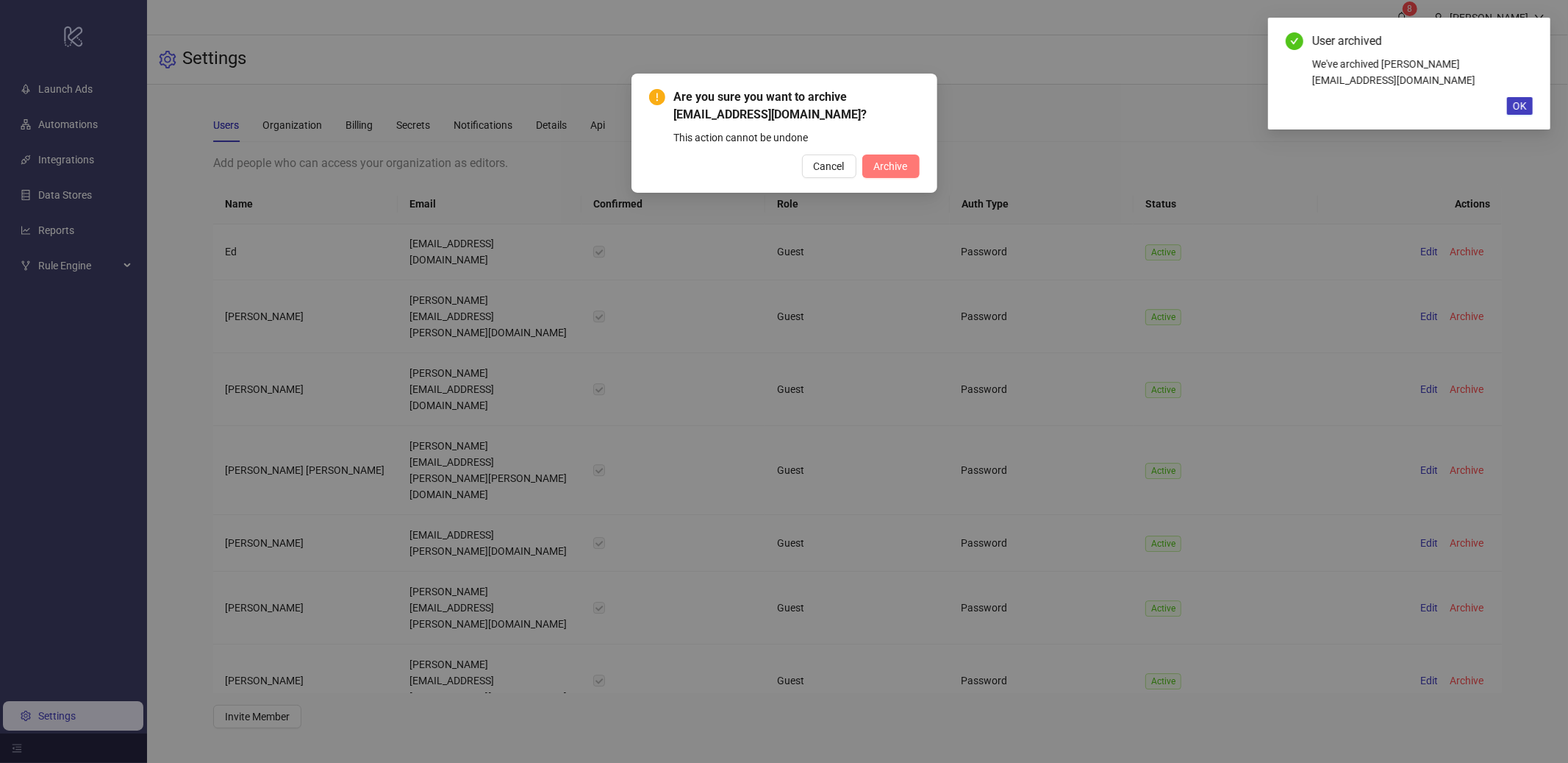
click at [903, 161] on span "Archive" at bounding box center [891, 166] width 34 height 12
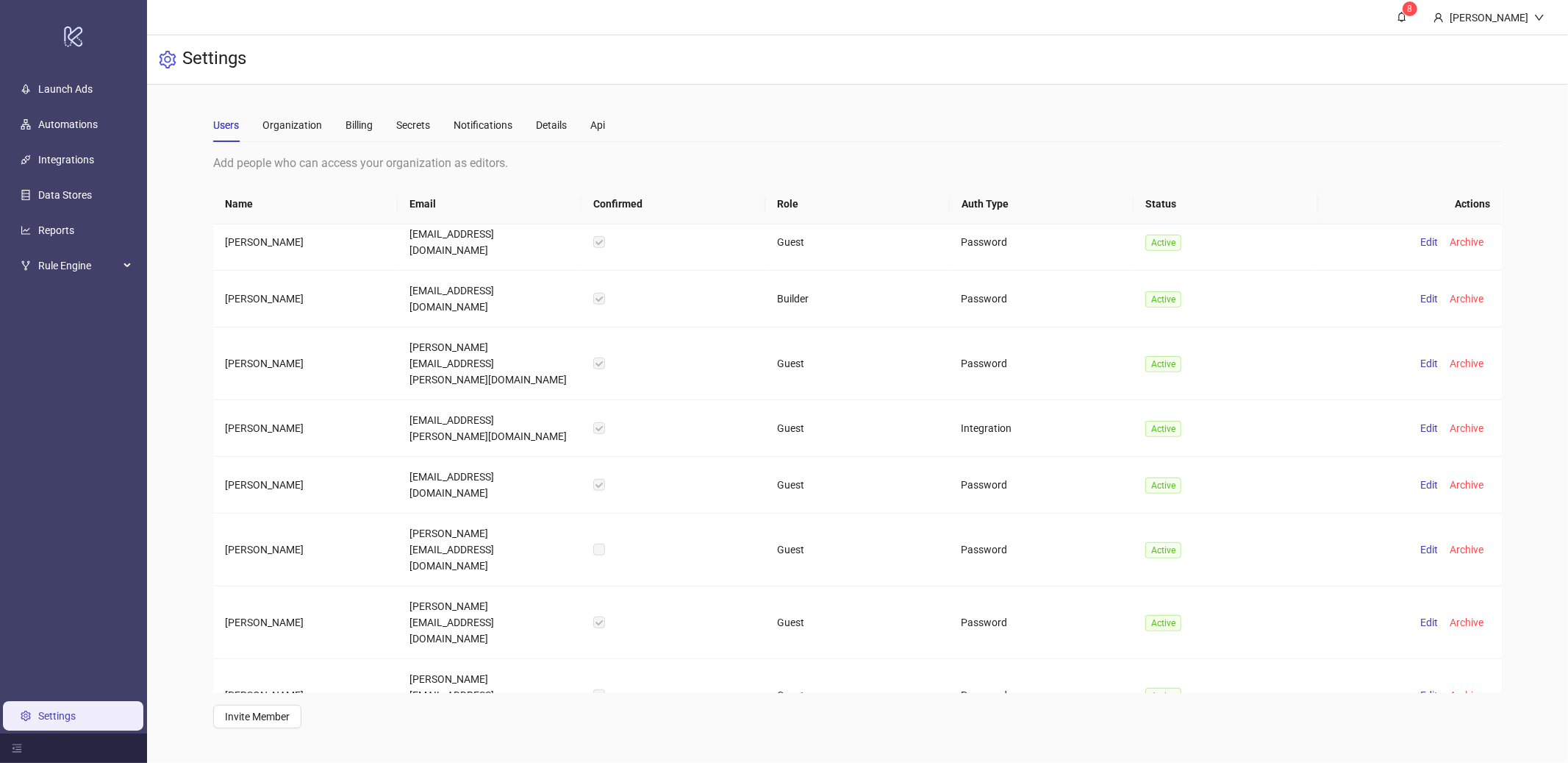
scroll to position [0, 0]
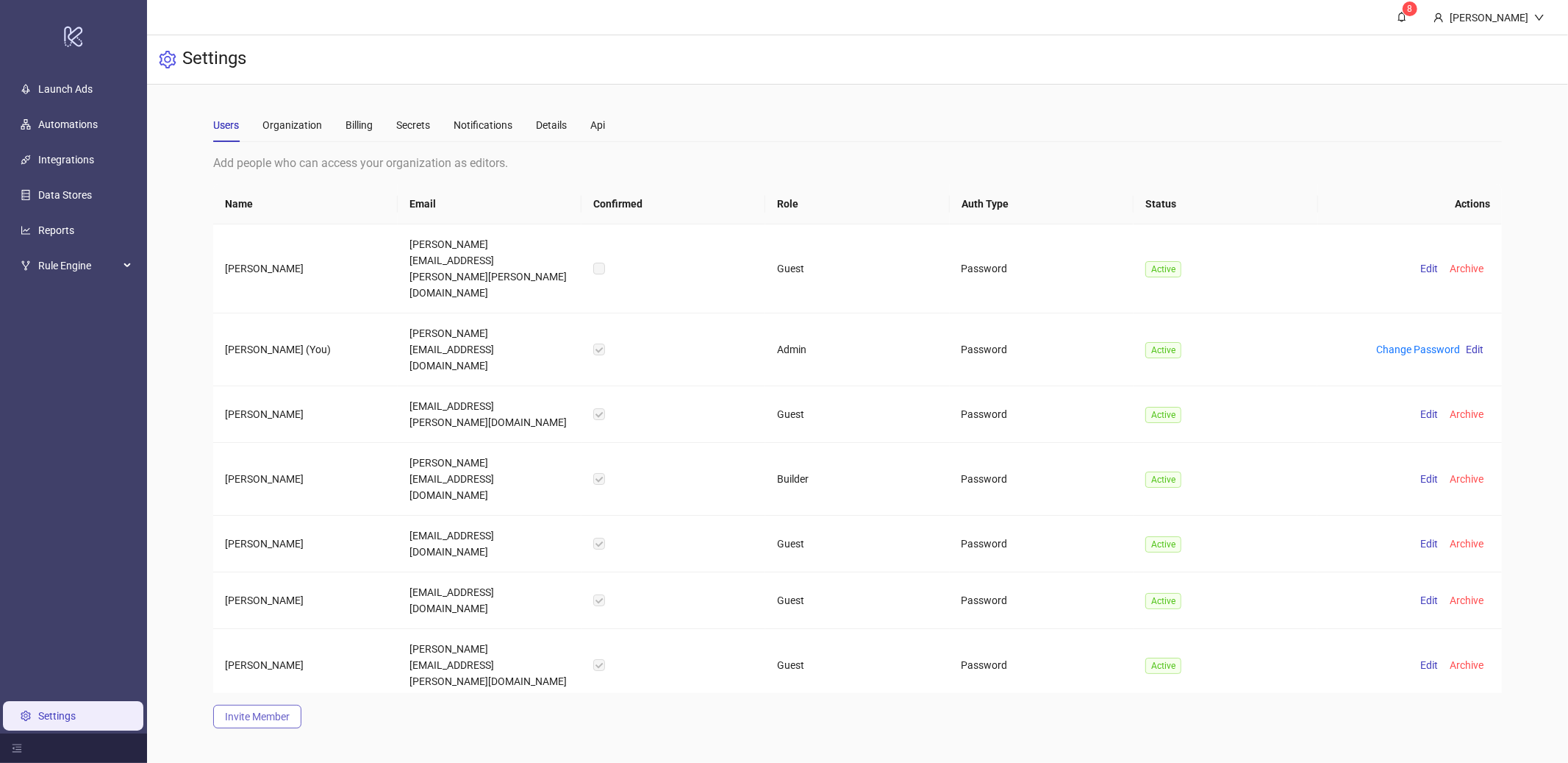
click at [267, 715] on span "Invite Member" at bounding box center [257, 716] width 65 height 12
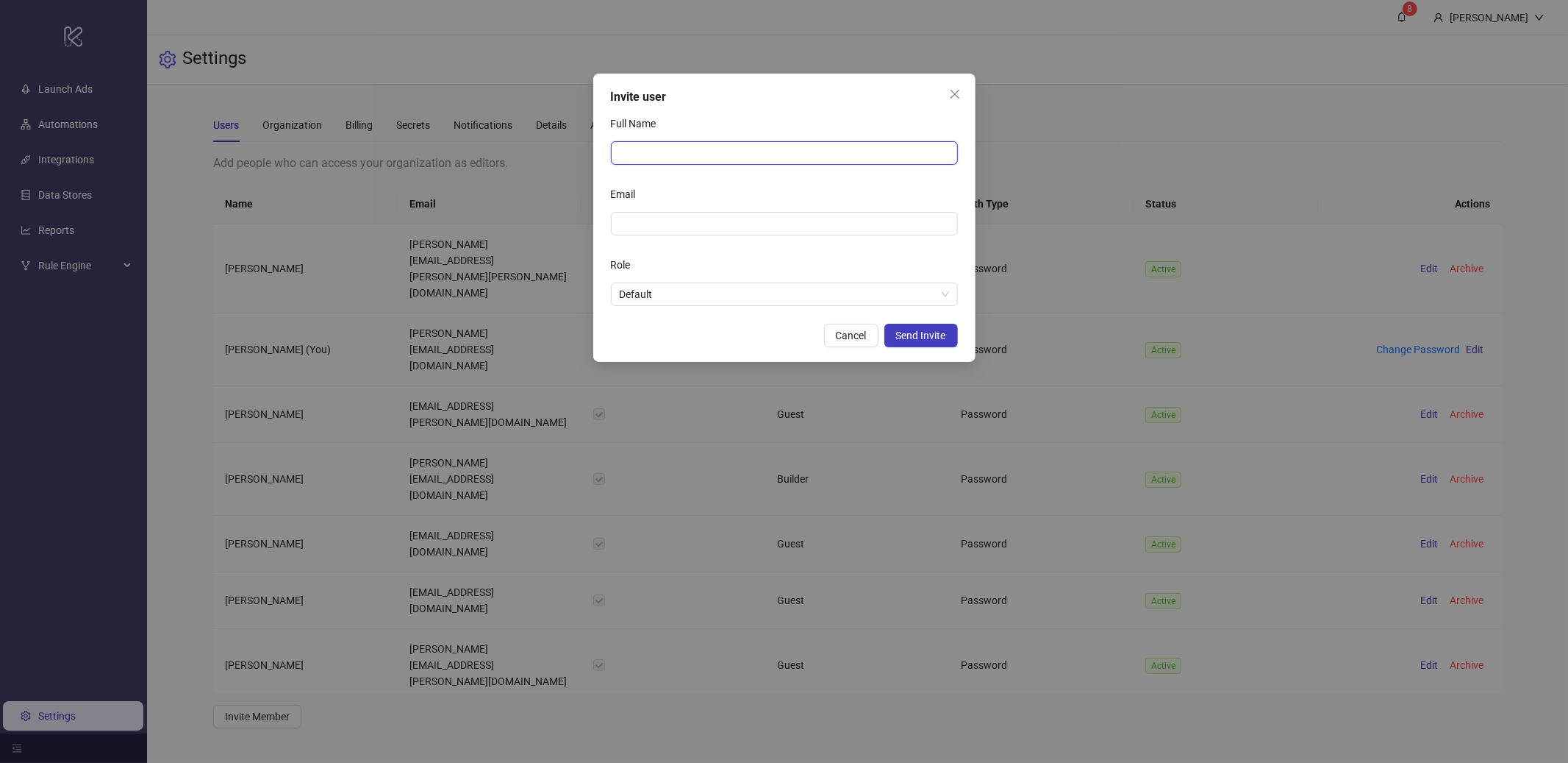
click at [671, 145] on input "Full Name" at bounding box center [784, 153] width 347 height 24
type input "**********"
click at [882, 285] on span "Default" at bounding box center [784, 295] width 329 height 22
type input "**********"
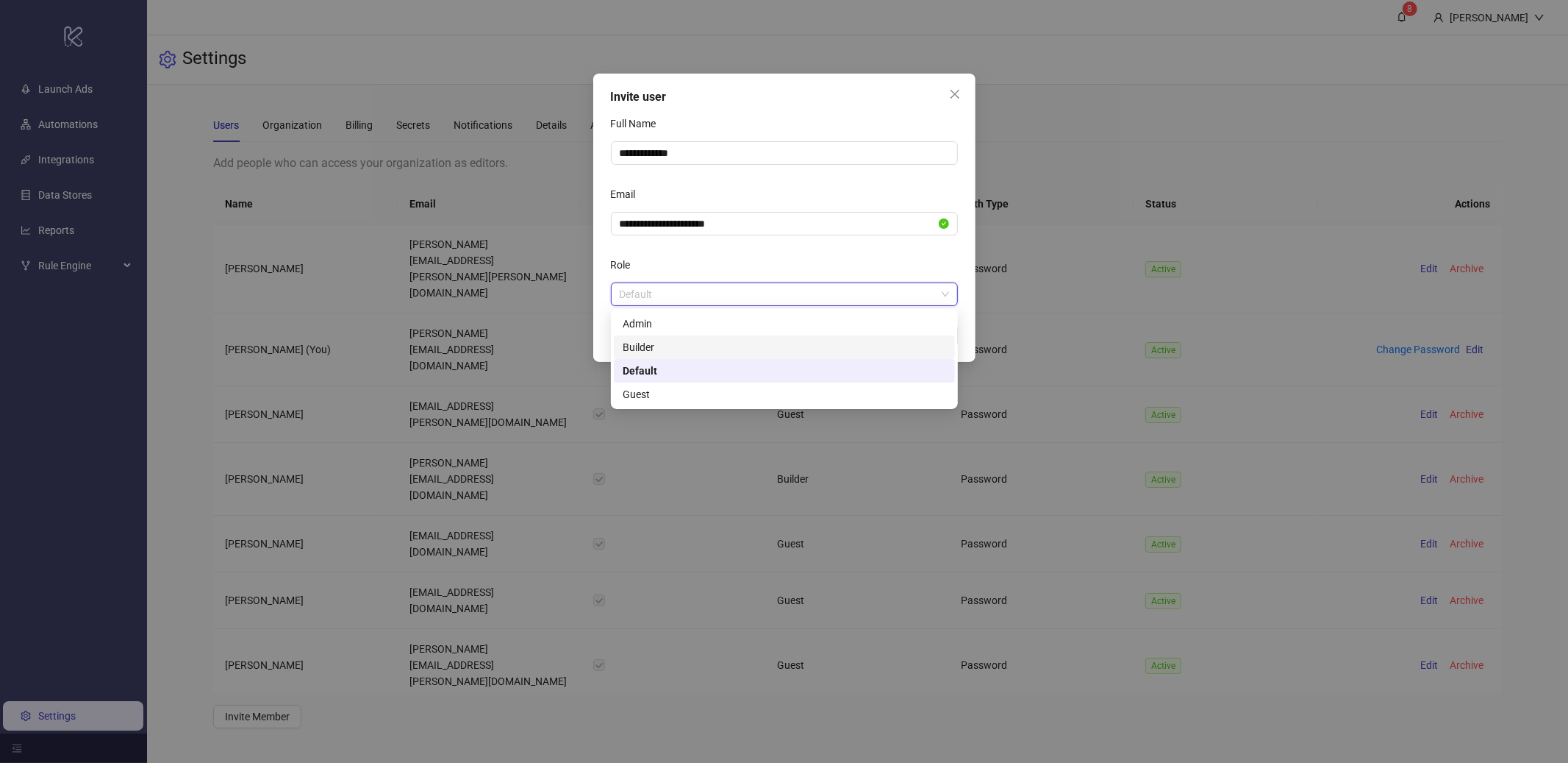
click at [803, 348] on div "Builder" at bounding box center [784, 348] width 324 height 16
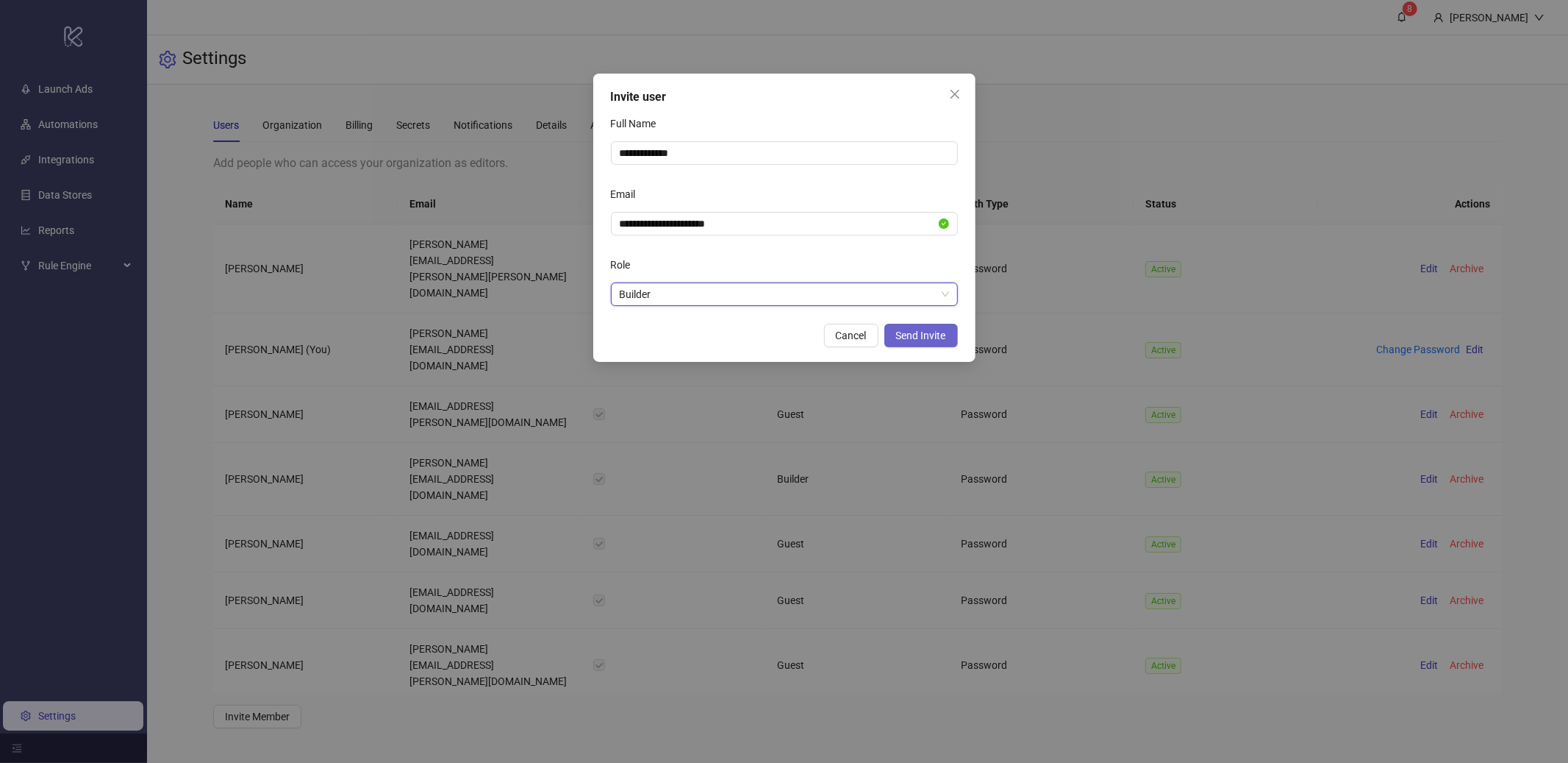
click at [919, 332] on span "Send Invite" at bounding box center [921, 335] width 50 height 12
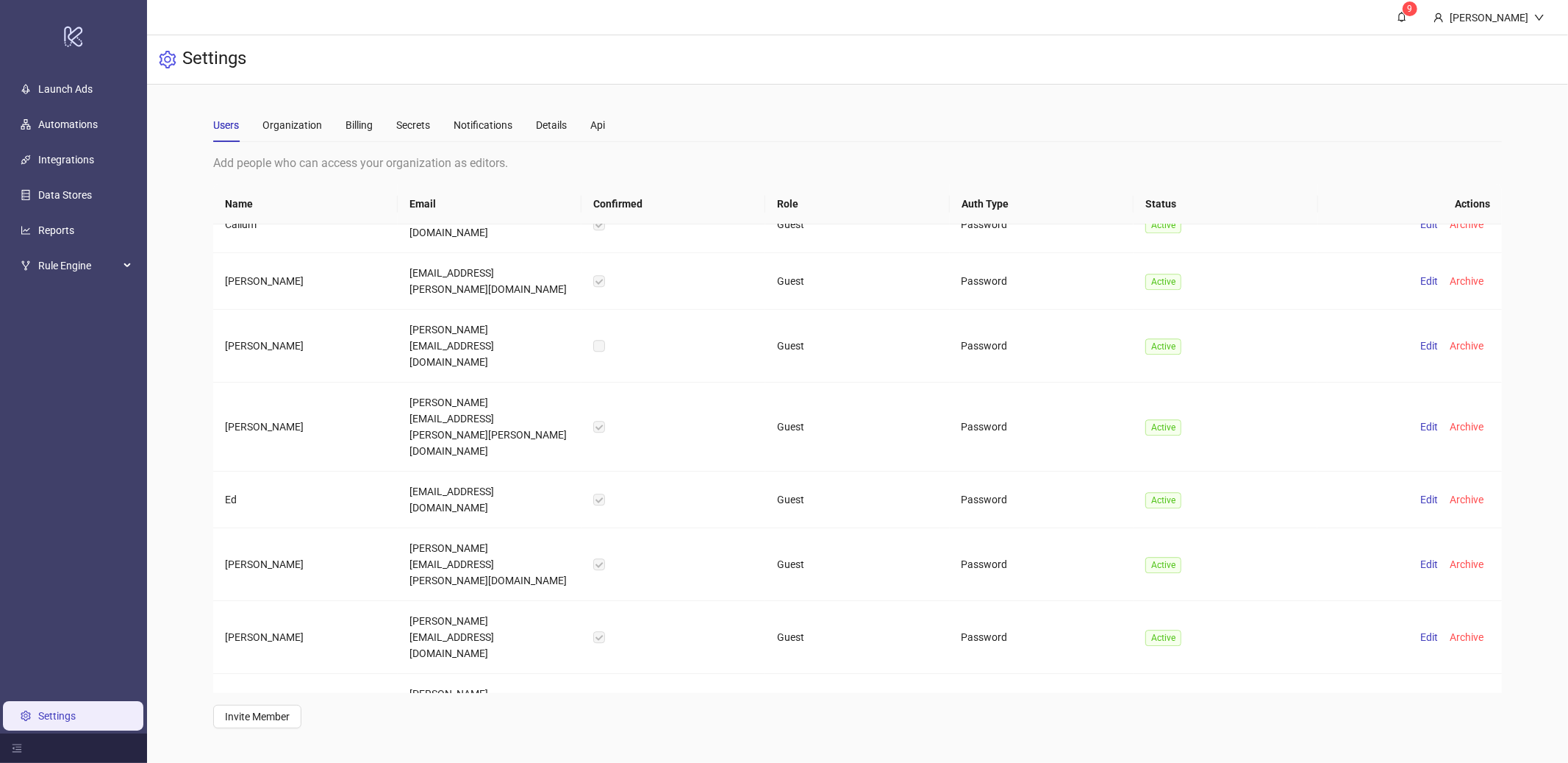
scroll to position [2144, 0]
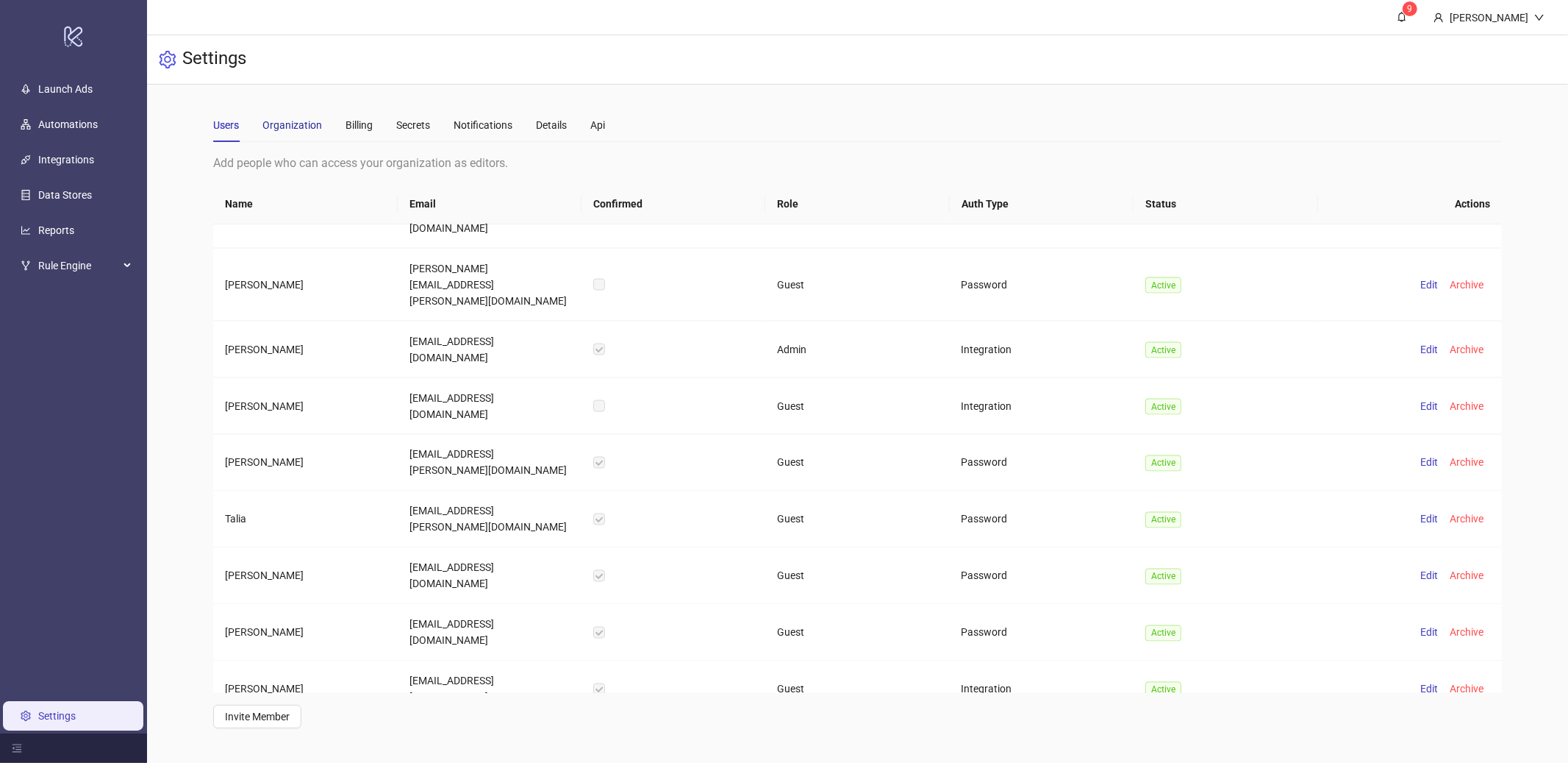
click at [298, 126] on div "Organization" at bounding box center [292, 125] width 59 height 16
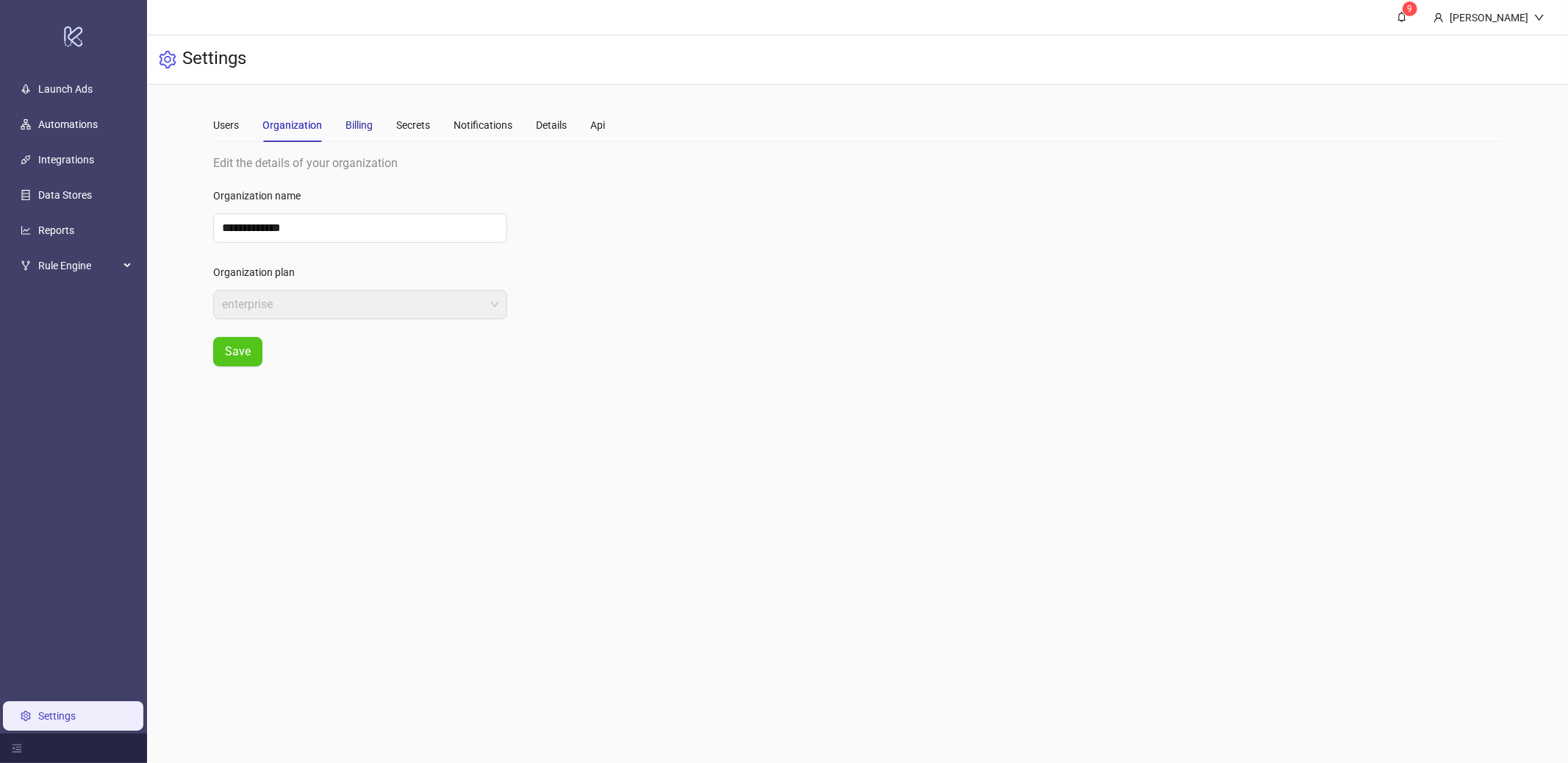
click at [363, 127] on div "Billing" at bounding box center [359, 125] width 27 height 16
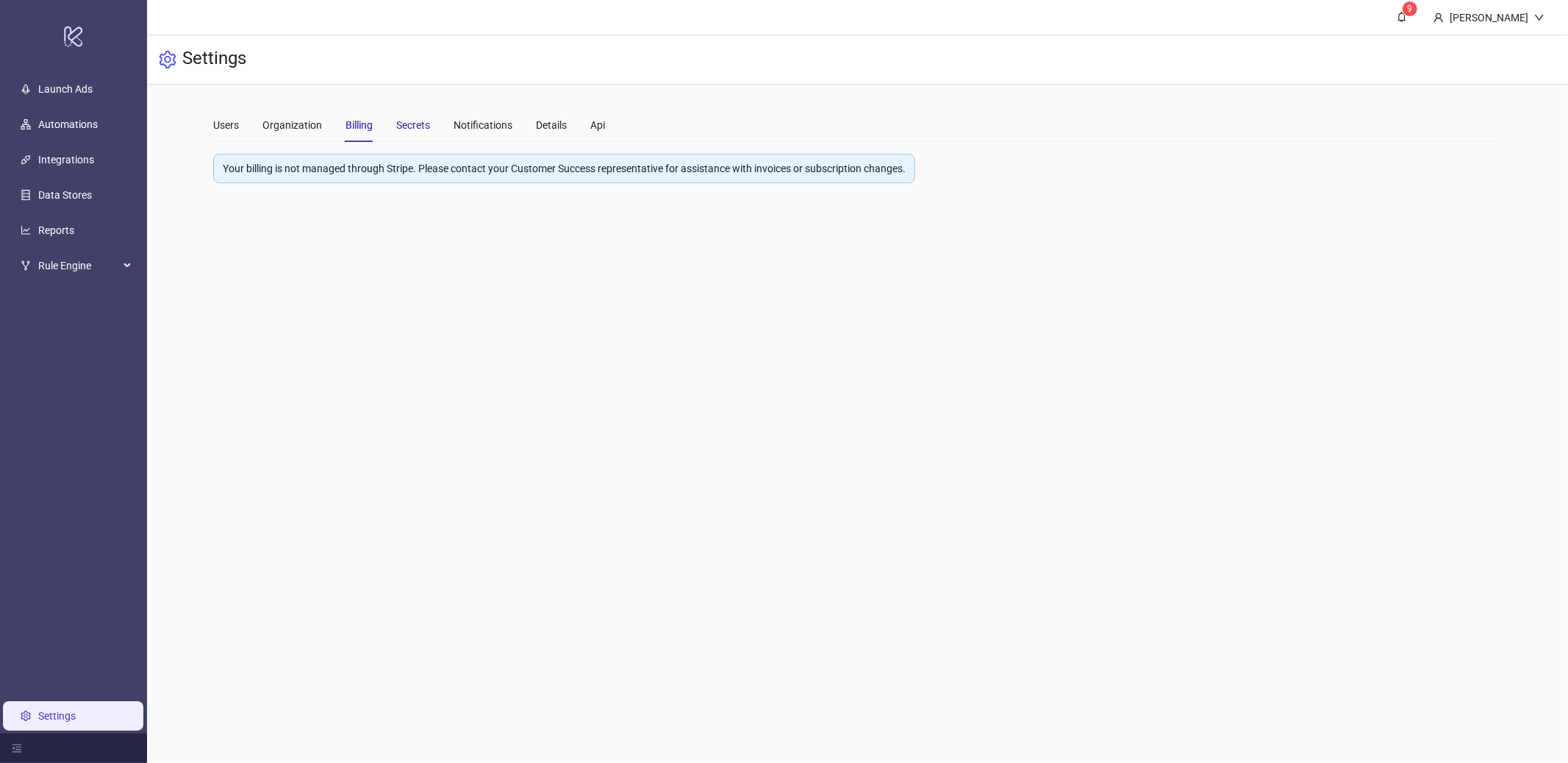
click at [415, 124] on div "Secrets" at bounding box center [412, 125] width 34 height 16
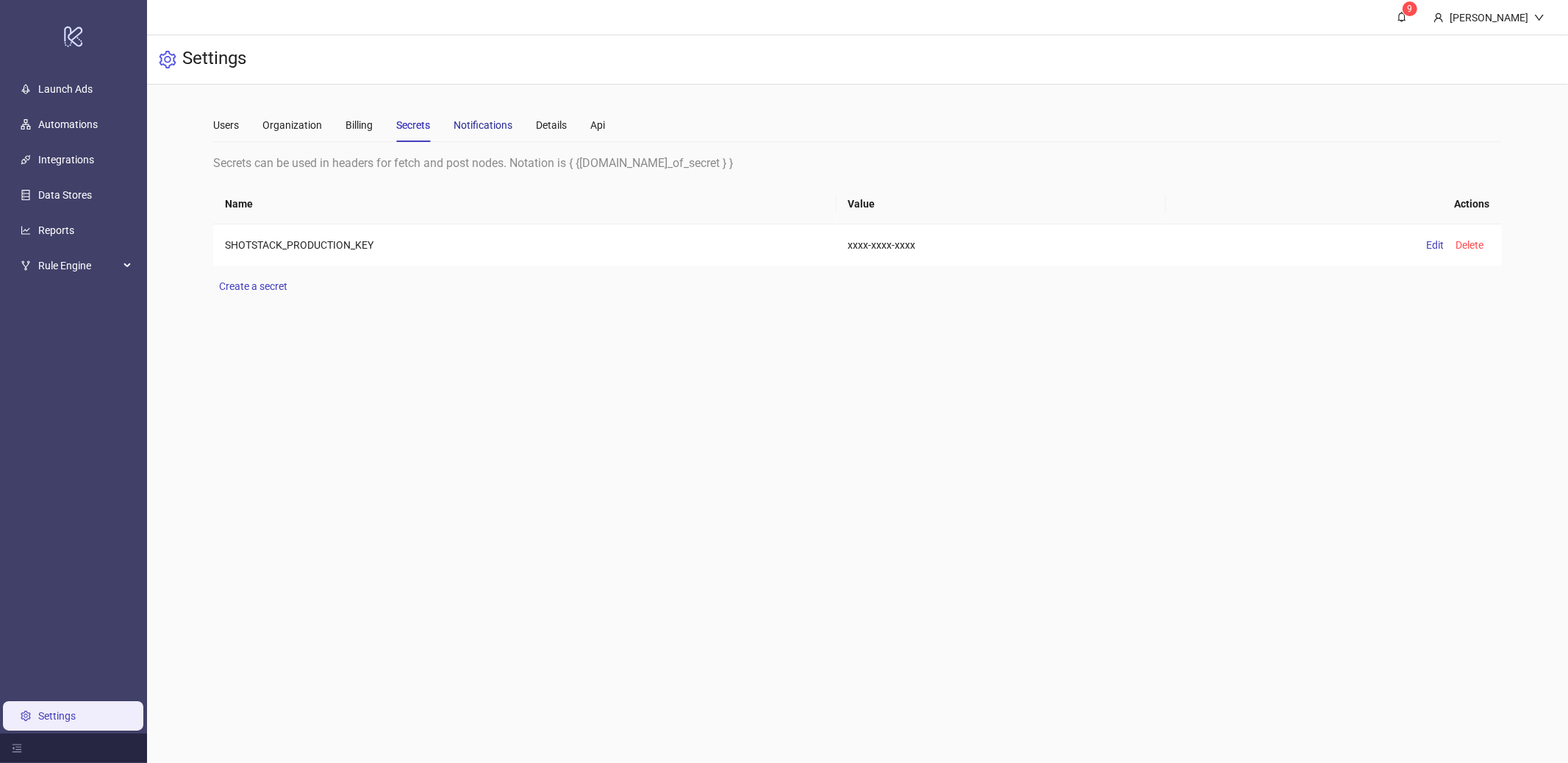
click at [490, 122] on div "Notifications" at bounding box center [483, 125] width 59 height 16
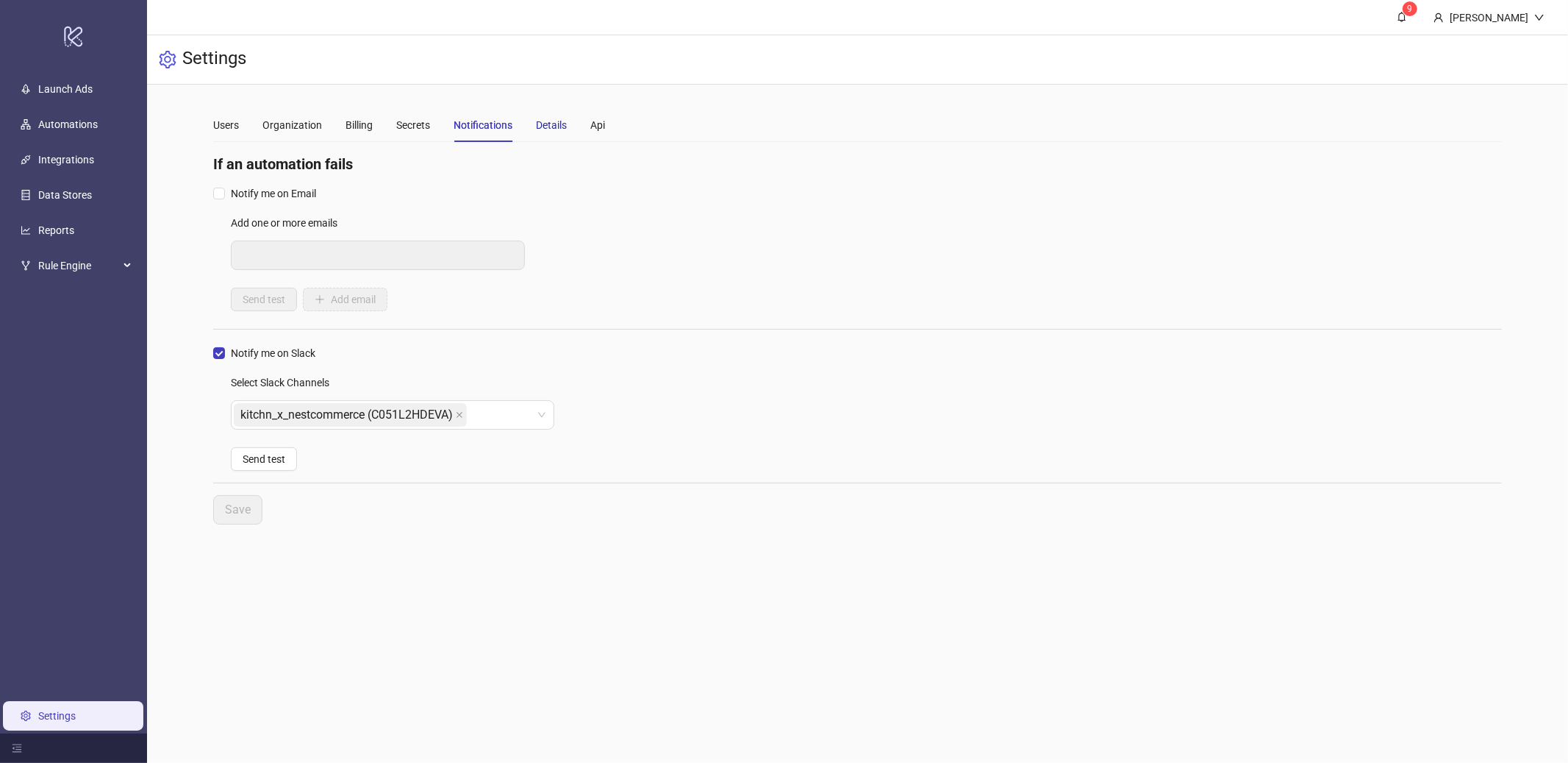
click at [552, 122] on div "Details" at bounding box center [551, 125] width 31 height 16
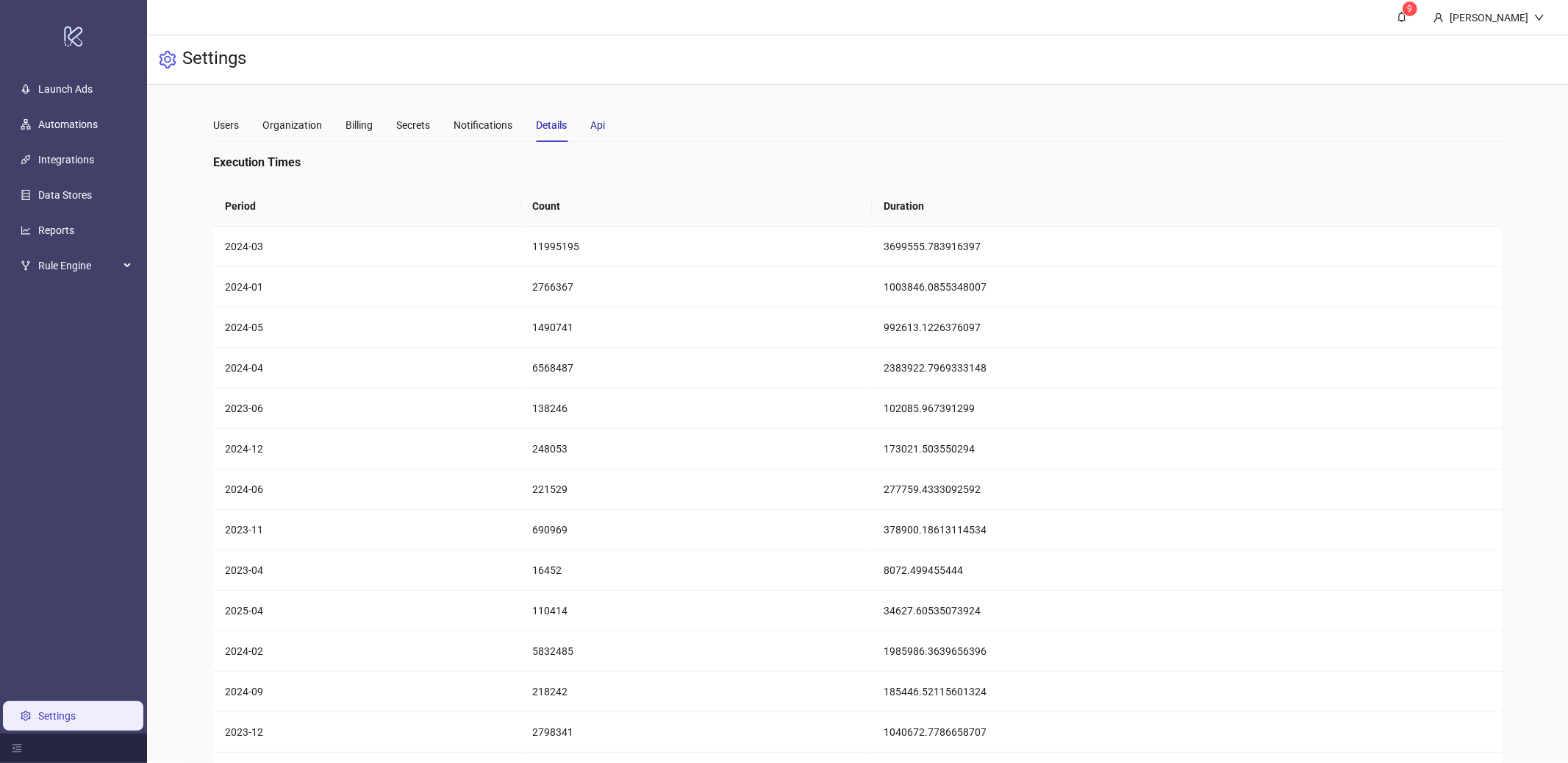
click at [599, 126] on div "Api" at bounding box center [598, 125] width 15 height 16
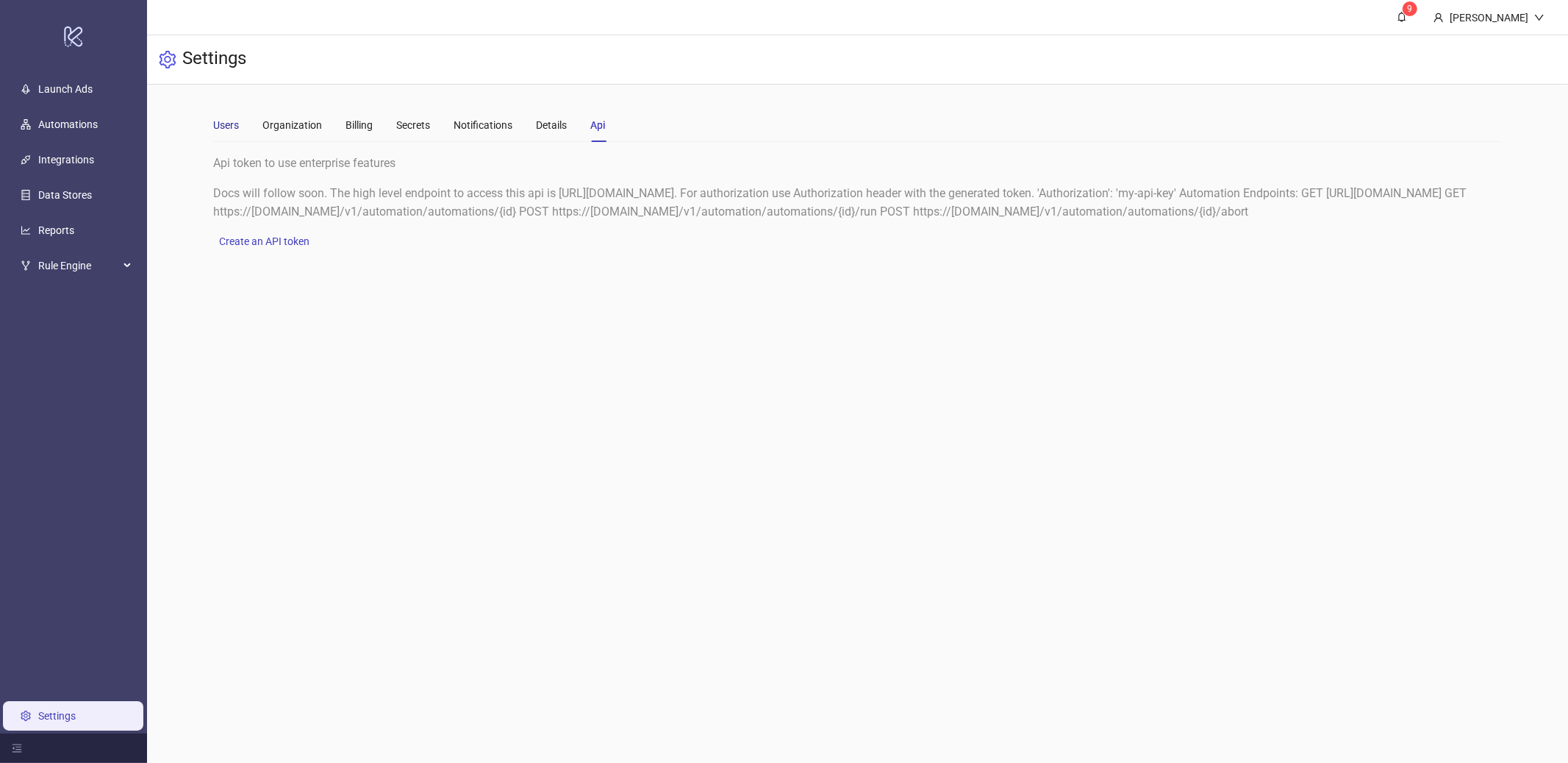
click at [227, 131] on div "Users" at bounding box center [226, 125] width 26 height 16
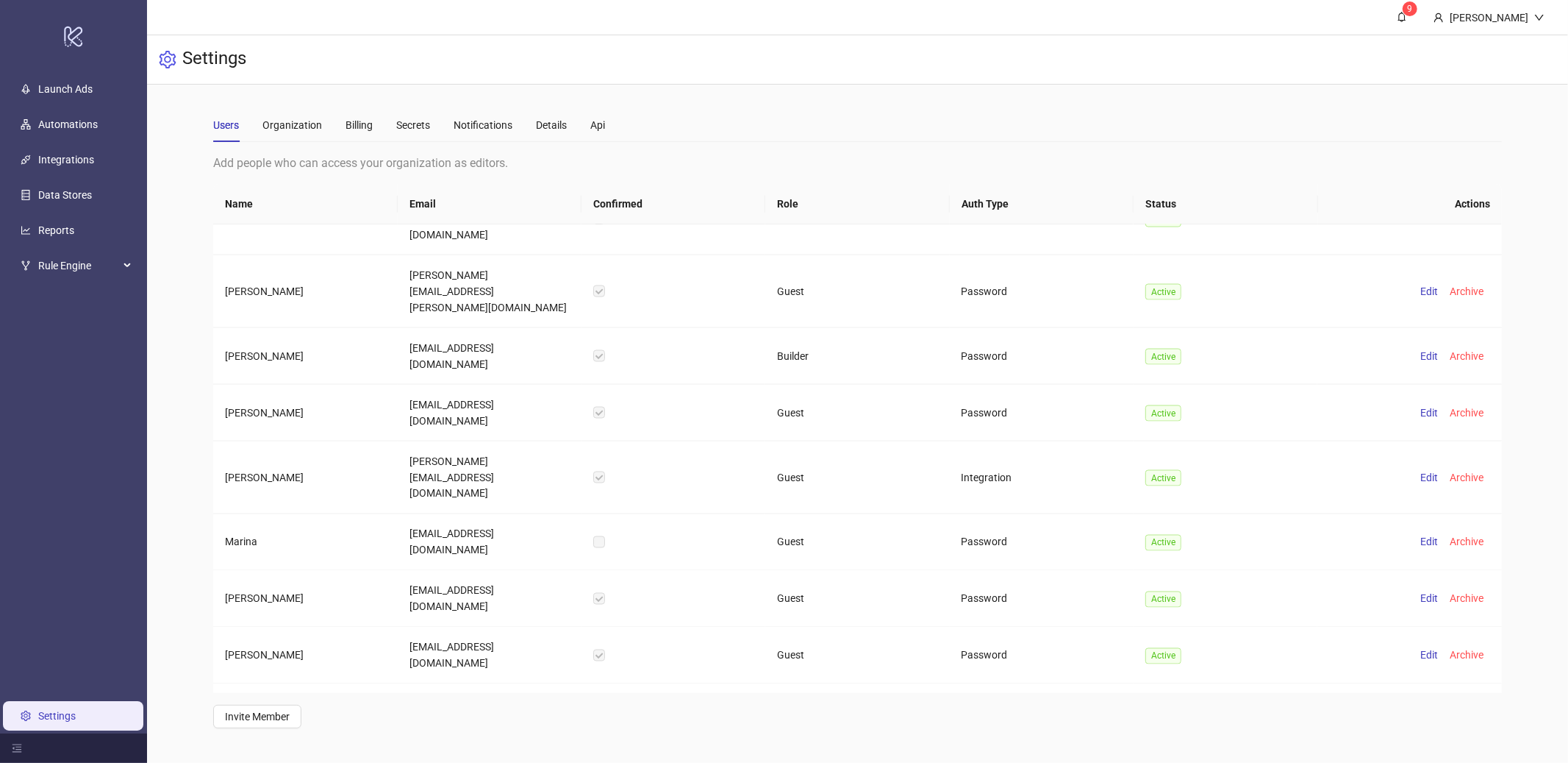
scroll to position [6796, 0]
click at [13, 749] on icon "menu-fold" at bounding box center [17, 748] width 9 height 8
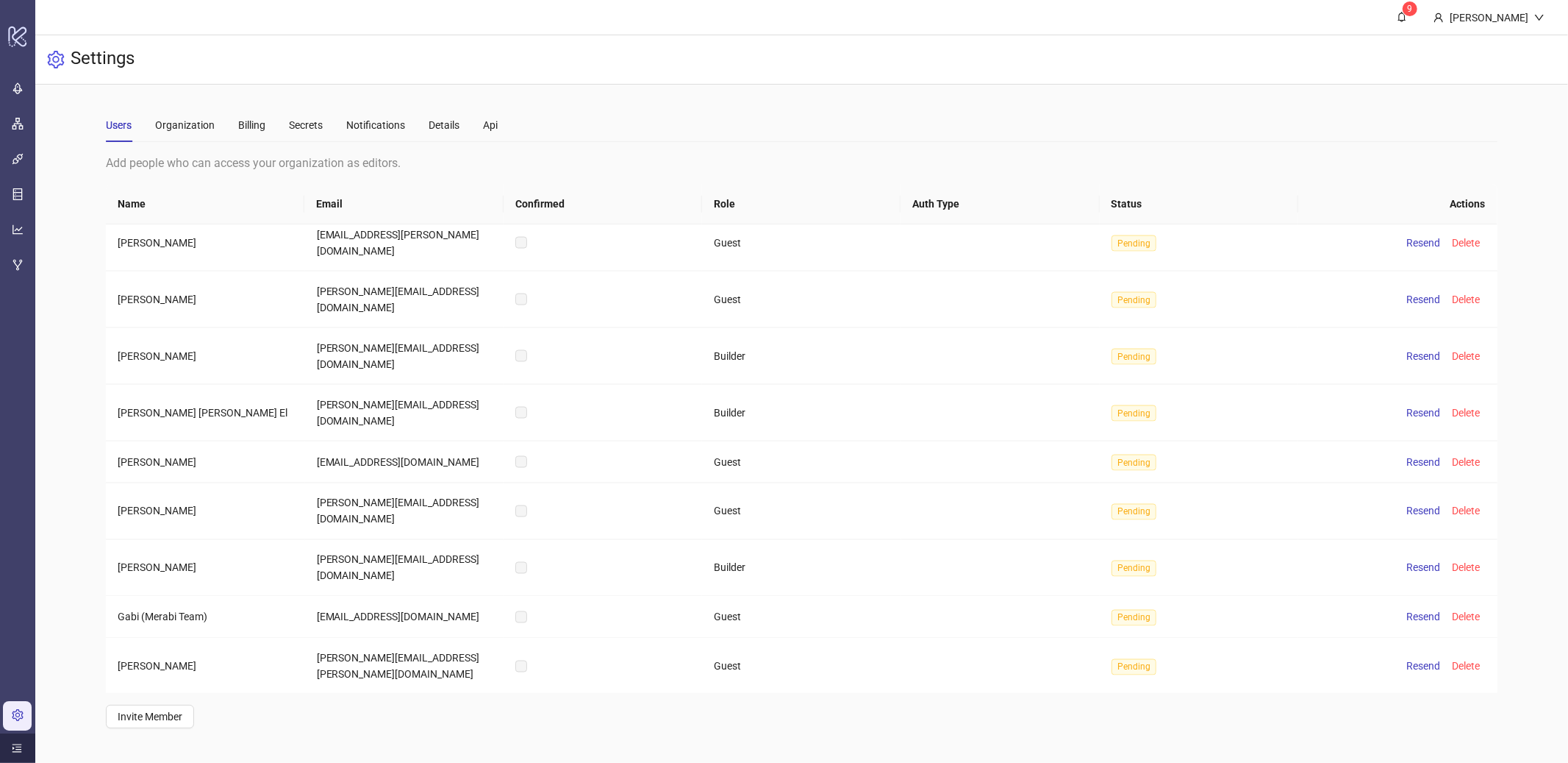
click at [13, 749] on icon "menu-unfold" at bounding box center [17, 748] width 9 height 8
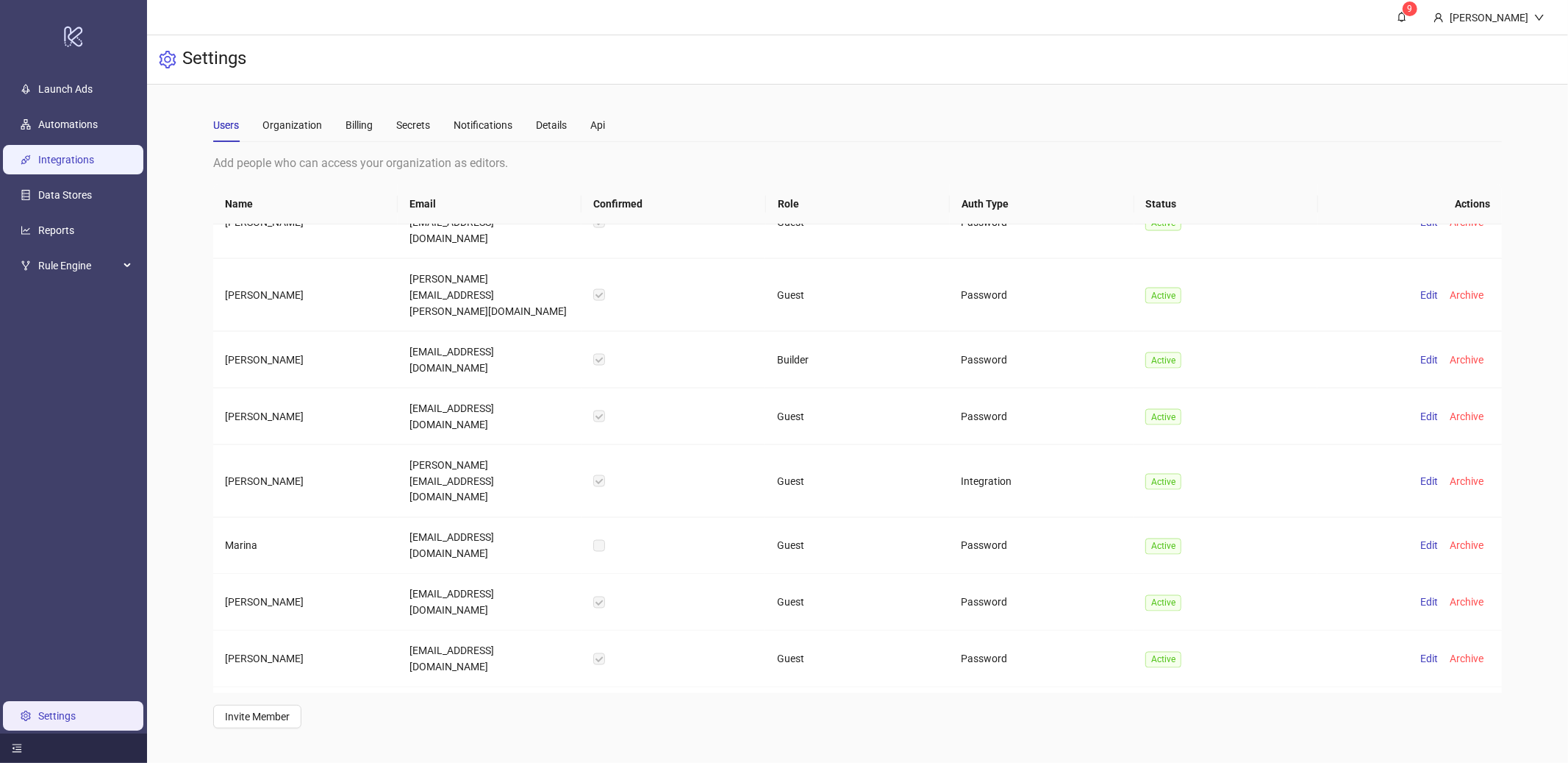
click at [61, 154] on link "Integrations" at bounding box center [66, 159] width 56 height 12
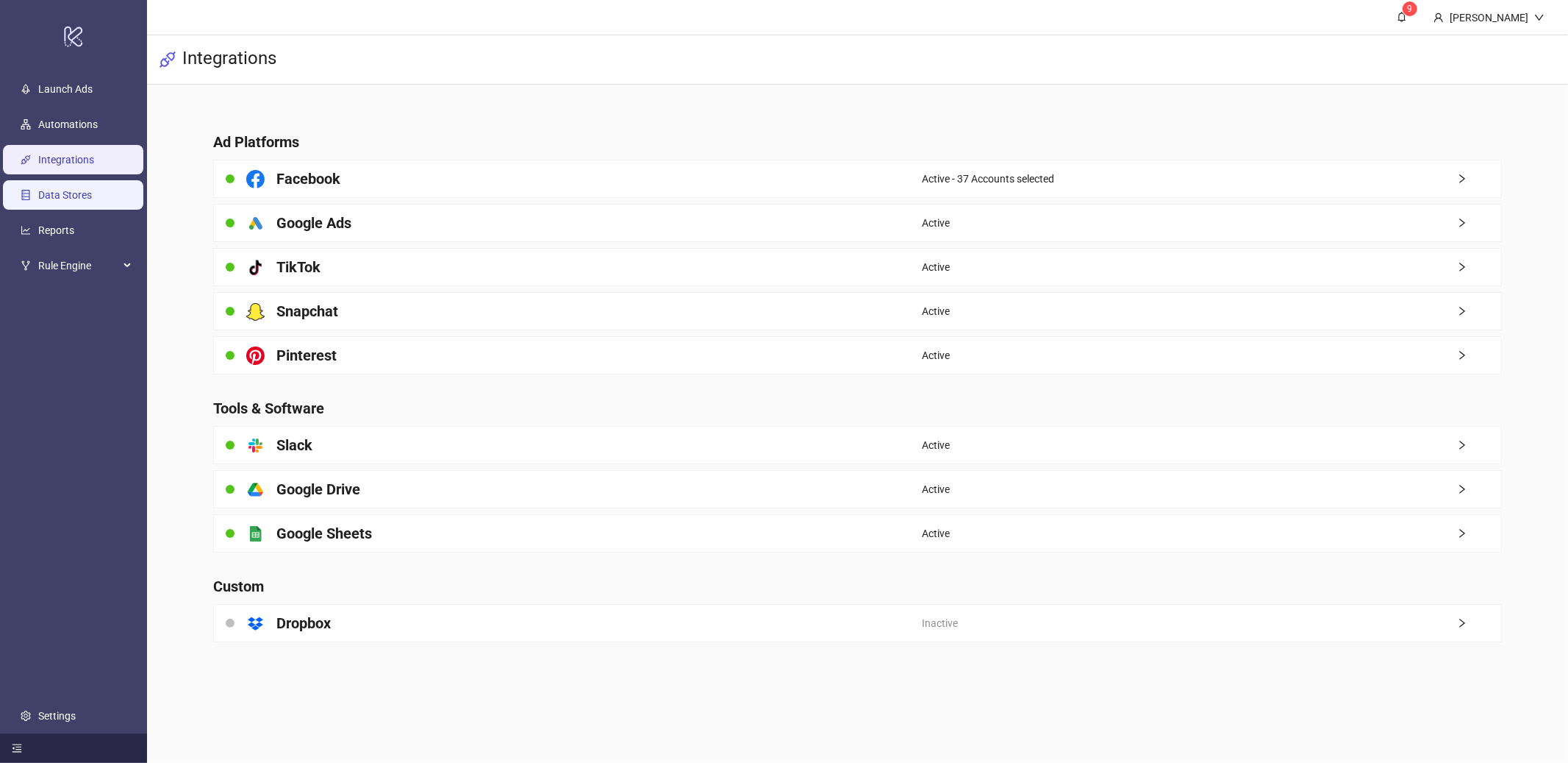
click at [63, 189] on link "Data Stores" at bounding box center [65, 195] width 54 height 12
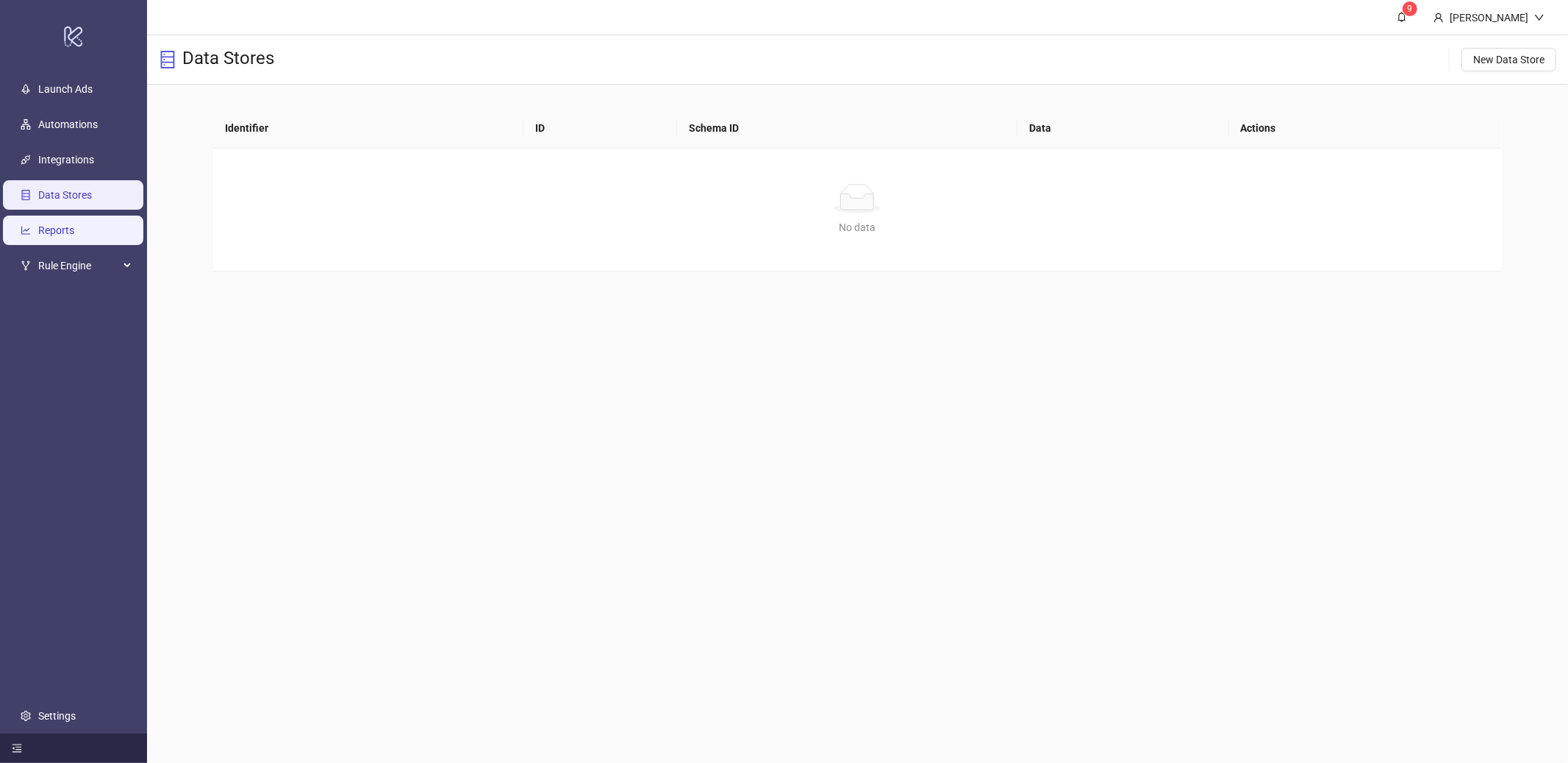
click at [65, 226] on link "Reports" at bounding box center [56, 230] width 36 height 12
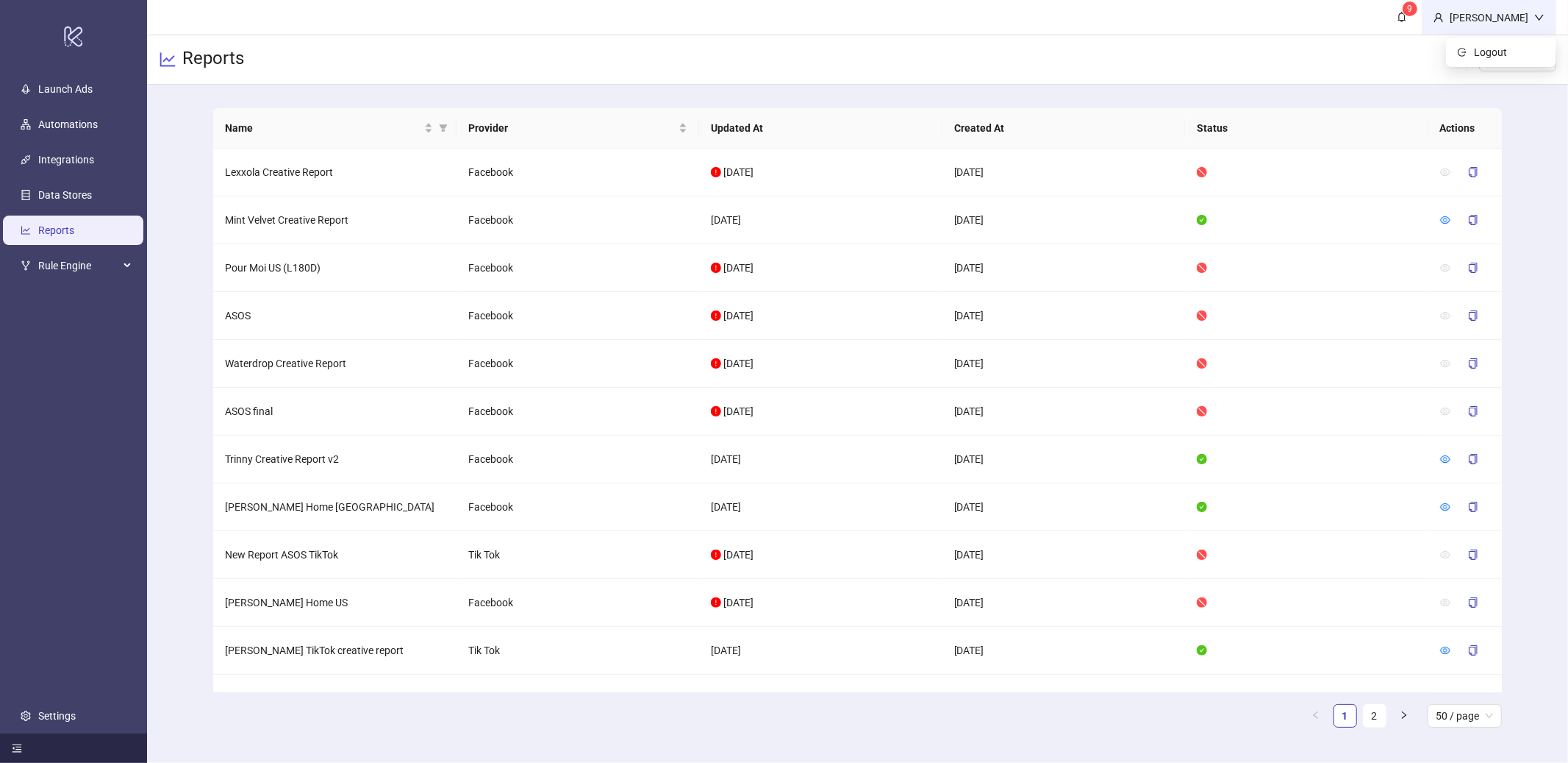
click at [1538, 19] on icon "down" at bounding box center [1539, 17] width 10 height 10
click at [71, 130] on link "Automations" at bounding box center [68, 124] width 59 height 12
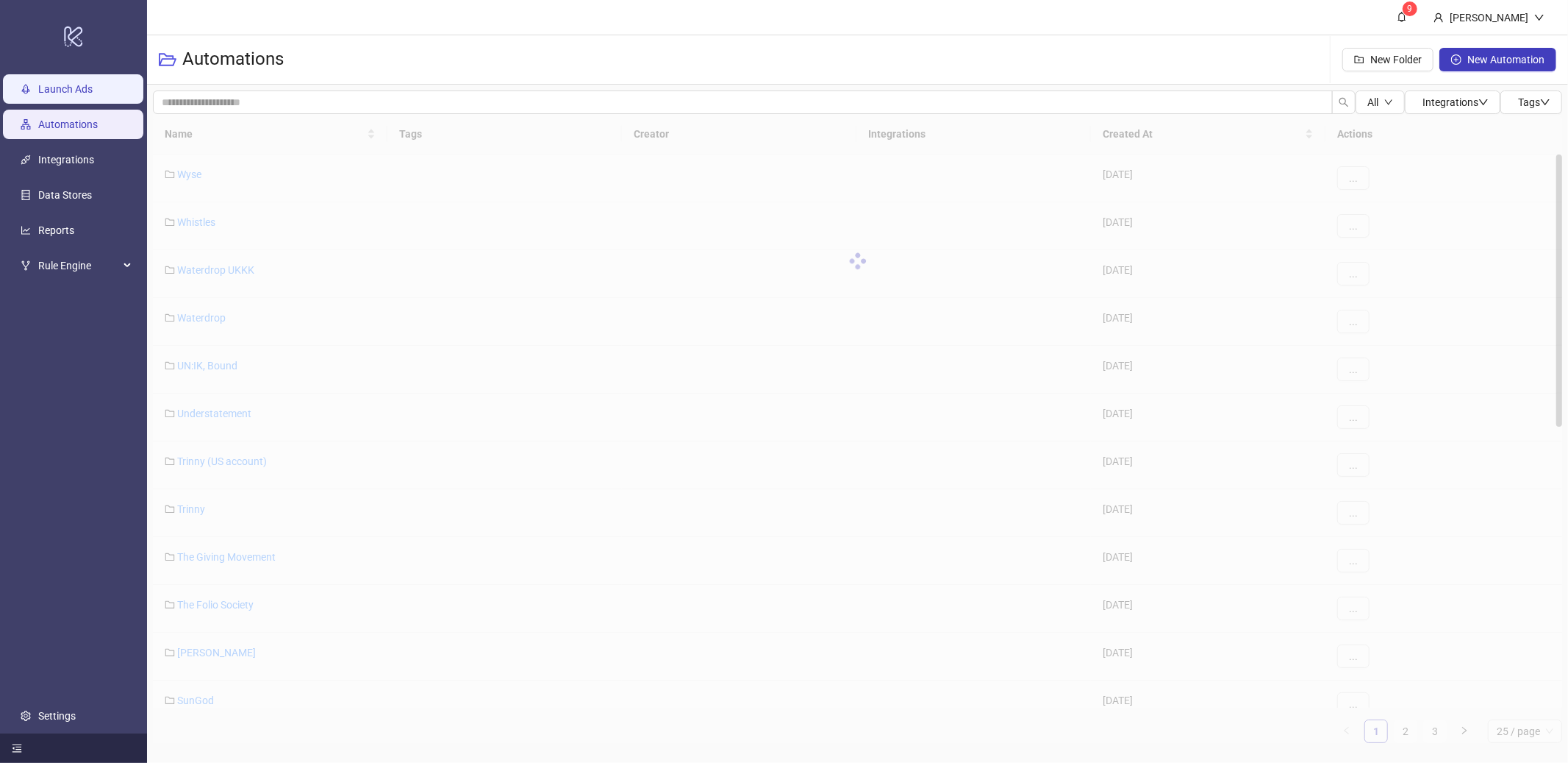
click at [70, 84] on link "Launch Ads" at bounding box center [66, 89] width 55 height 12
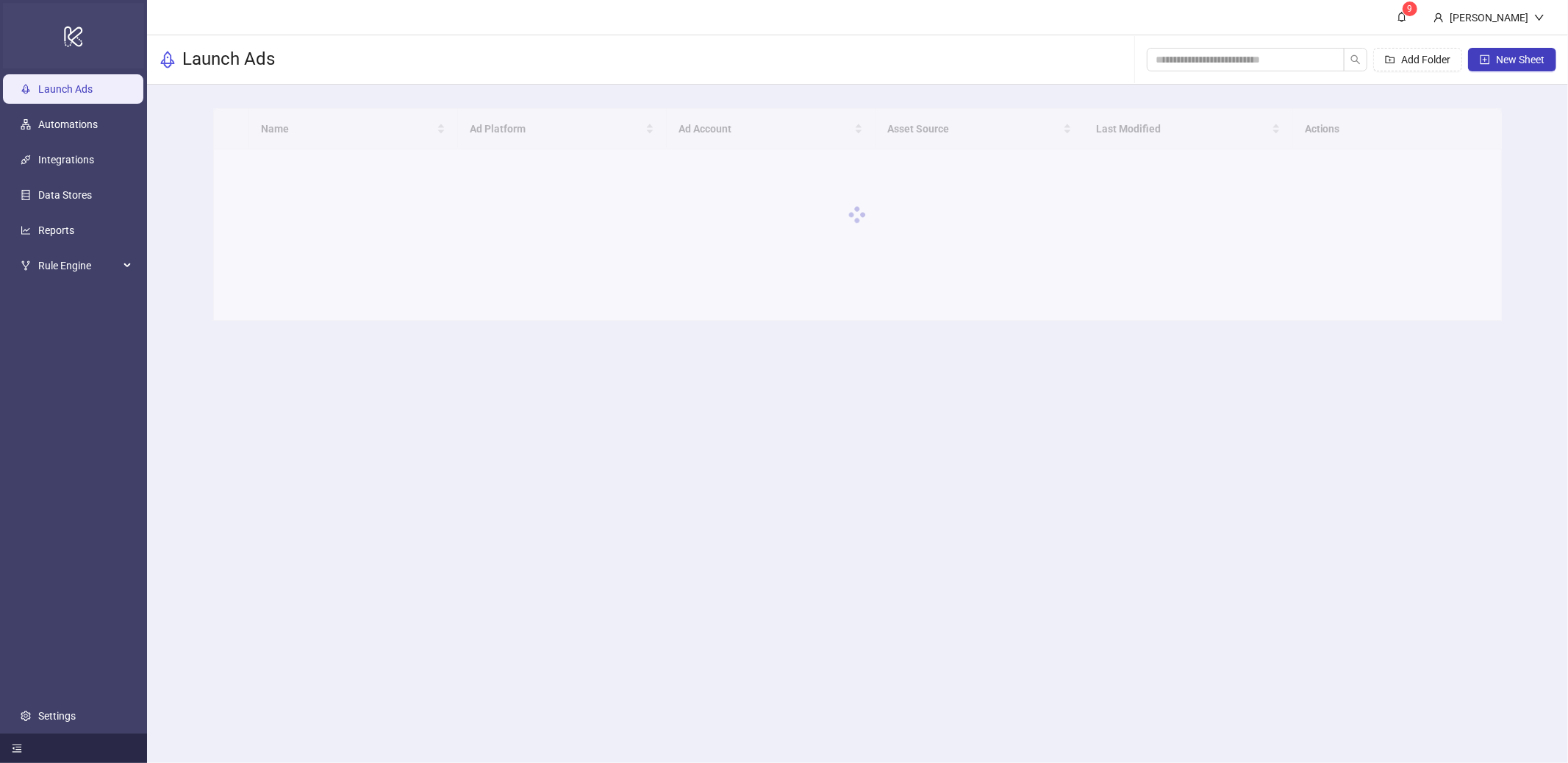
click at [70, 37] on icon "logo/logo-mobile" at bounding box center [73, 36] width 21 height 36
